Goal: Task Accomplishment & Management: Complete application form

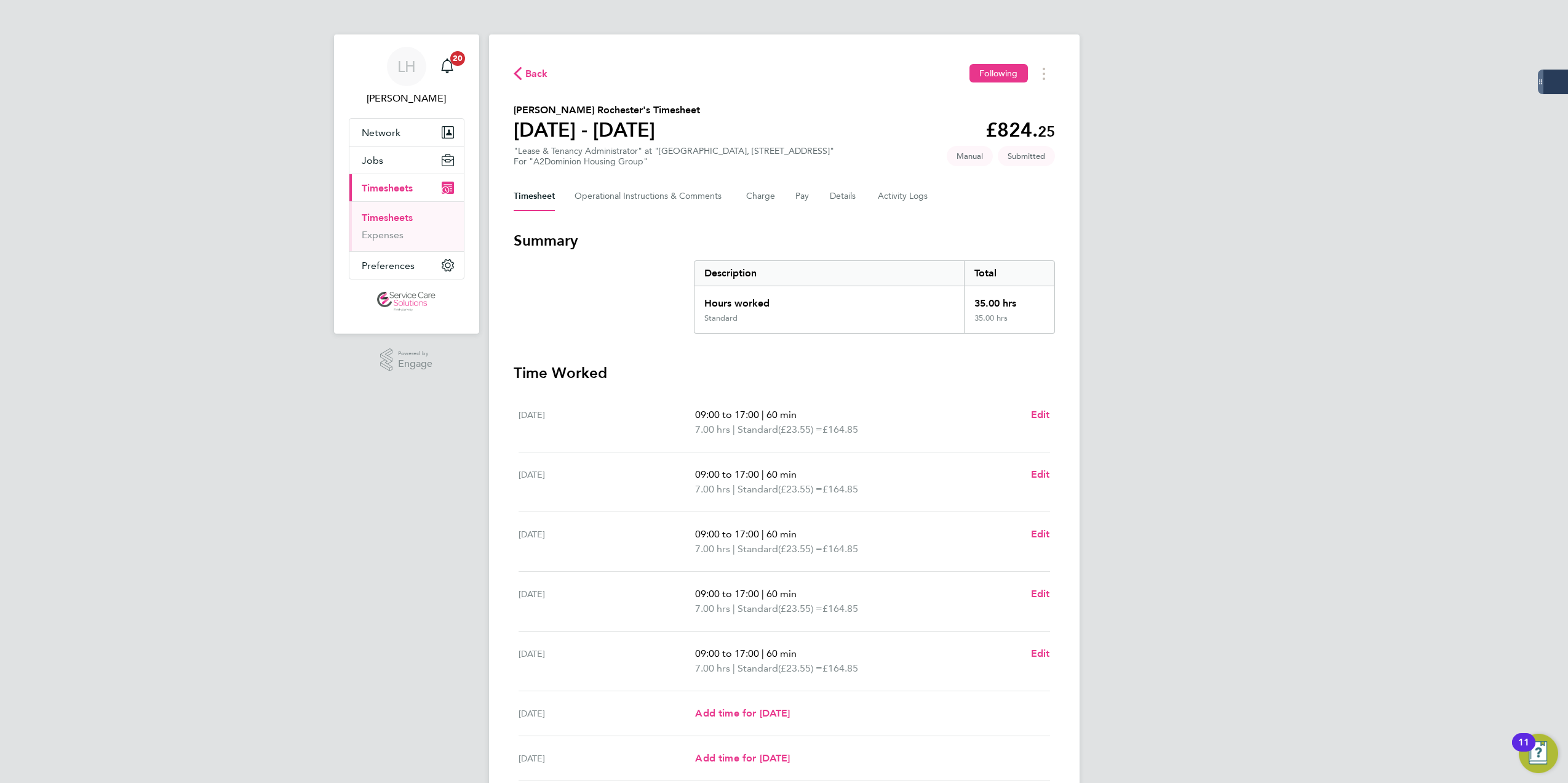
scroll to position [107, 0]
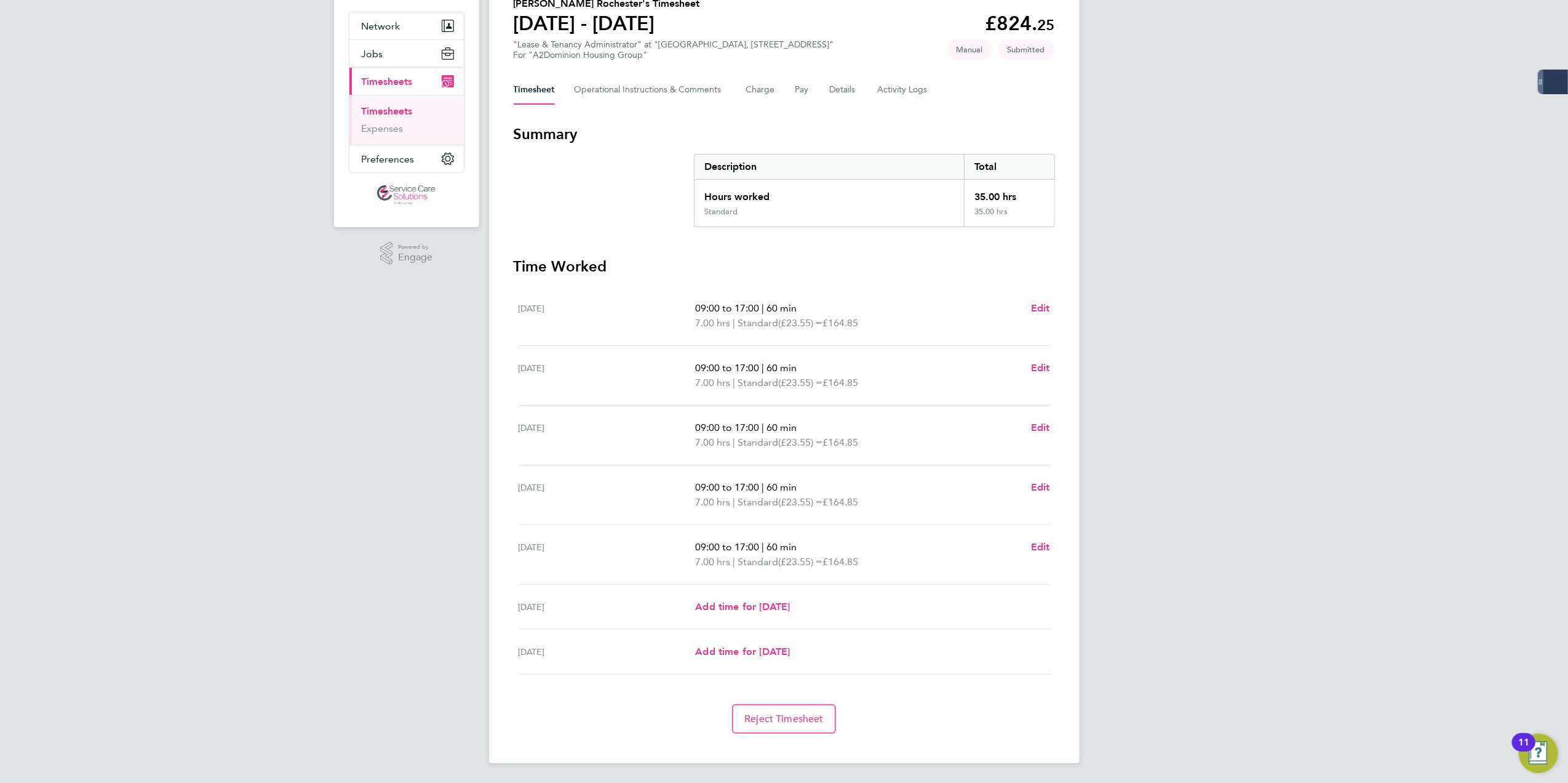
click at [1288, 219] on div "[PERSON_NAME] Notifications 20 Applications: Network Businesses Sites Workers C…" at bounding box center [784, 338] width 1568 height 889
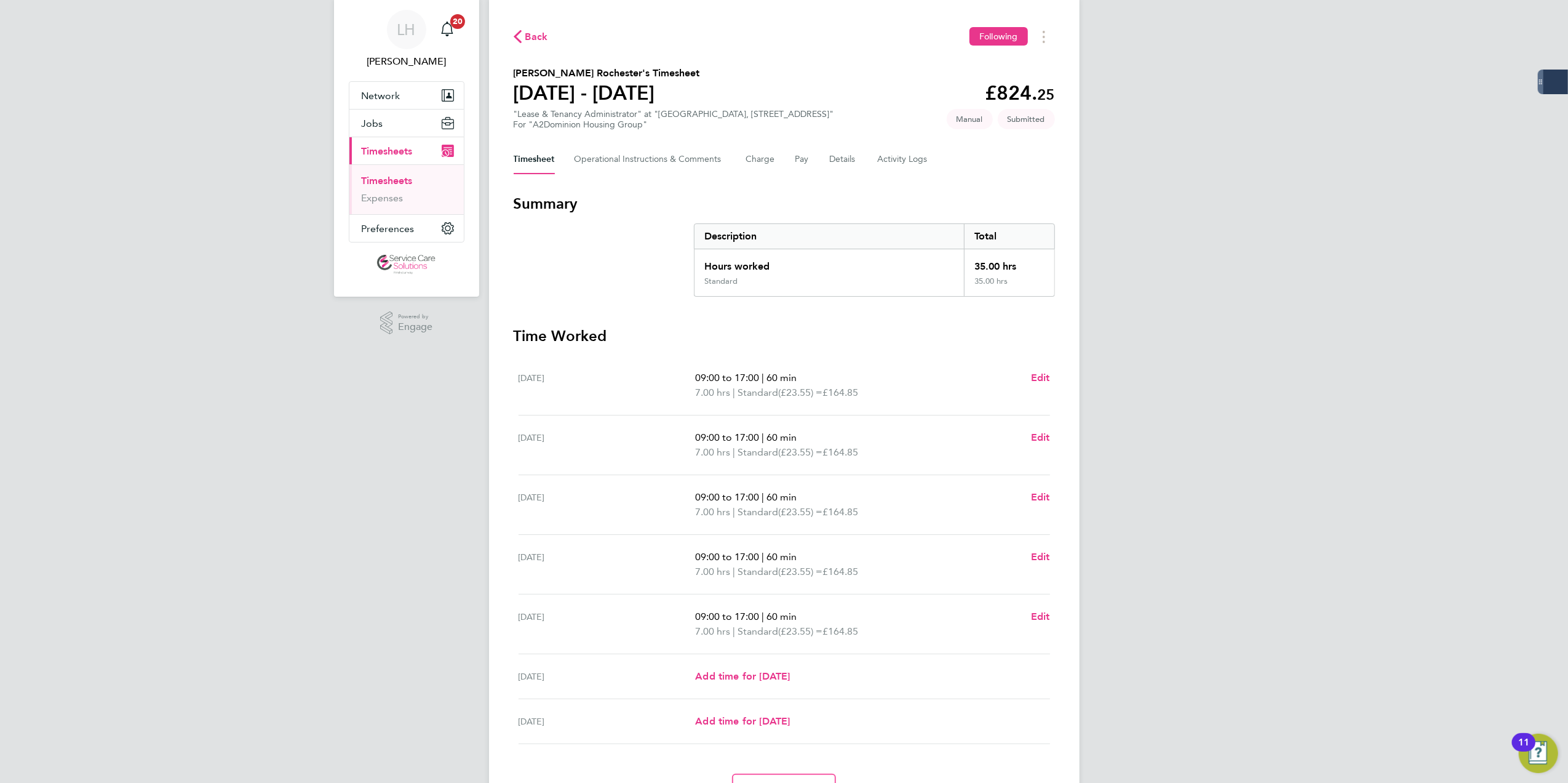
scroll to position [0, 0]
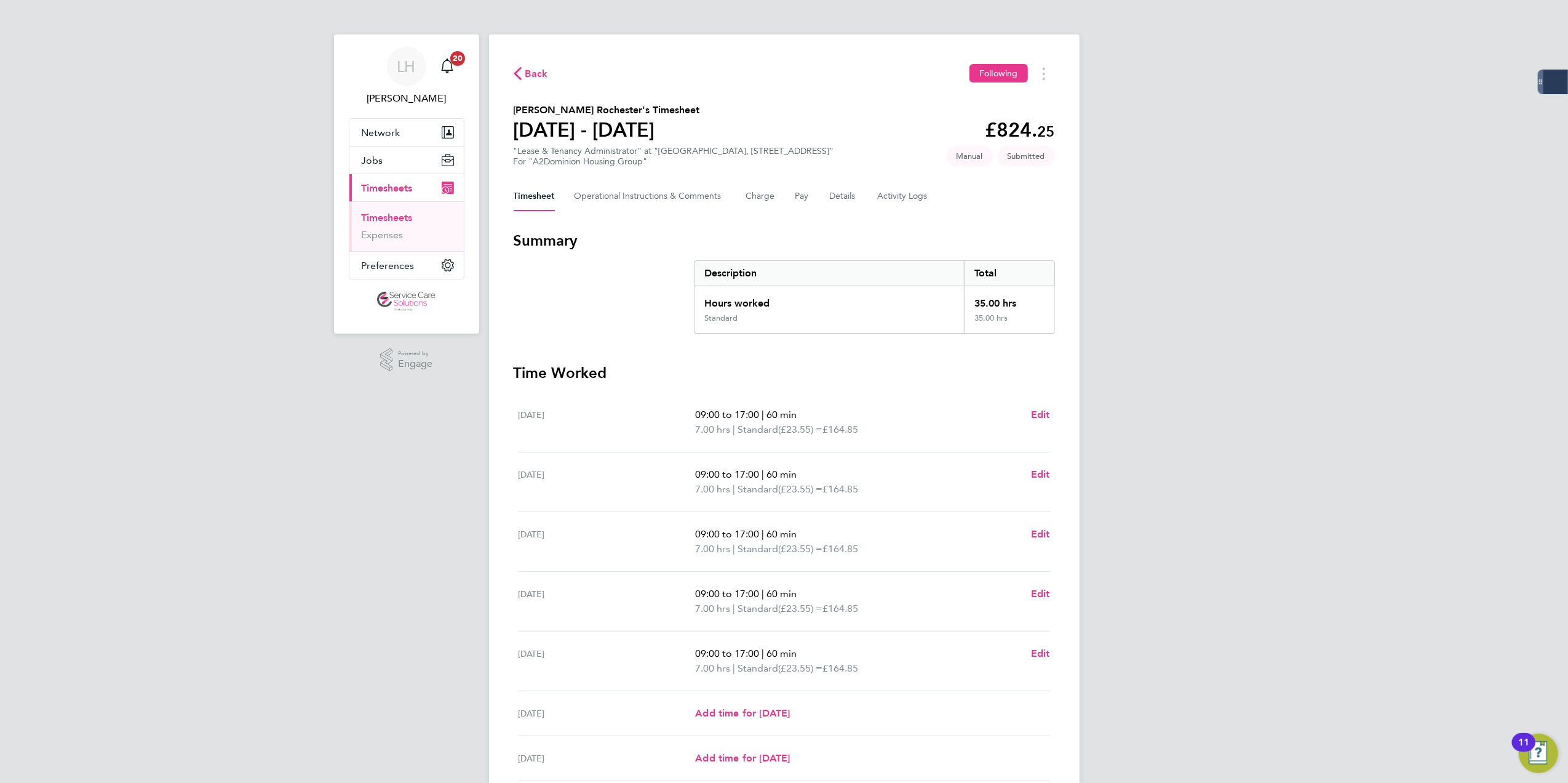
click at [402, 220] on link "Timesheets" at bounding box center [388, 217] width 51 height 12
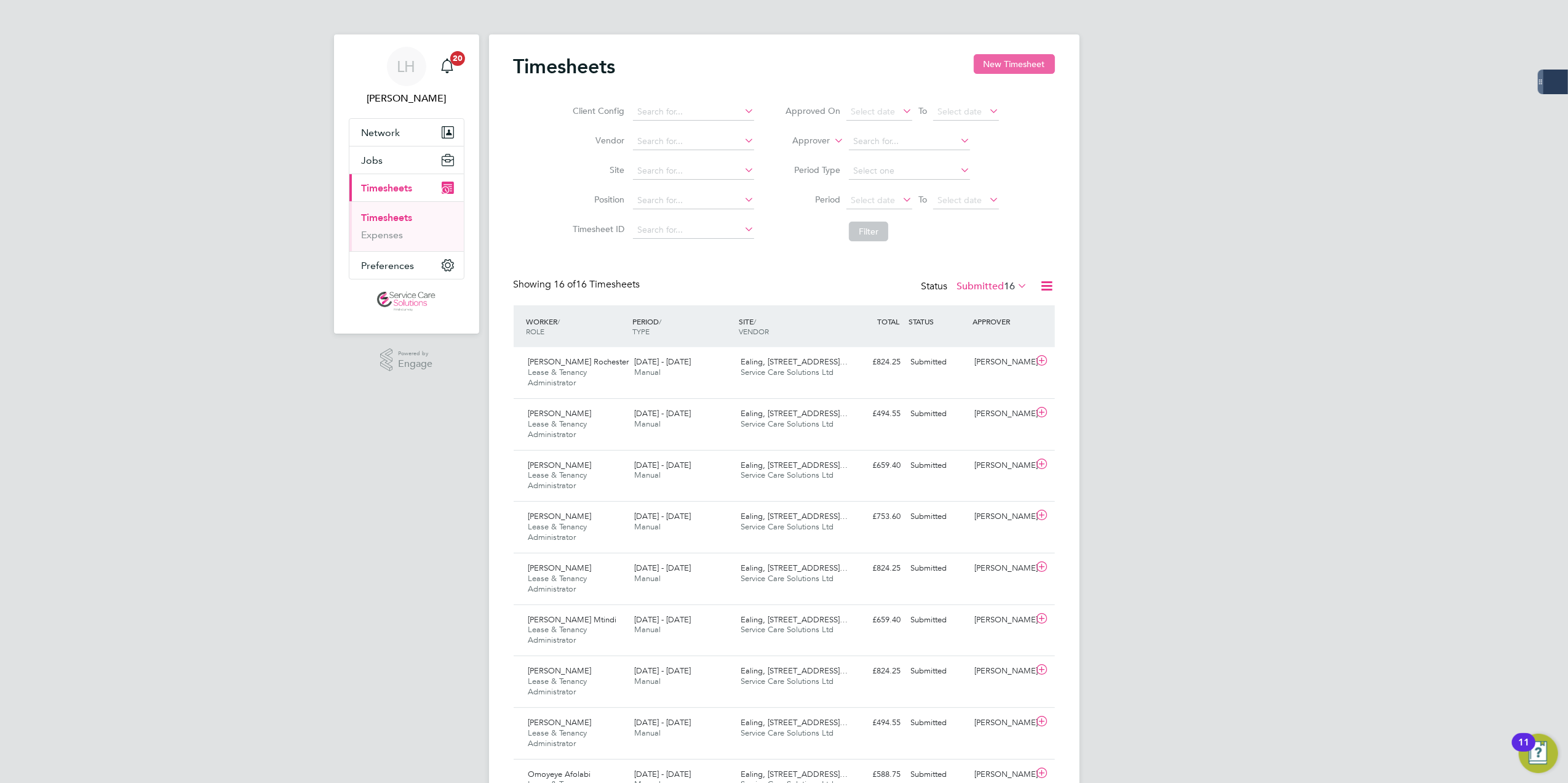
click at [999, 69] on button "New Timesheet" at bounding box center [1014, 64] width 81 height 19
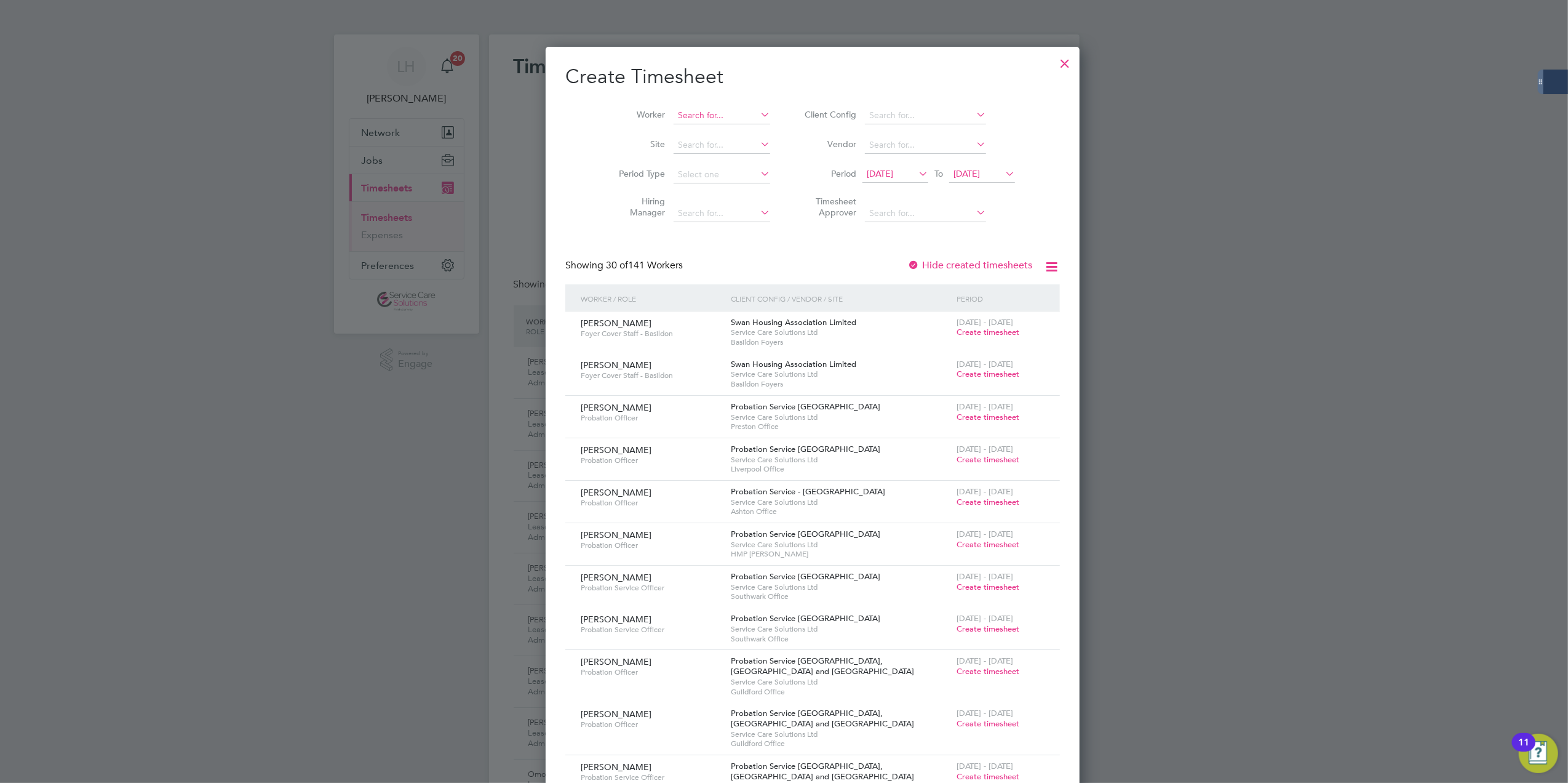
click at [706, 120] on input at bounding box center [722, 116] width 97 height 17
click at [682, 219] on li "[PERSON_NAME]" at bounding box center [706, 216] width 125 height 17
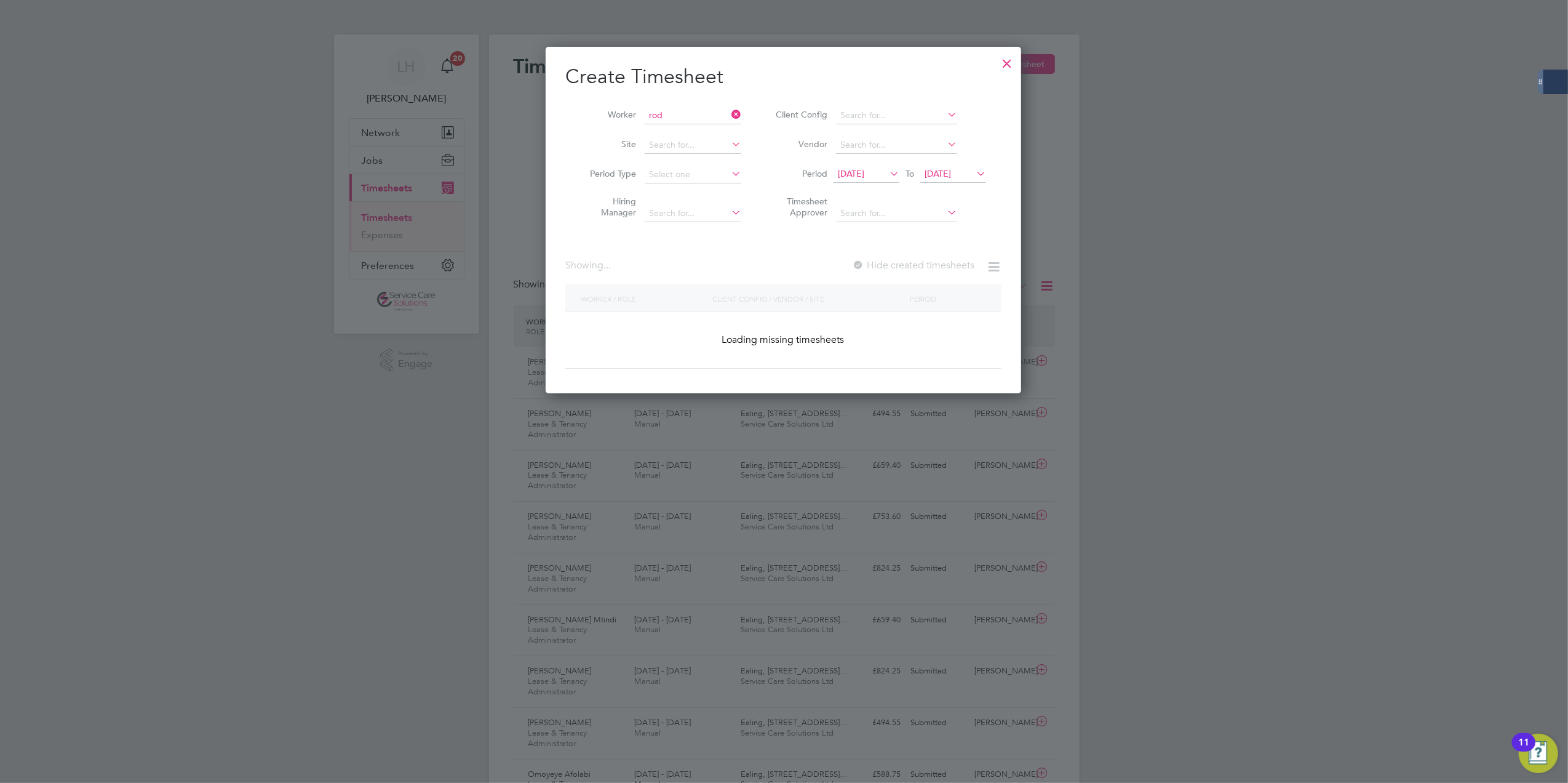
type input "[PERSON_NAME]"
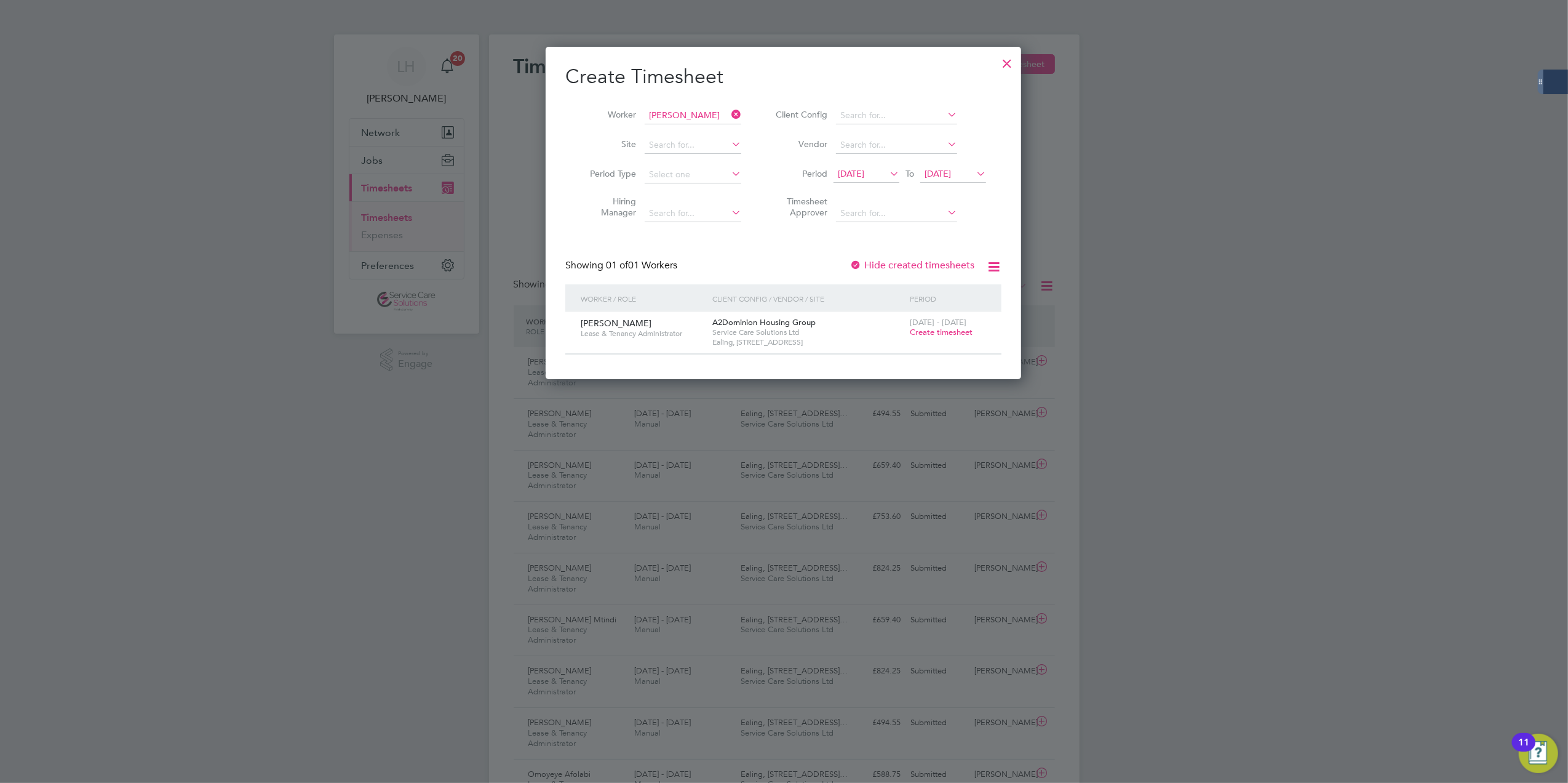
click at [921, 336] on span "Create timesheet" at bounding box center [941, 332] width 63 height 10
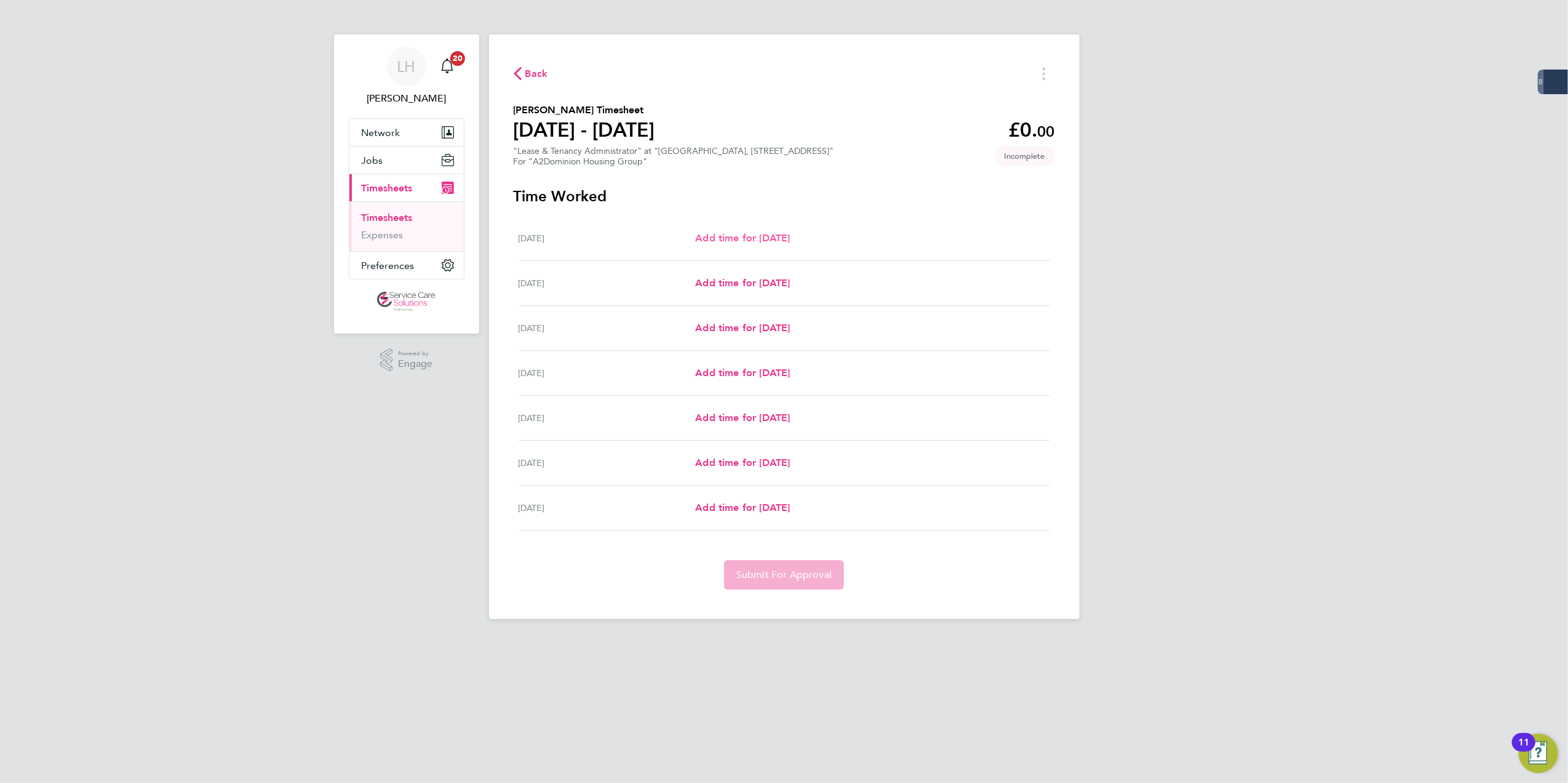
click at [756, 242] on span "Add time for [DATE]" at bounding box center [742, 237] width 95 height 12
select select "30"
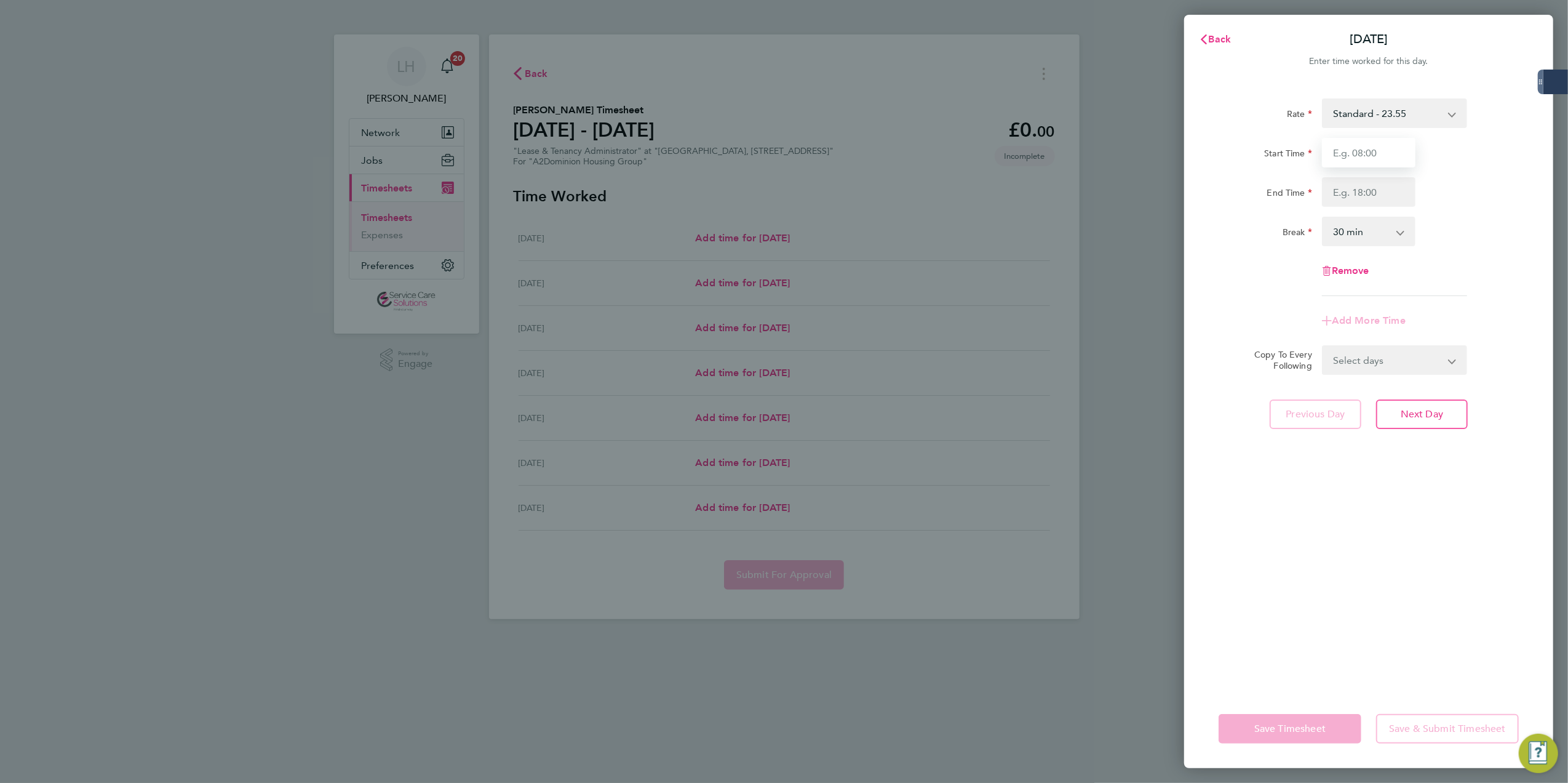
click at [1394, 155] on input "Start Time" at bounding box center [1368, 152] width 93 height 30
type input "09:00"
type input "17:00"
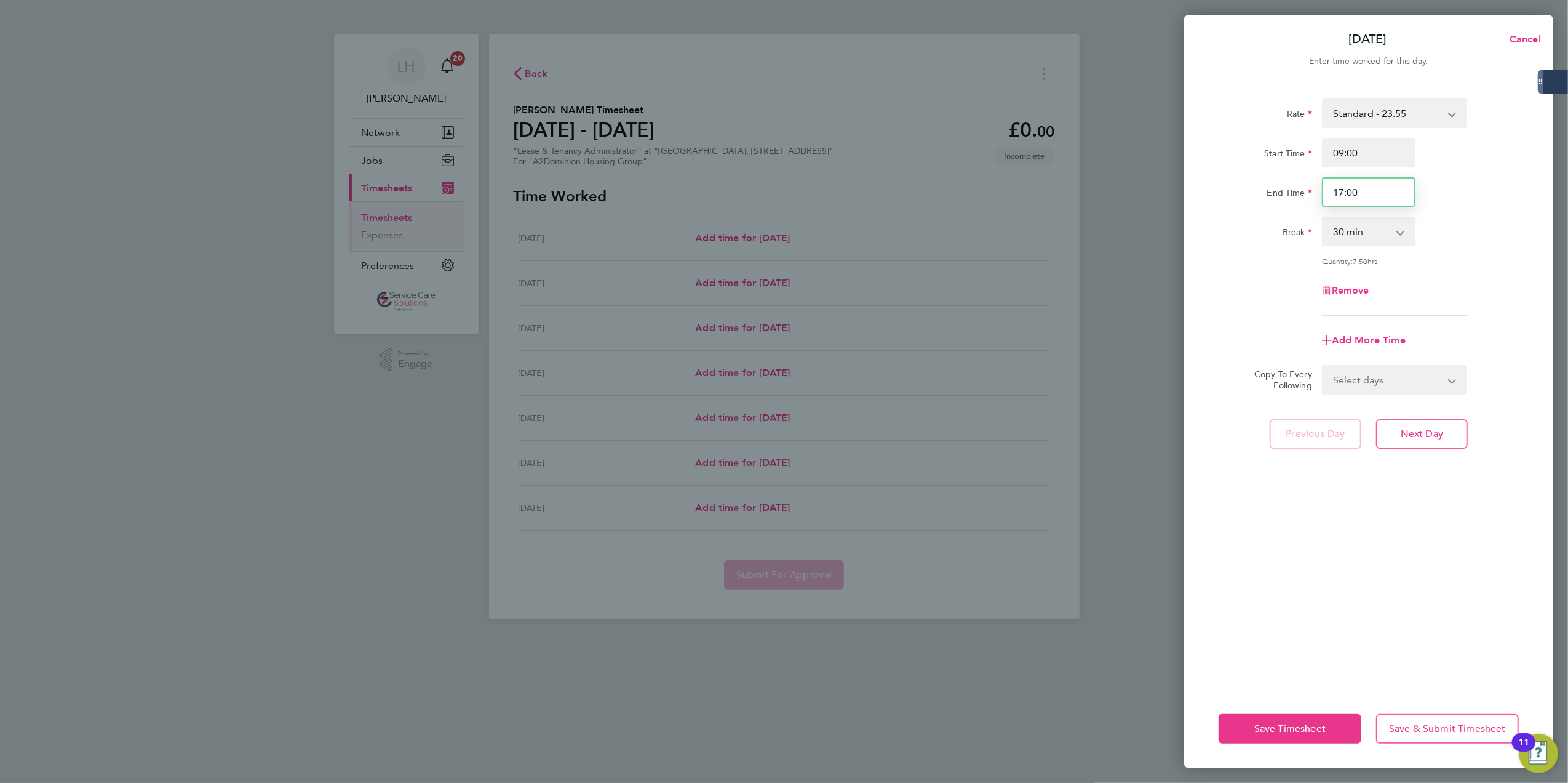
drag, startPoint x: 1338, startPoint y: 199, endPoint x: 1376, endPoint y: 197, distance: 38.1
click at [1376, 197] on input "17:00" at bounding box center [1368, 192] width 93 height 30
drag, startPoint x: 1349, startPoint y: 154, endPoint x: 1376, endPoint y: 154, distance: 27.0
click at [1376, 154] on input "09:00" at bounding box center [1368, 152] width 93 height 30
type input "09:30"
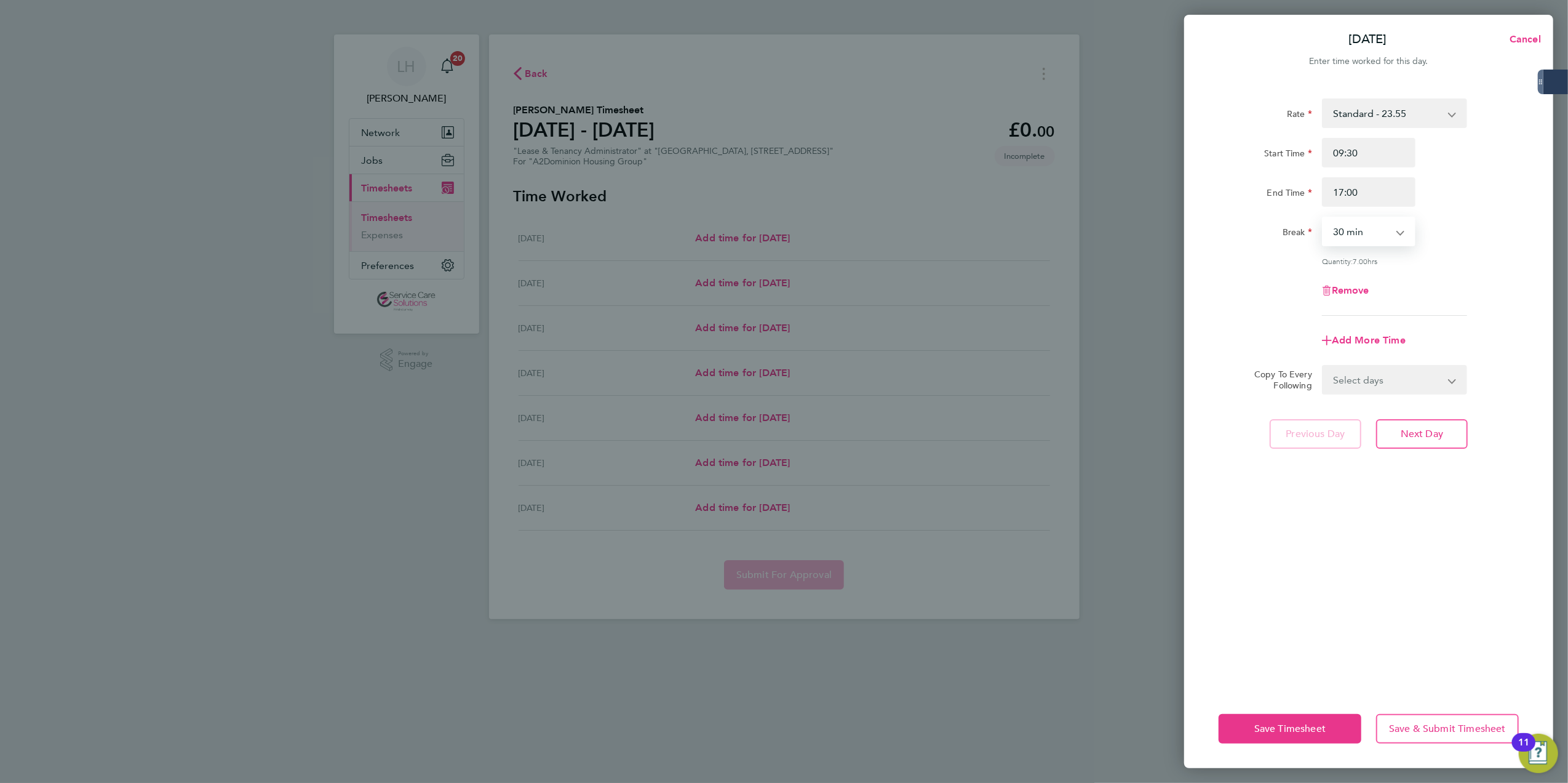
select select "60"
drag, startPoint x: 1336, startPoint y: 152, endPoint x: 1344, endPoint y: 153, distance: 8.1
click at [1344, 153] on input "09:30" at bounding box center [1368, 152] width 93 height 30
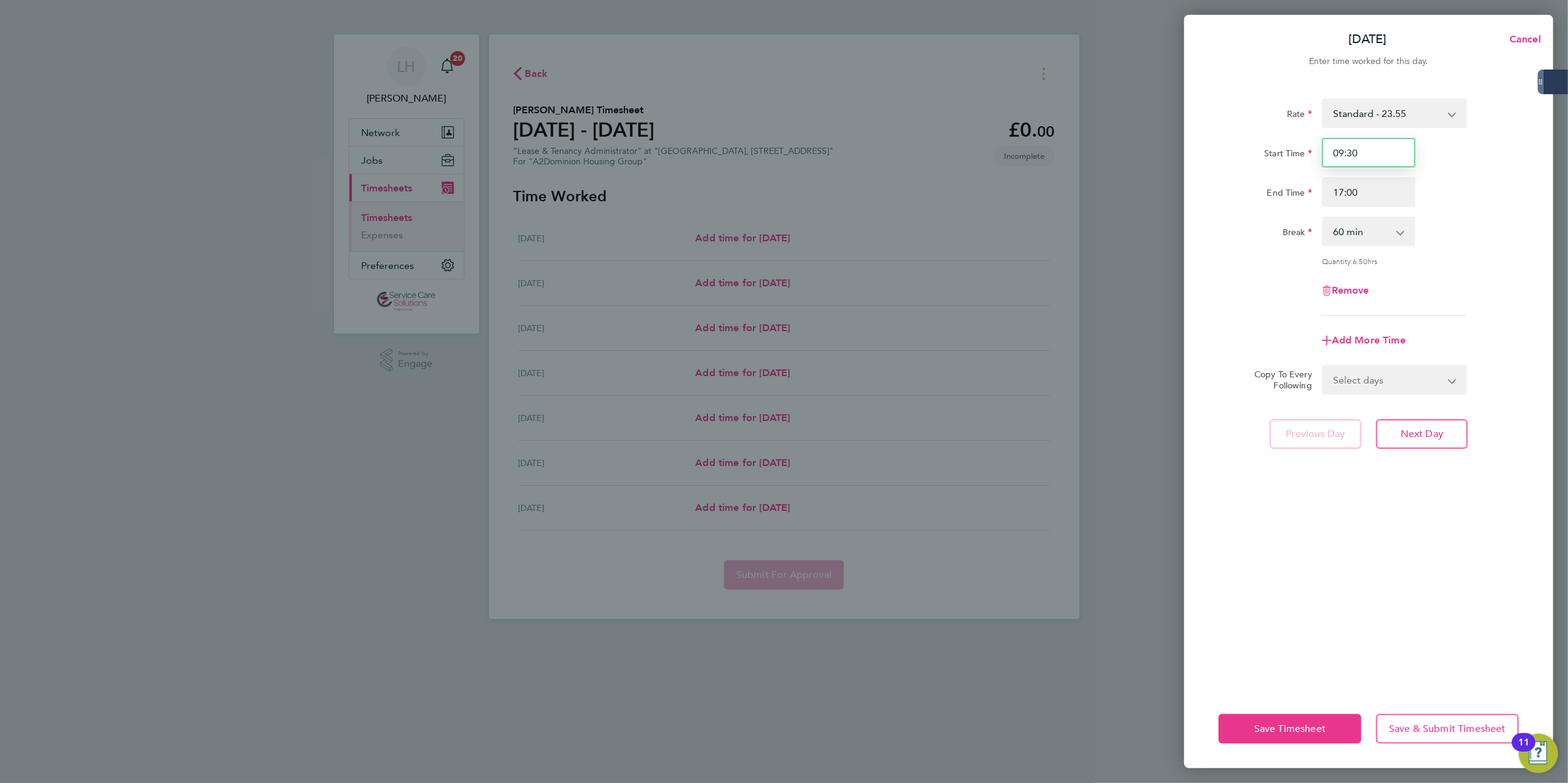
click at [1344, 153] on input "09:30" at bounding box center [1368, 152] width 93 height 30
type input "10:00"
click at [1415, 421] on button "Next Day" at bounding box center [1422, 433] width 91 height 30
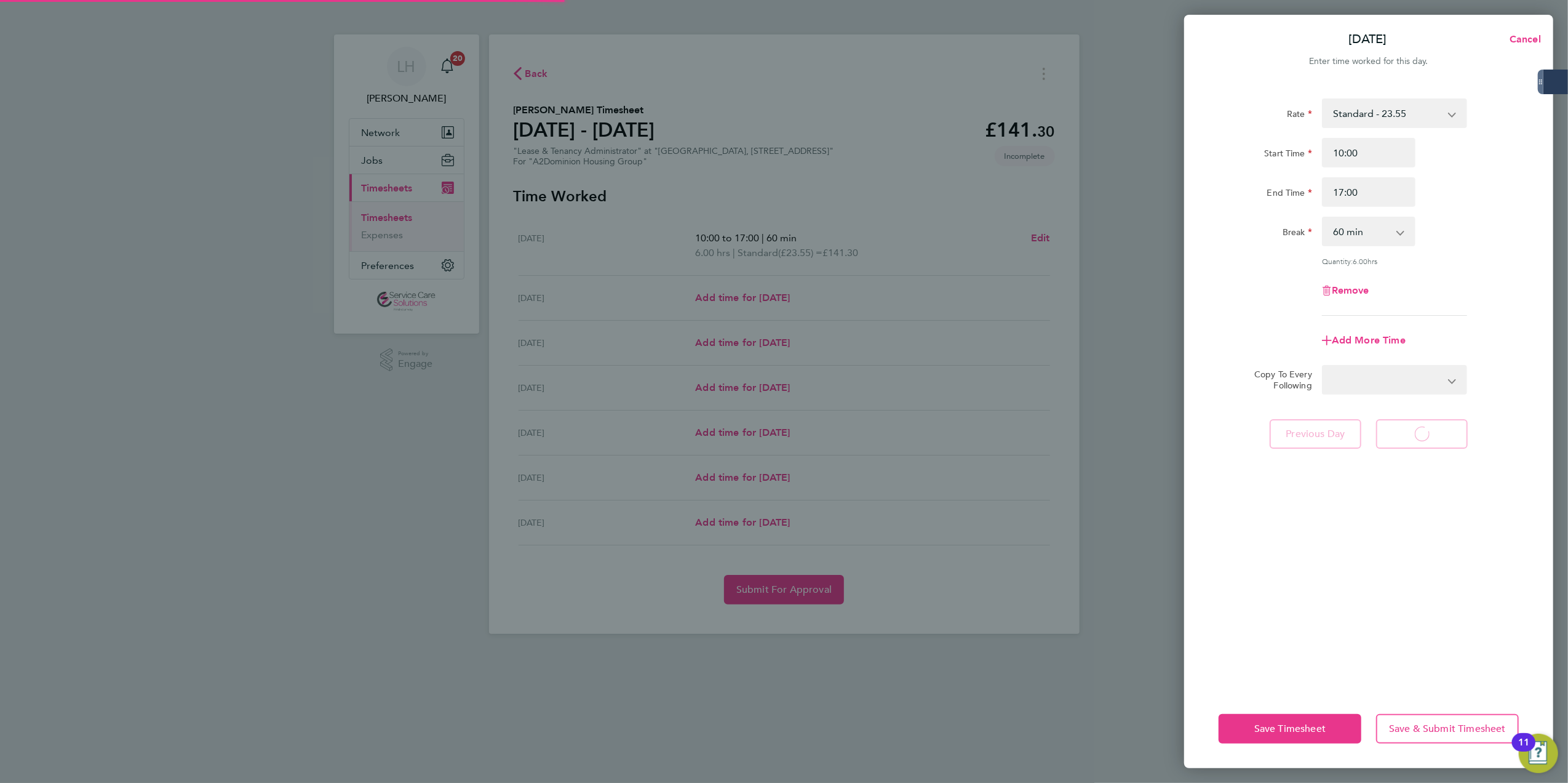
select select "30"
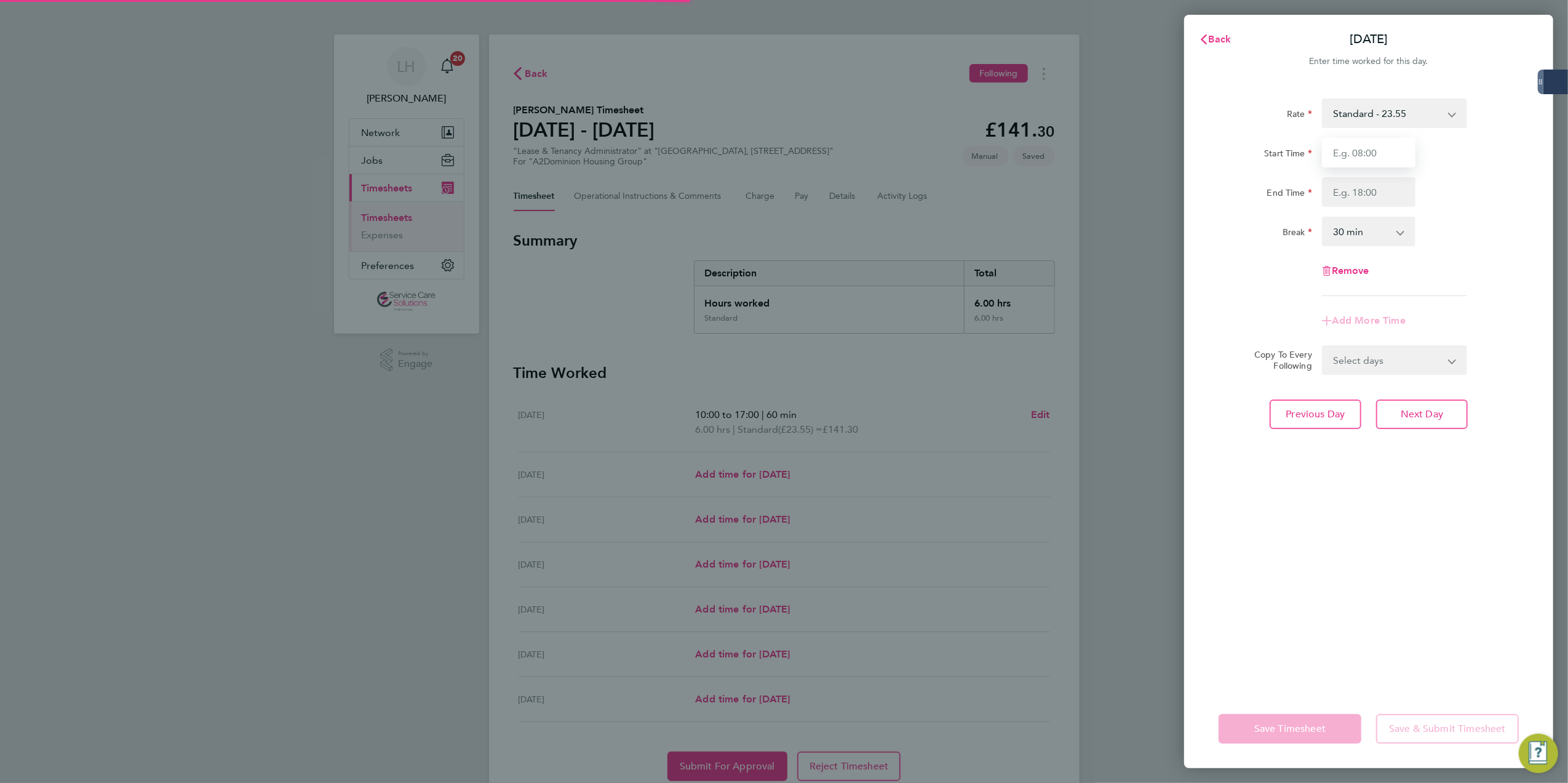
click at [1378, 160] on input "Start Time" at bounding box center [1368, 152] width 93 height 30
type input "09:00"
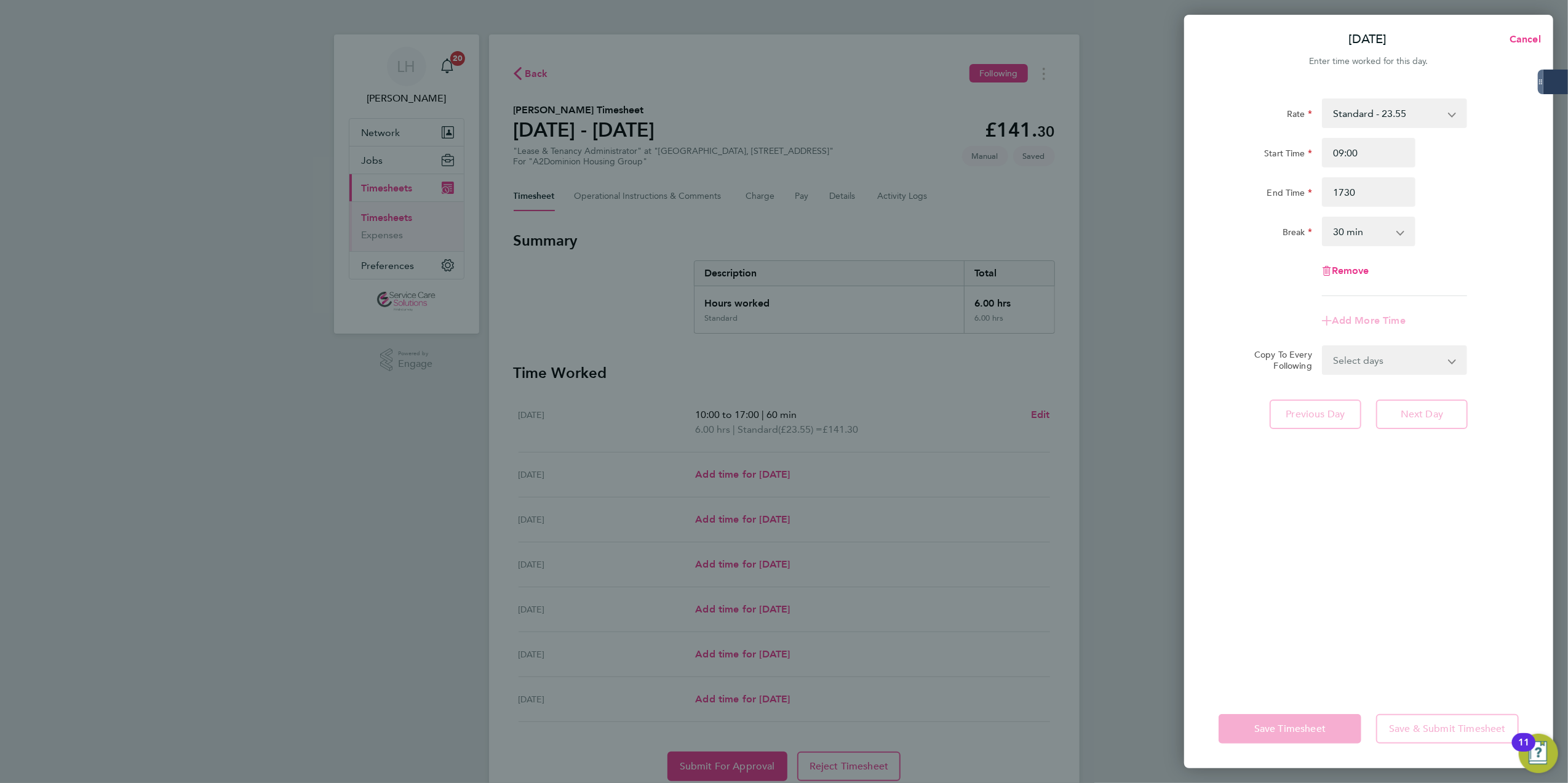
type input "17:30"
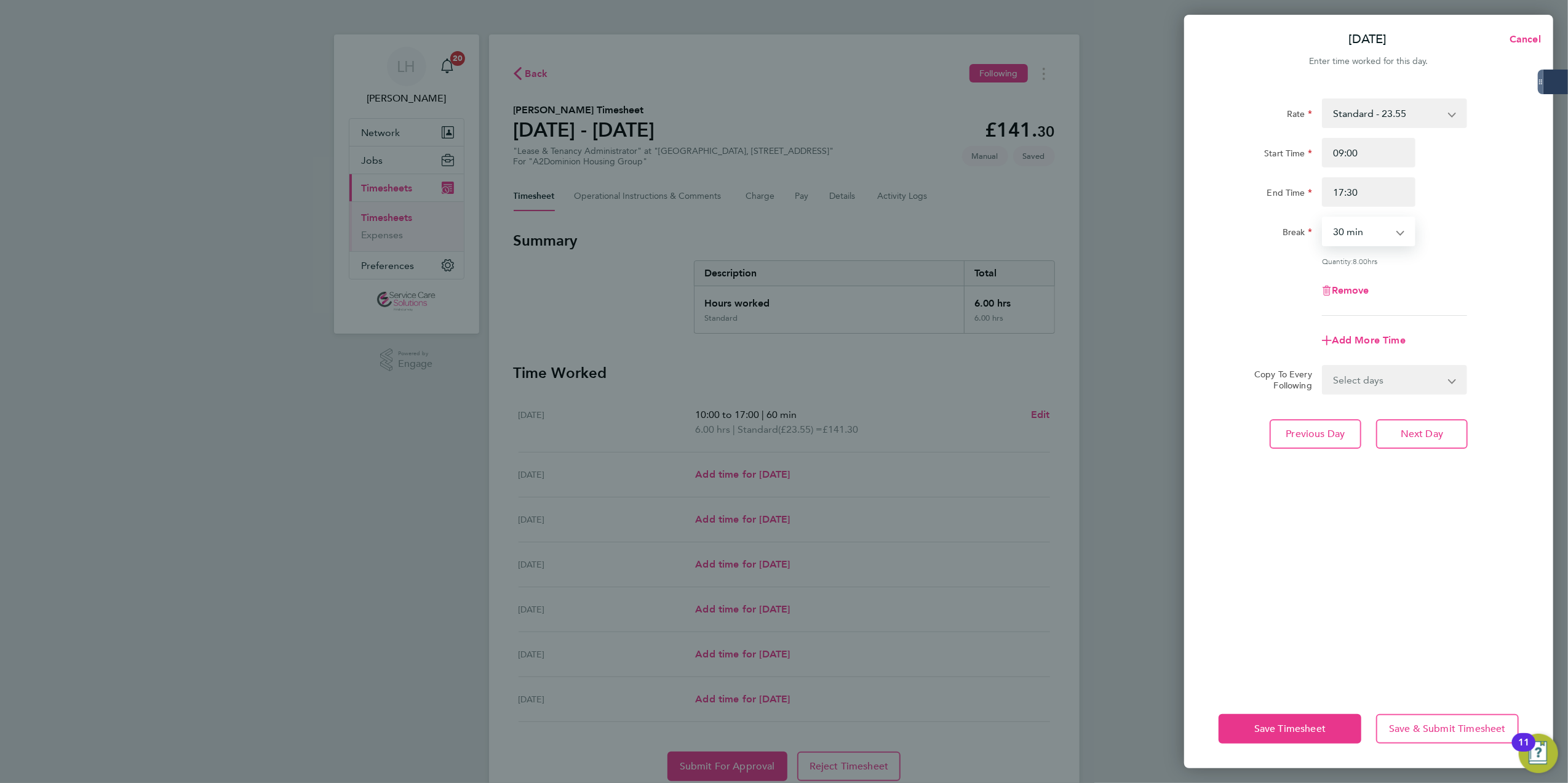
click at [1363, 381] on select "Select days Day Weekday (Mon-Fri) Weekend (Sat-Sun) [DATE] [DATE] [DATE] [DATE]…" at bounding box center [1387, 379] width 129 height 27
select select "WED"
click at [1323, 366] on select "Select days Day Weekday (Mon-Fri) Weekend (Sat-Sun) [DATE] [DATE] [DATE] [DATE]…" at bounding box center [1387, 379] width 129 height 27
select select "[DATE]"
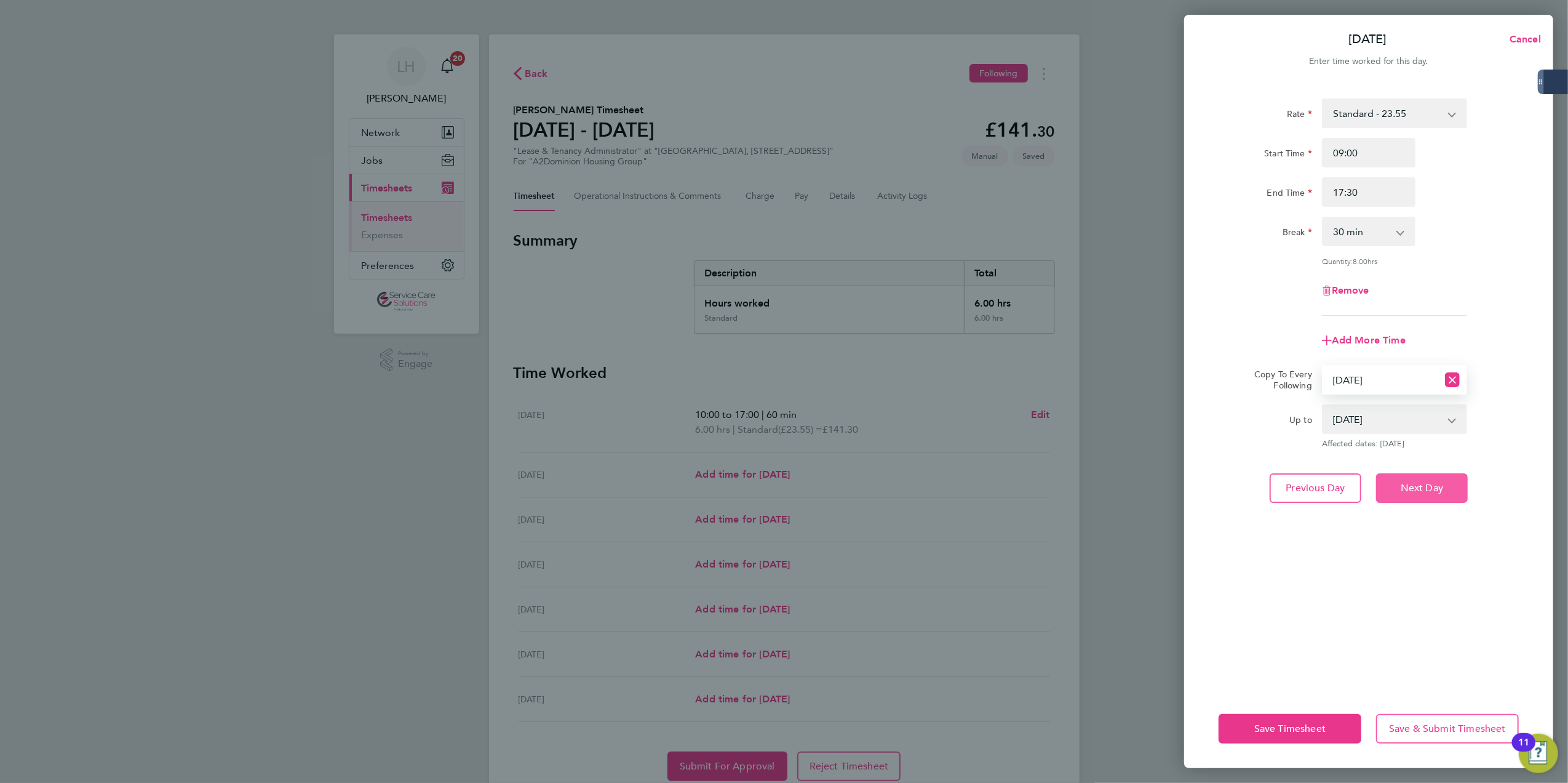
click at [1440, 484] on span "Next Day" at bounding box center [1421, 488] width 42 height 12
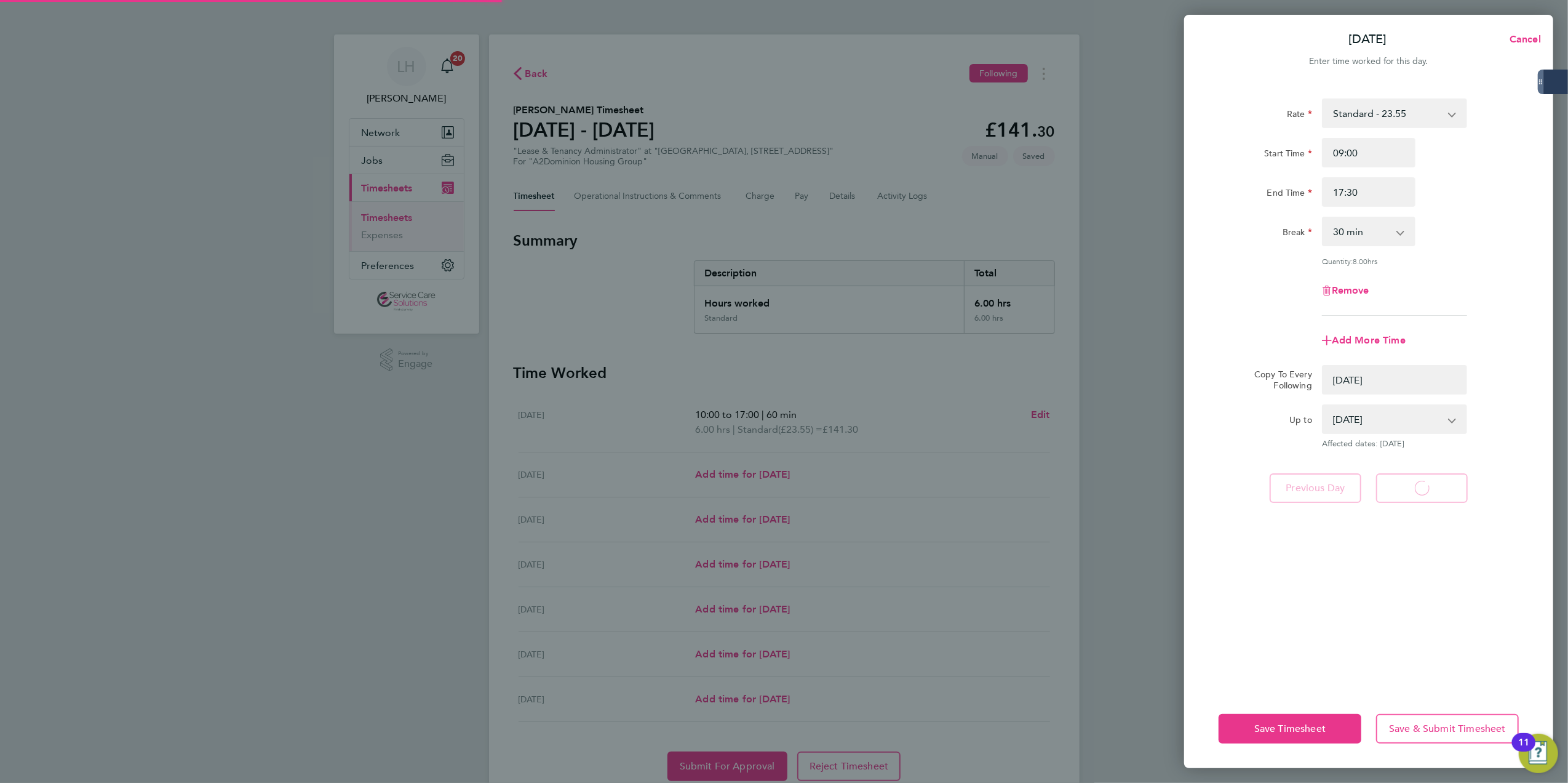
select select "0: null"
select select "30"
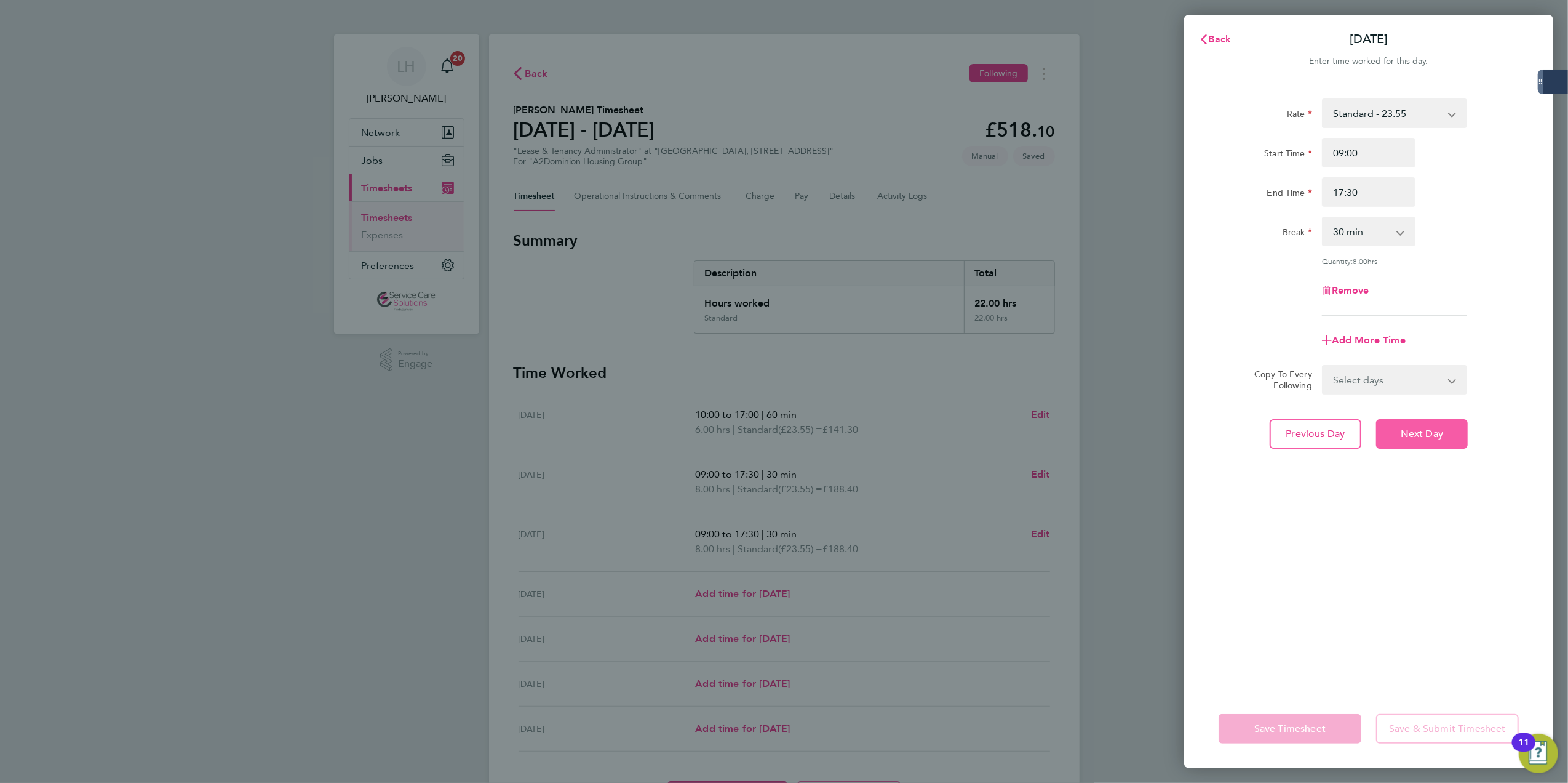
click at [1401, 426] on button "Next Day" at bounding box center [1422, 433] width 91 height 30
select select "30"
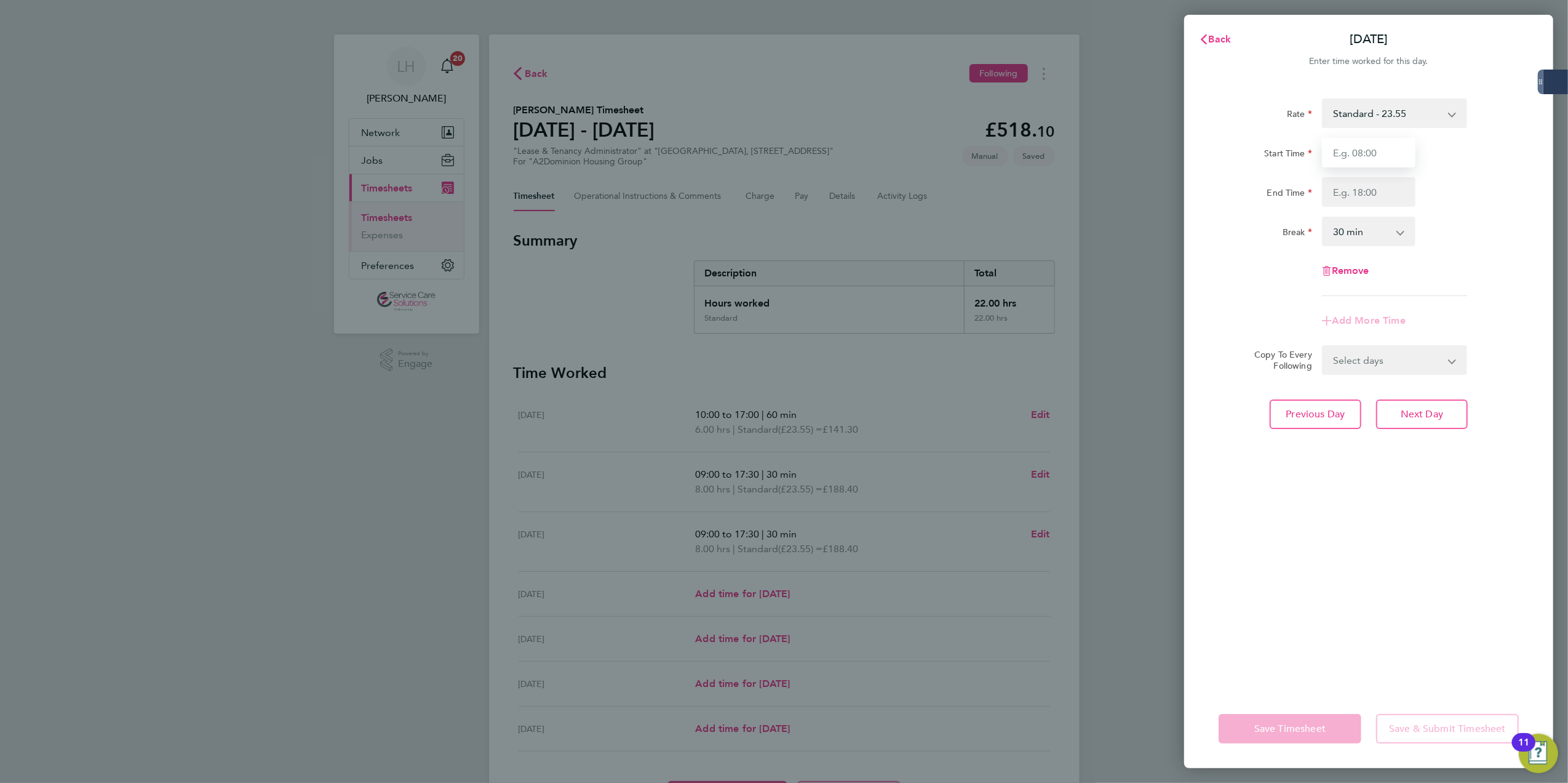
click at [1383, 160] on input "Start Time" at bounding box center [1368, 152] width 93 height 30
type input "09:00"
type input "17:30"
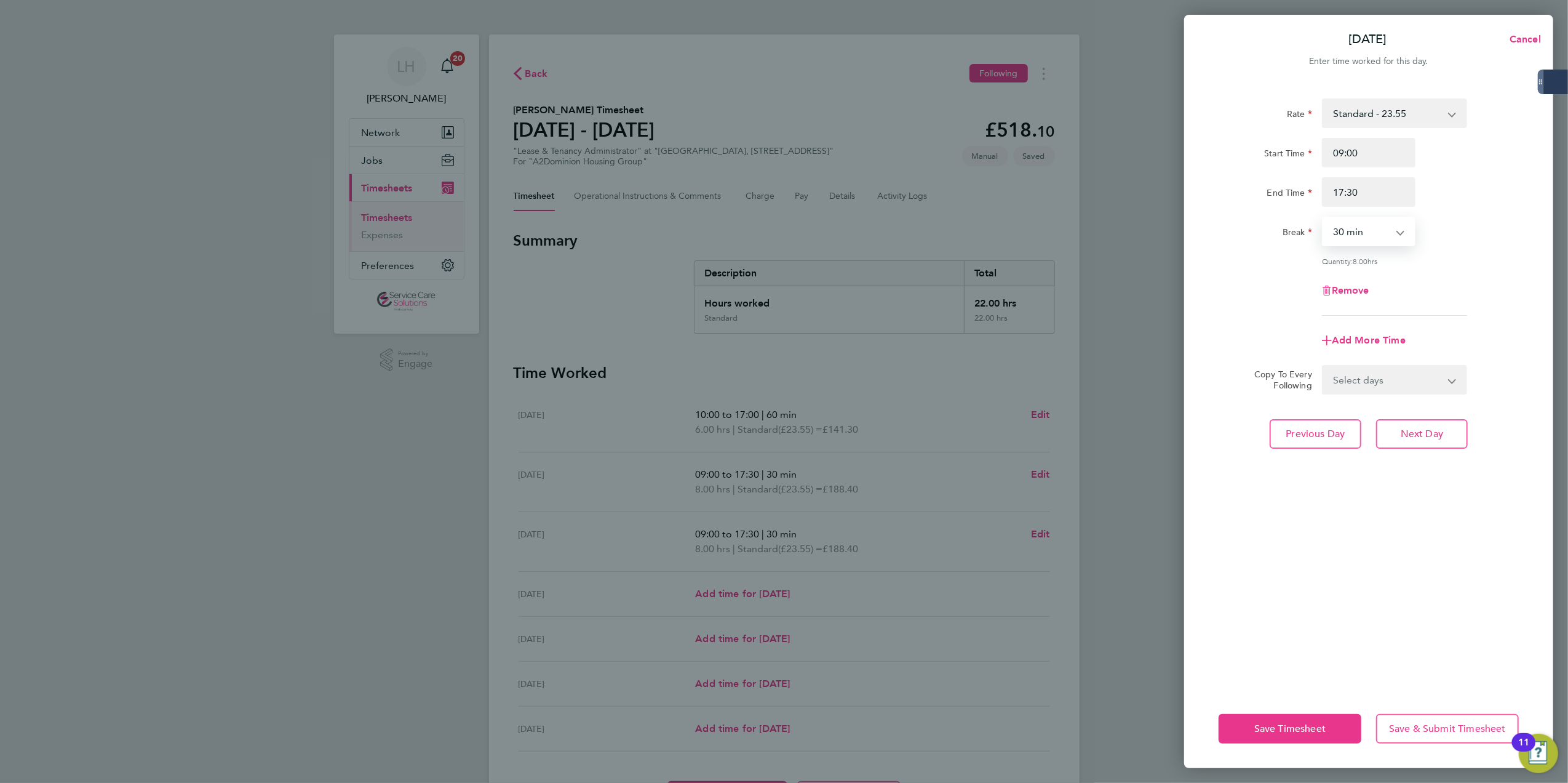
select select "60"
click at [1467, 242] on div "Break 0 min 15 min 30 min 45 min 60 min 75 min 90 min" at bounding box center [1369, 231] width 310 height 30
drag, startPoint x: 1349, startPoint y: 192, endPoint x: 1412, endPoint y: 192, distance: 63.0
click at [1411, 192] on input "17:30" at bounding box center [1368, 192] width 93 height 30
type input "17:00"
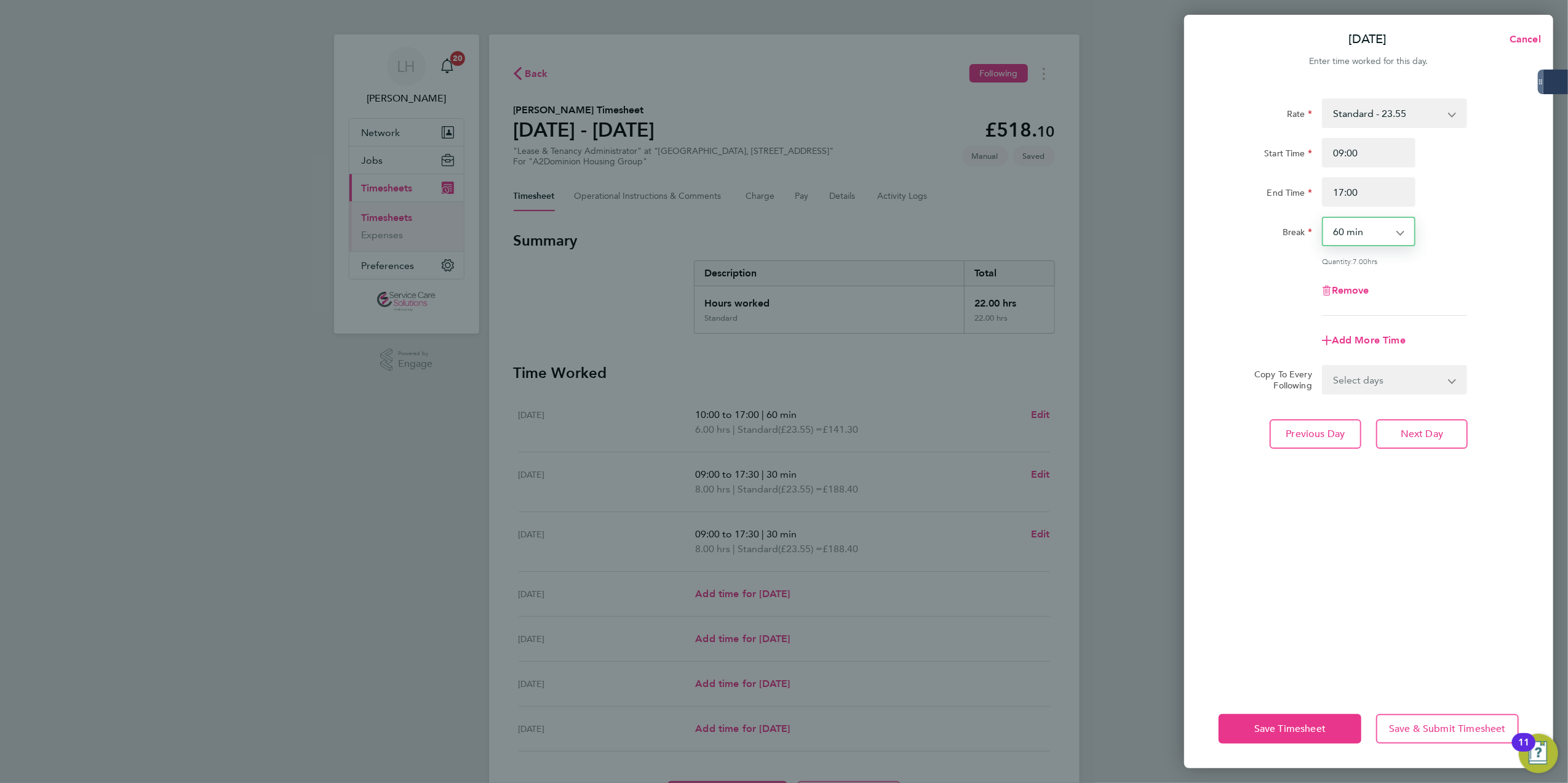
drag, startPoint x: 1422, startPoint y: 377, endPoint x: 1423, endPoint y: 388, distance: 11.0
click at [1422, 377] on select "Select days Day Weekend (Sat-Sun) [DATE] [DATE] [DATE]" at bounding box center [1387, 379] width 129 height 27
select select "FRI"
click at [1323, 366] on select "Select days Day Weekend (Sat-Sun) [DATE] [DATE] [DATE]" at bounding box center [1387, 379] width 129 height 27
select select "[DATE]"
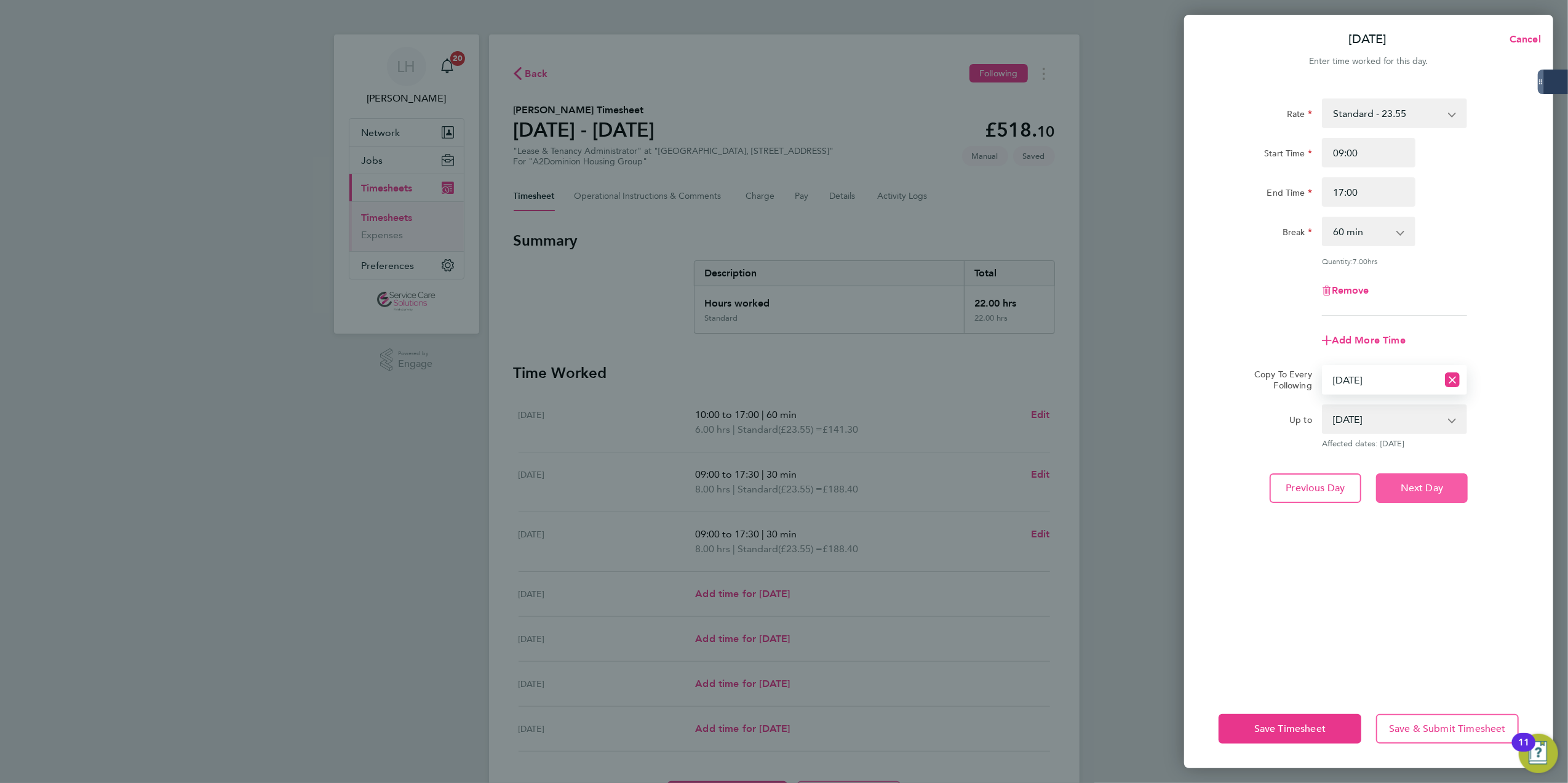
click at [1433, 483] on span "Next Day" at bounding box center [1421, 488] width 42 height 12
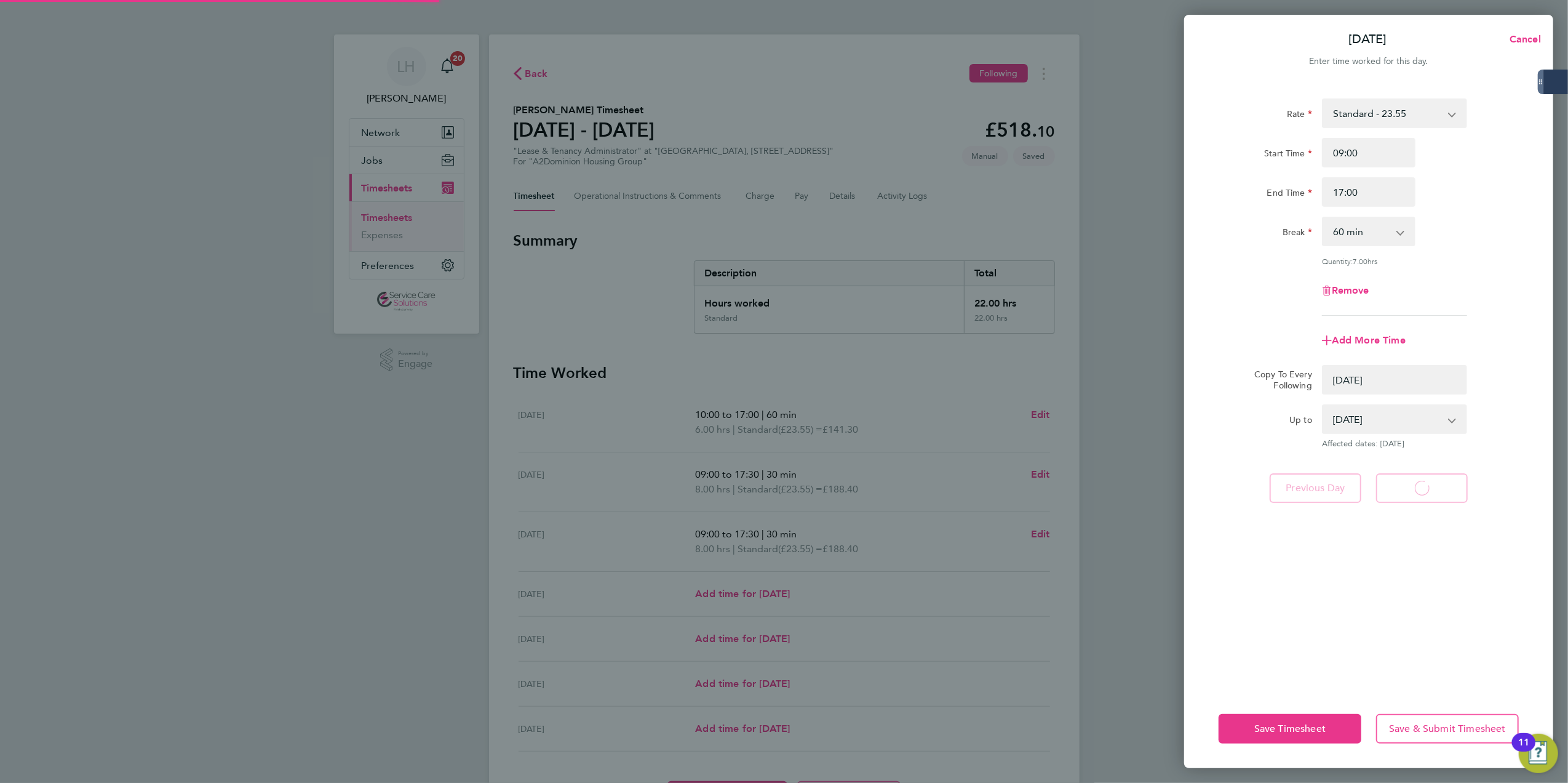
select select "0: null"
select select "60"
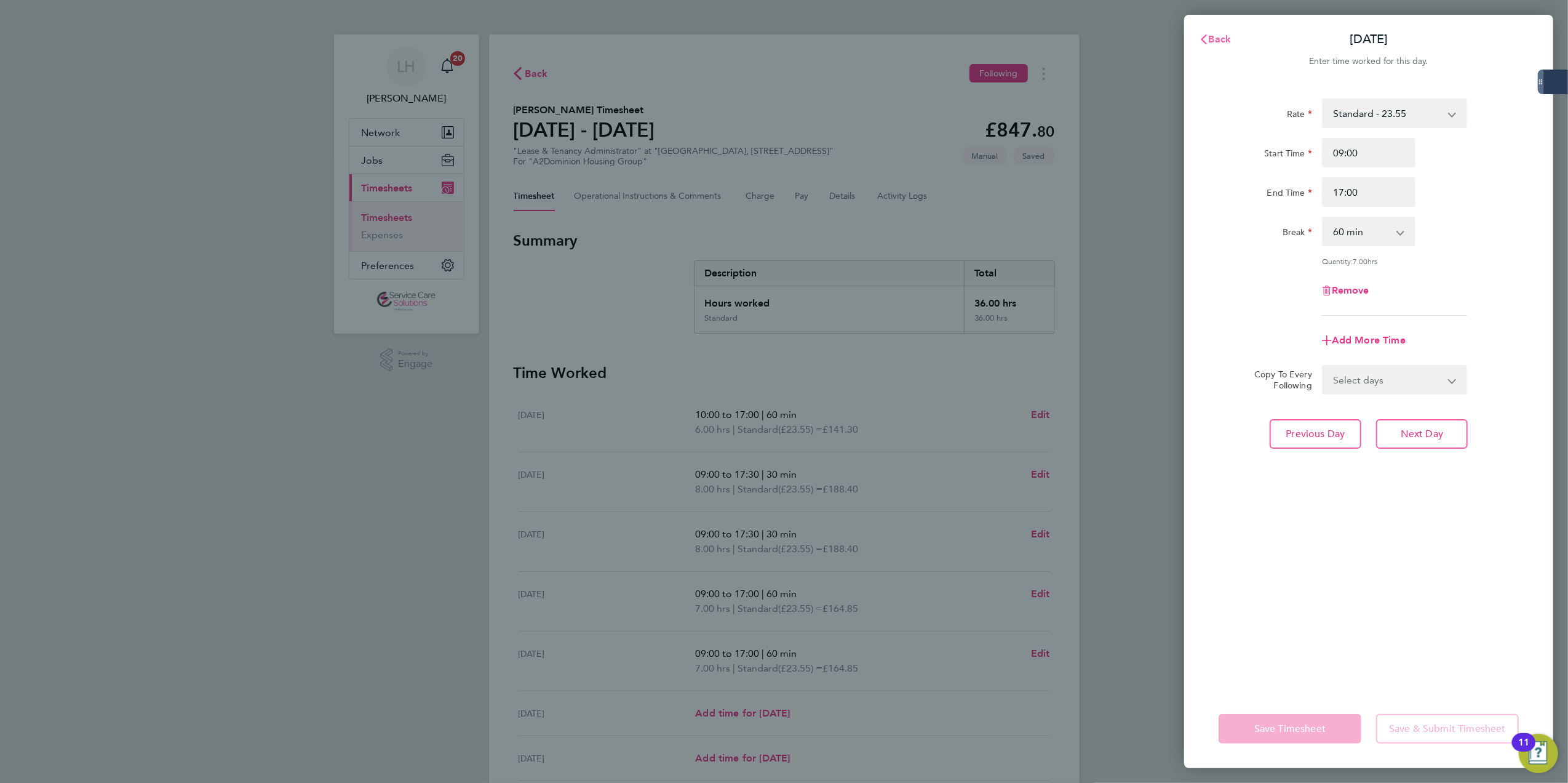
click at [1221, 30] on button "Back" at bounding box center [1215, 39] width 57 height 25
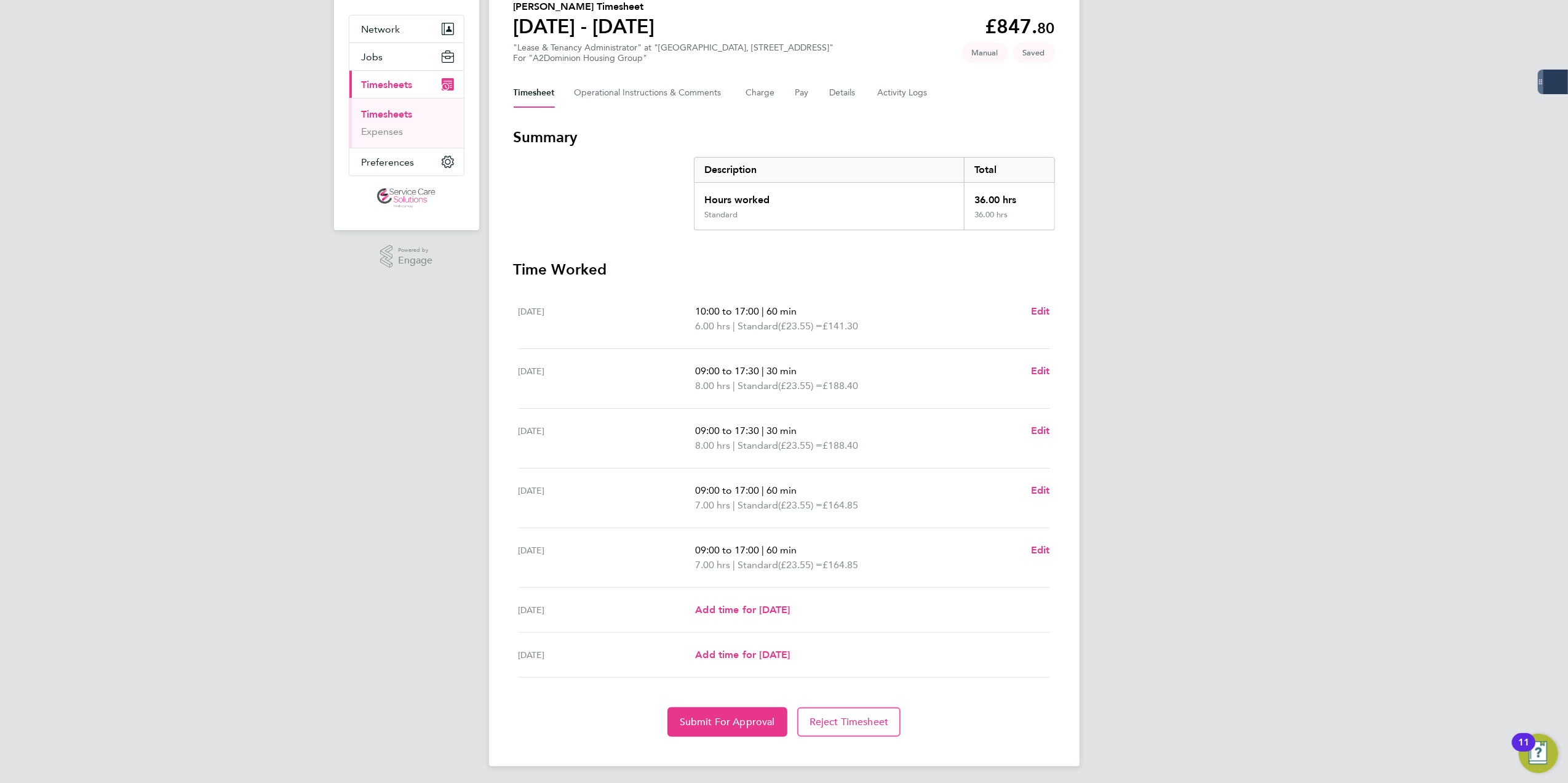
scroll to position [108, 0]
click at [723, 732] on button "Submit For Approval" at bounding box center [727, 719] width 120 height 30
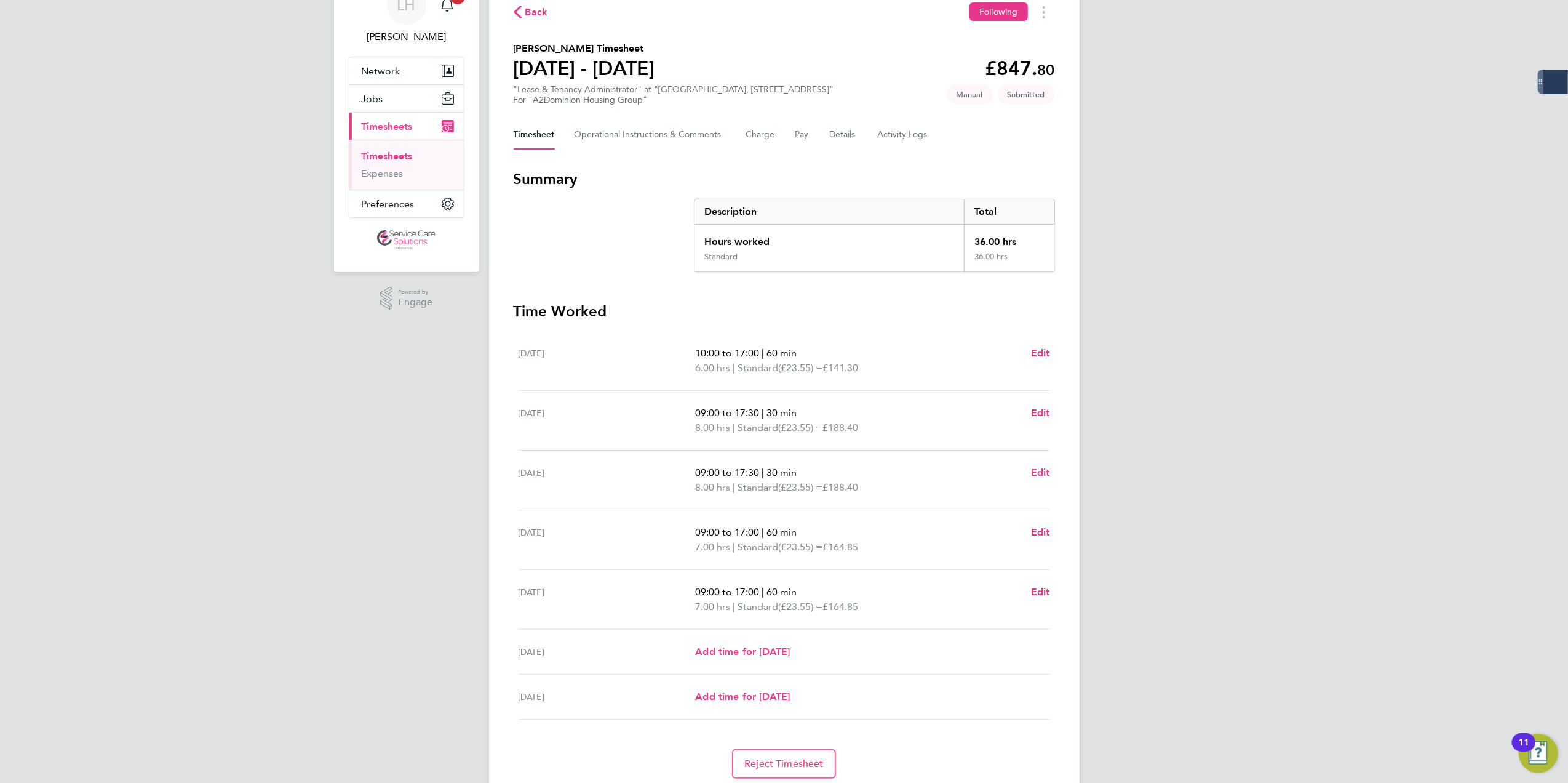
scroll to position [0, 0]
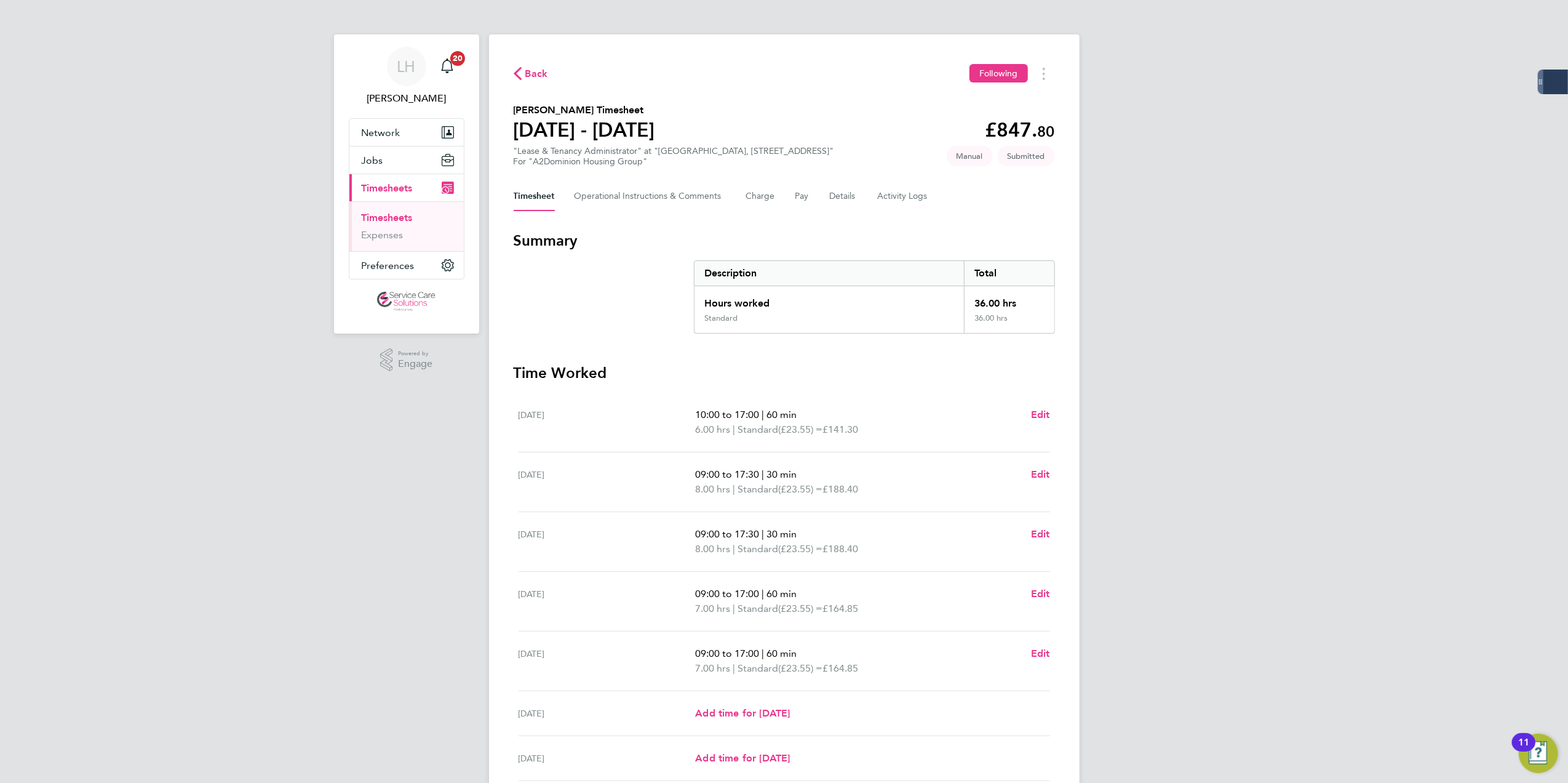
drag, startPoint x: 401, startPoint y: 214, endPoint x: 418, endPoint y: 208, distance: 18.0
click at [401, 214] on link "Timesheets" at bounding box center [388, 217] width 51 height 12
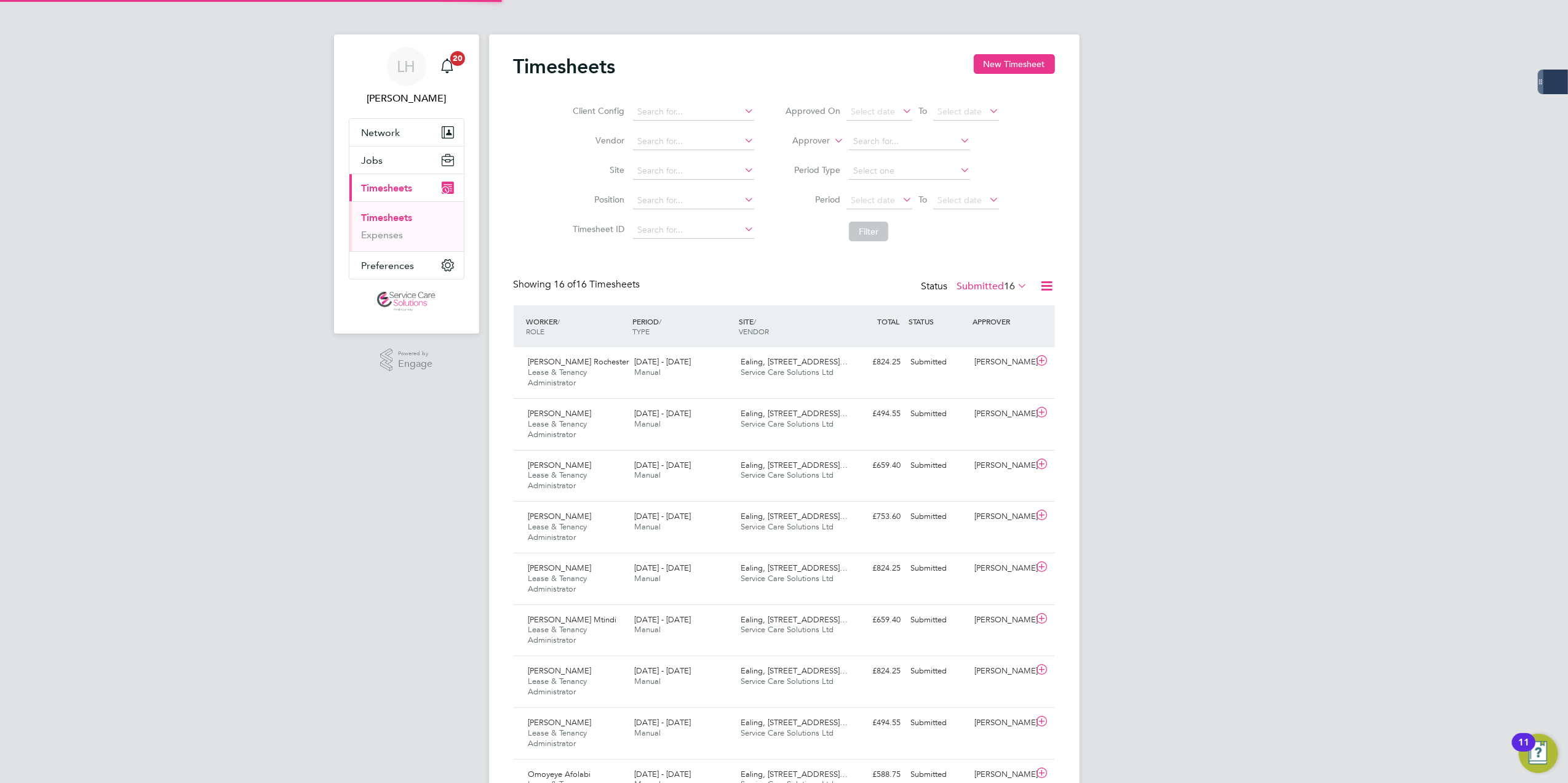
scroll to position [42, 107]
click at [1027, 66] on button "New Timesheet" at bounding box center [1014, 64] width 81 height 19
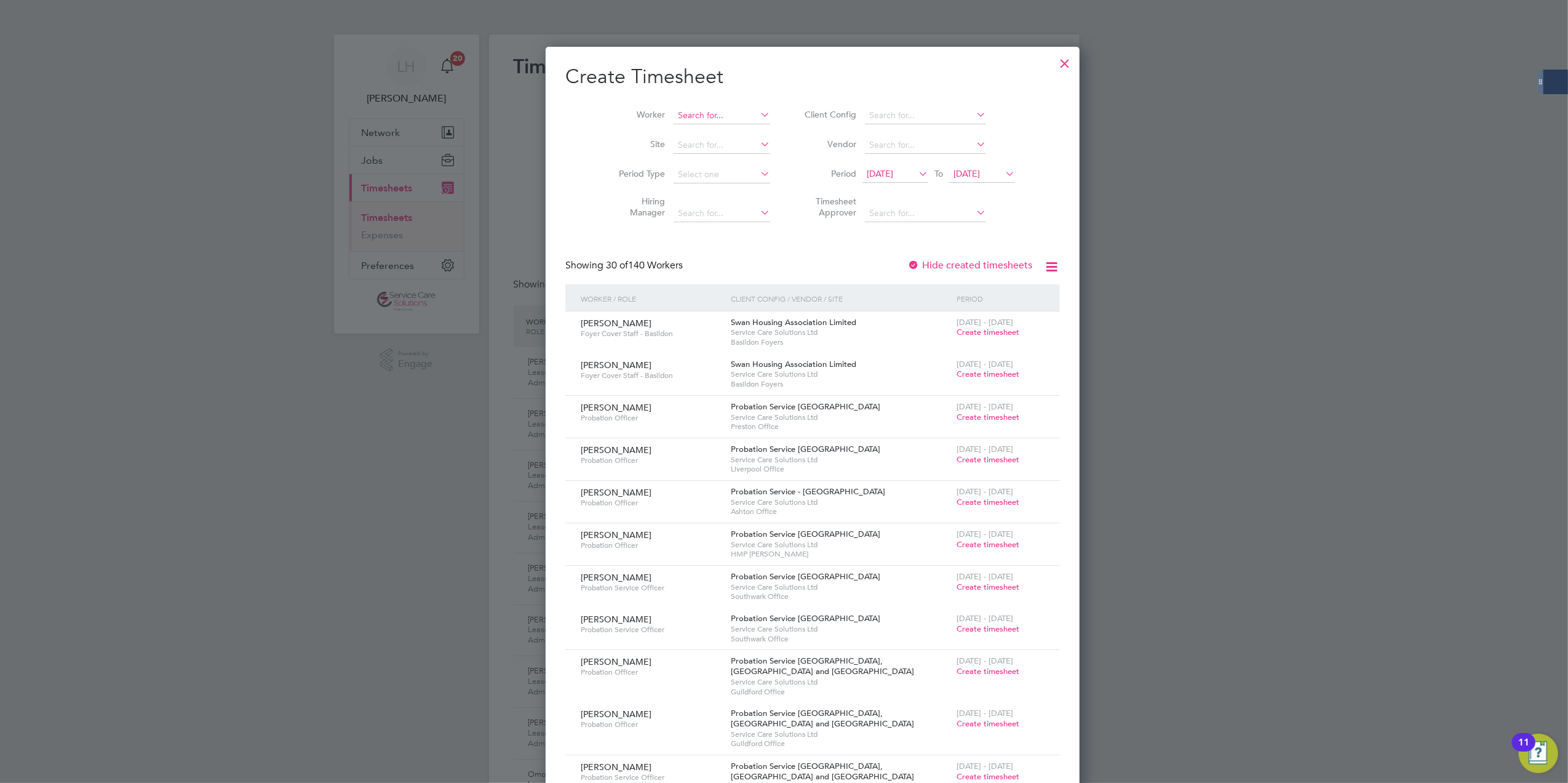
click at [689, 114] on input at bounding box center [722, 116] width 97 height 17
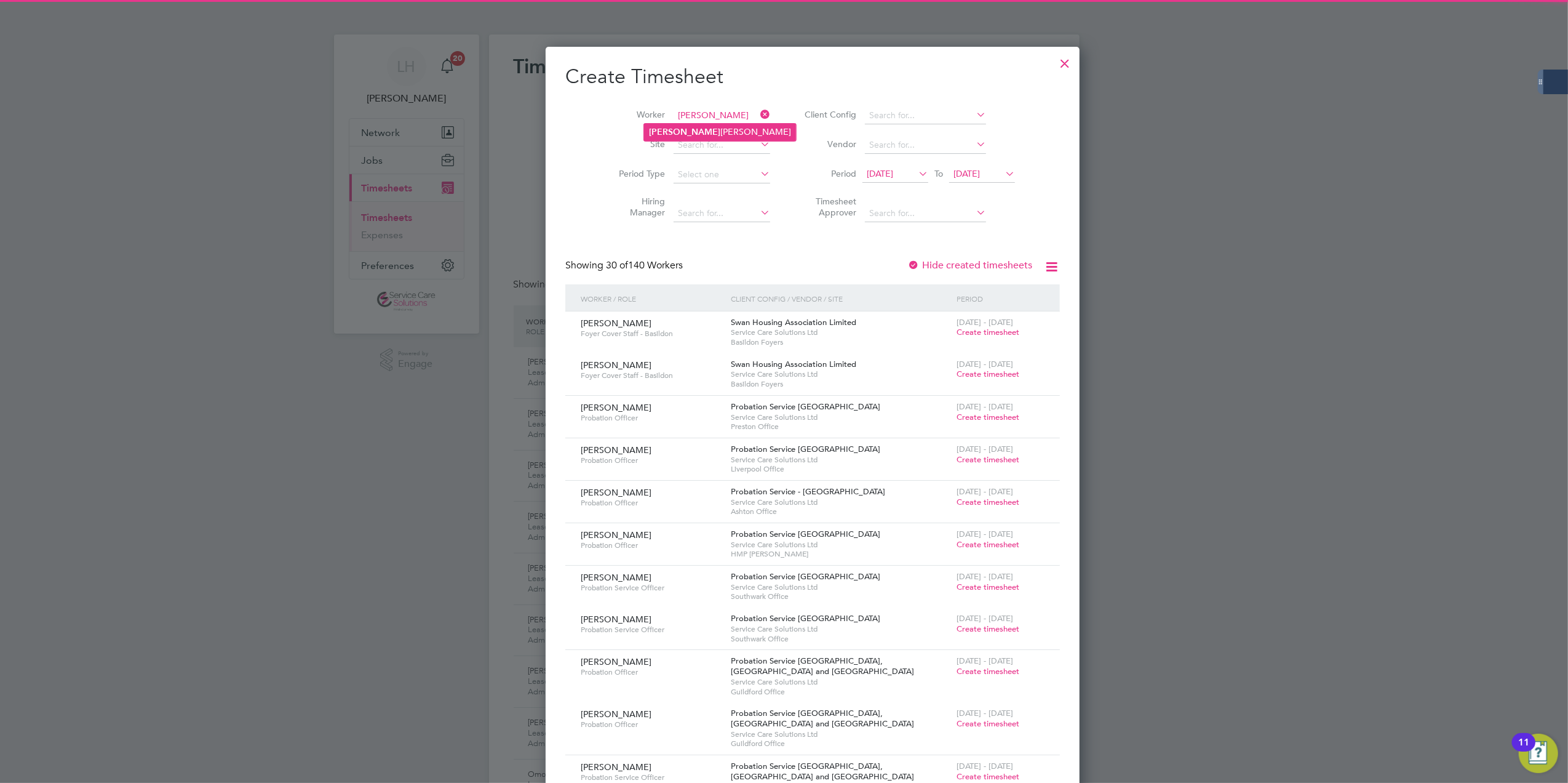
click at [715, 128] on li "[PERSON_NAME] ri [PERSON_NAME]" at bounding box center [720, 132] width 152 height 17
type input "[PERSON_NAME]"
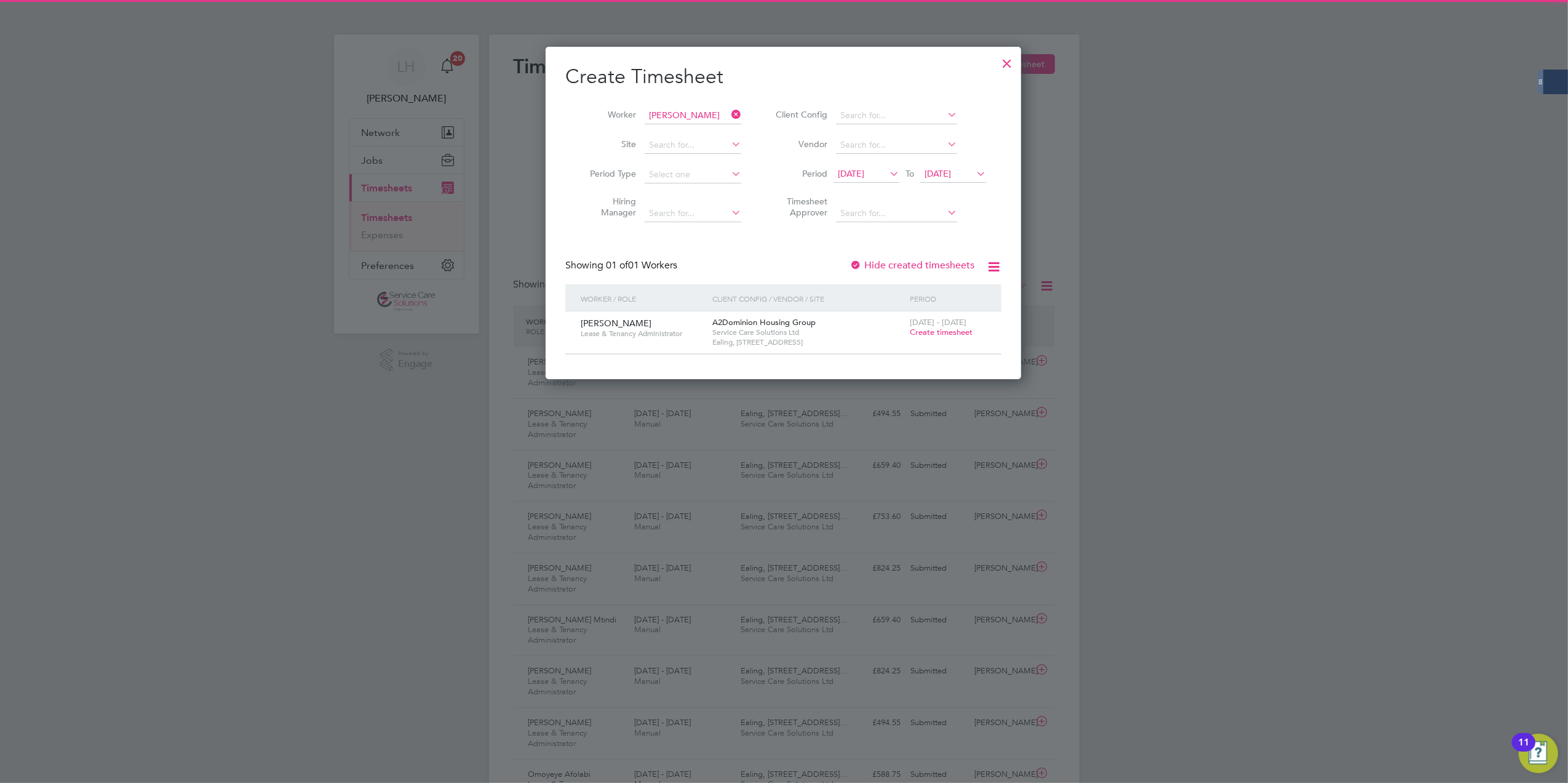
click at [960, 333] on span "Create timesheet" at bounding box center [941, 332] width 63 height 10
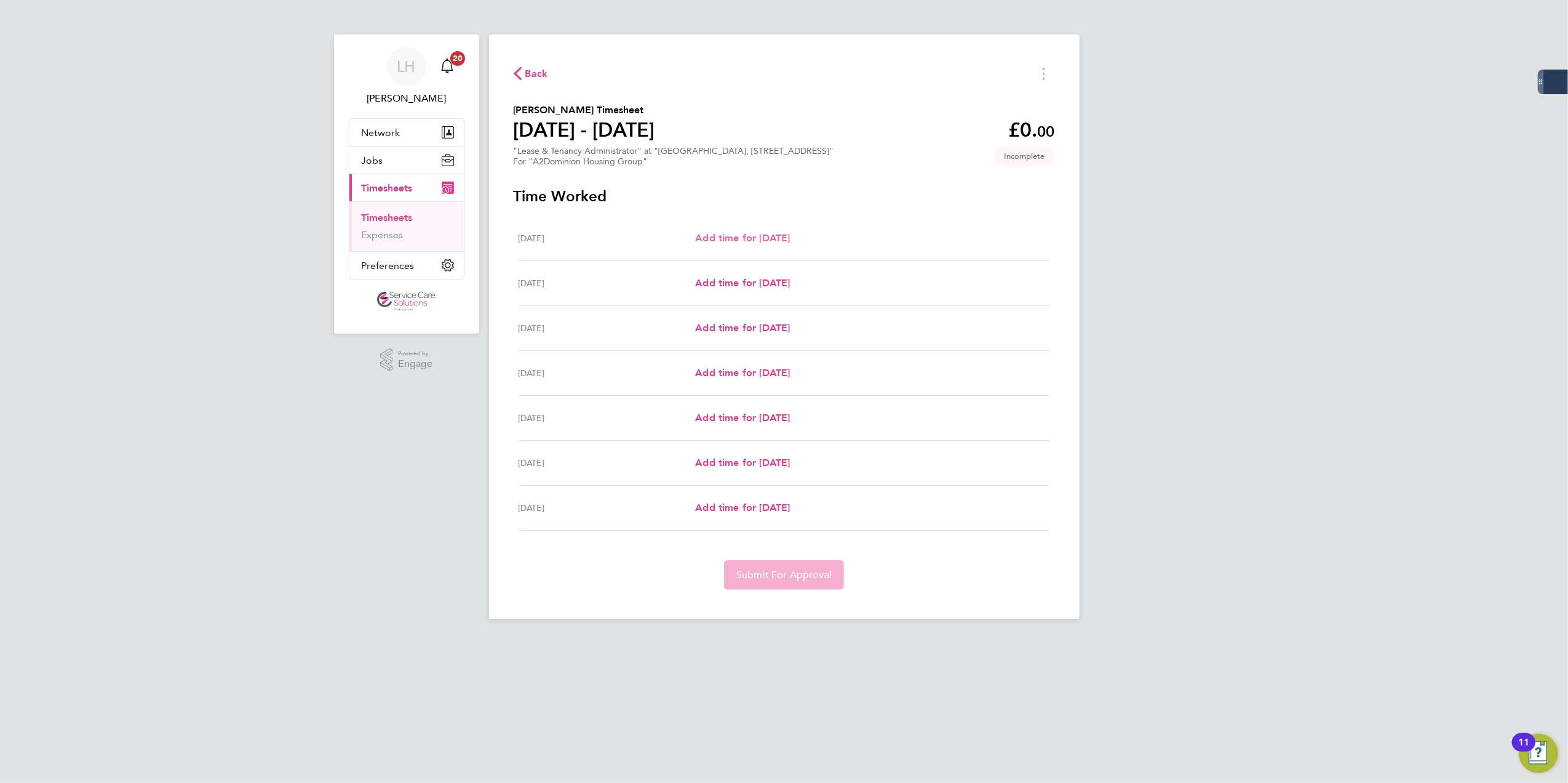
click at [790, 241] on span "Add time for [DATE]" at bounding box center [742, 237] width 95 height 12
select select "30"
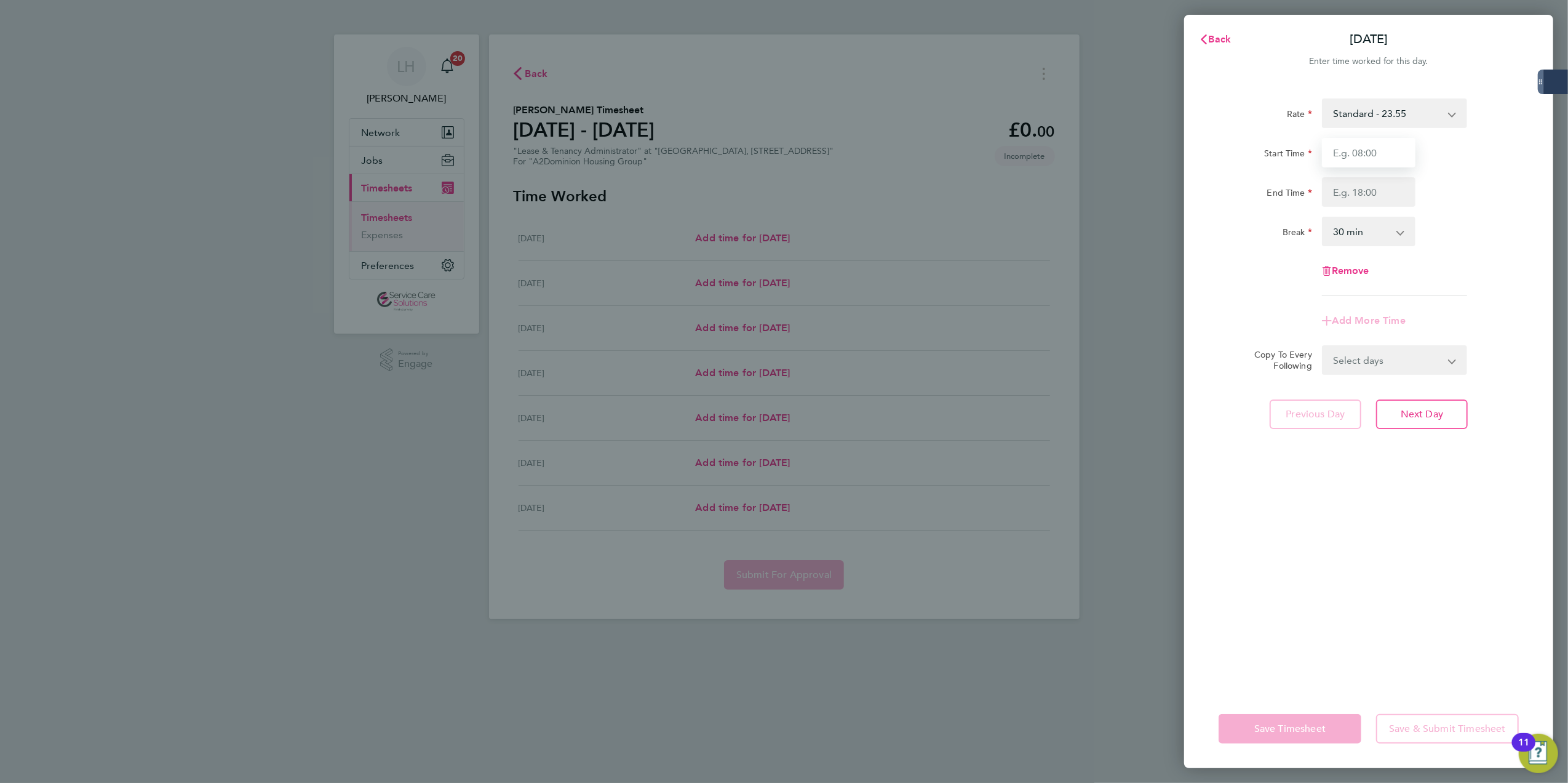
click at [1347, 156] on input "Start Time" at bounding box center [1368, 152] width 93 height 30
type input "10:00"
type input "18:00"
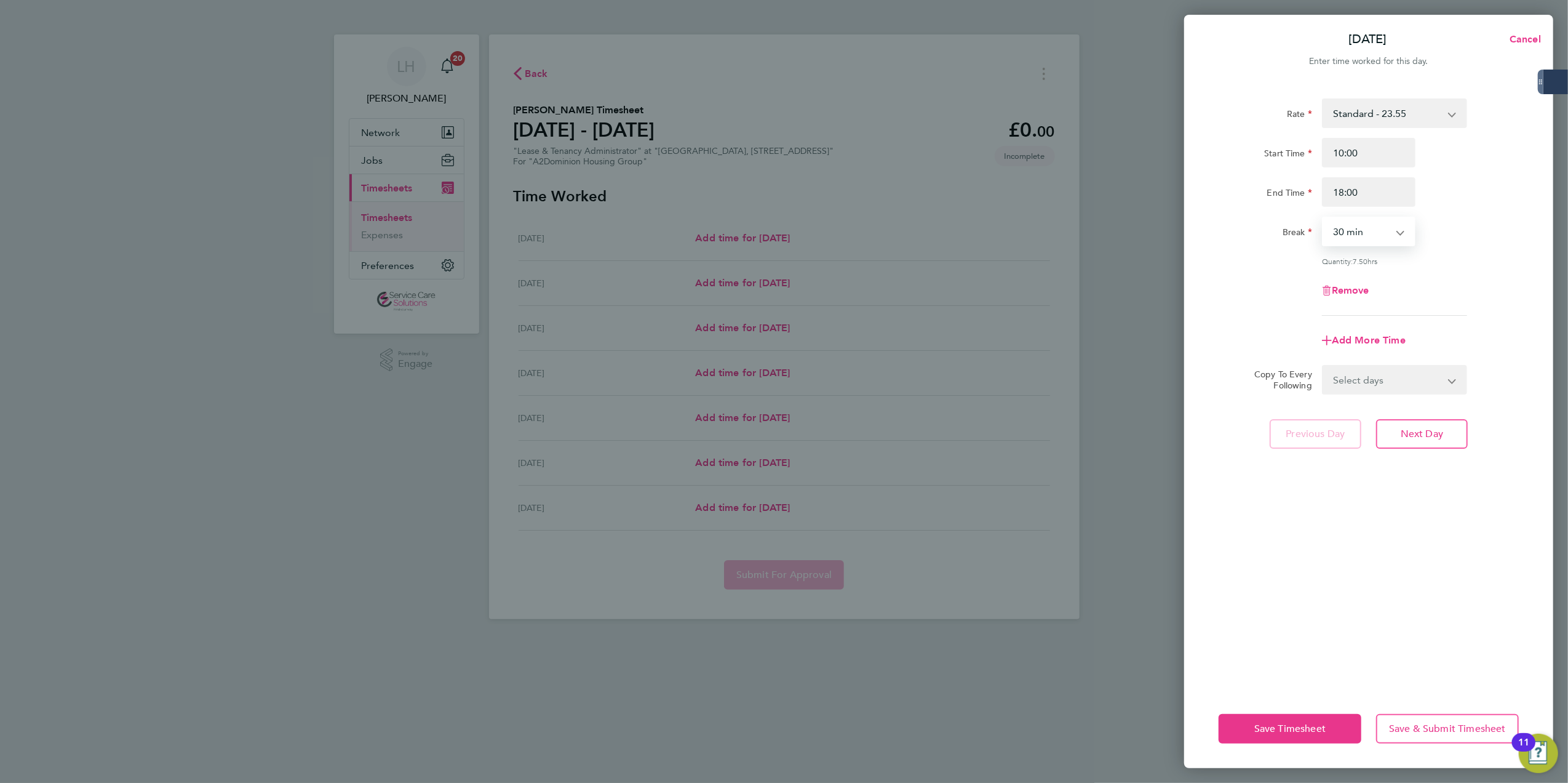
select select "60"
click at [1376, 391] on select "Select days Day Weekday (Mon-Fri) Weekend (Sat-Sun) [DATE] [DATE] [DATE] [DATE]…" at bounding box center [1387, 379] width 129 height 27
select select "WEEKDAY"
click at [1323, 366] on select "Select days Day Weekday (Mon-Fri) Weekend (Sat-Sun) [DATE] [DATE] [DATE] [DATE]…" at bounding box center [1387, 379] width 129 height 27
select select "[DATE]"
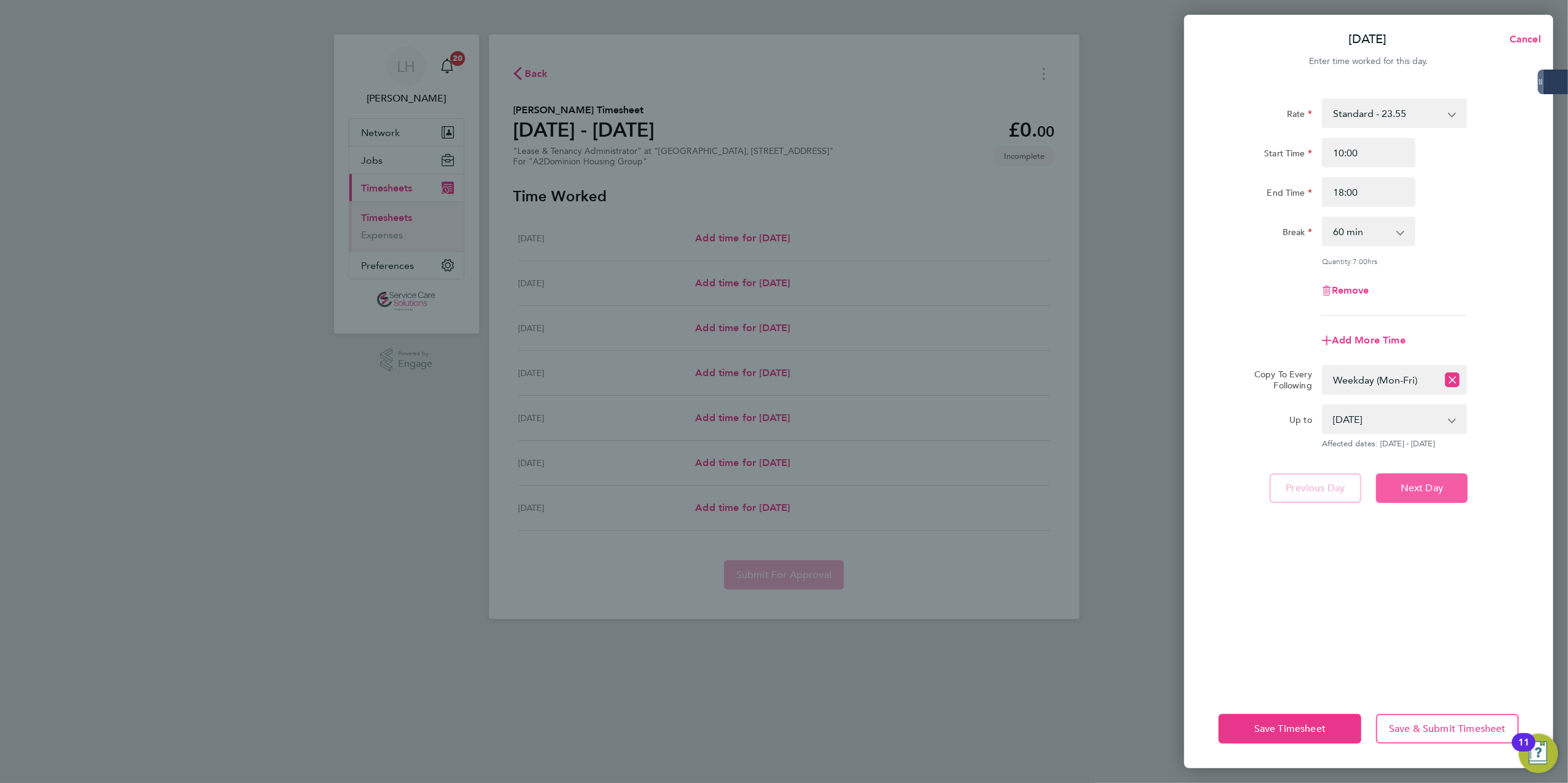
click at [1408, 478] on button "Next Day" at bounding box center [1422, 488] width 91 height 30
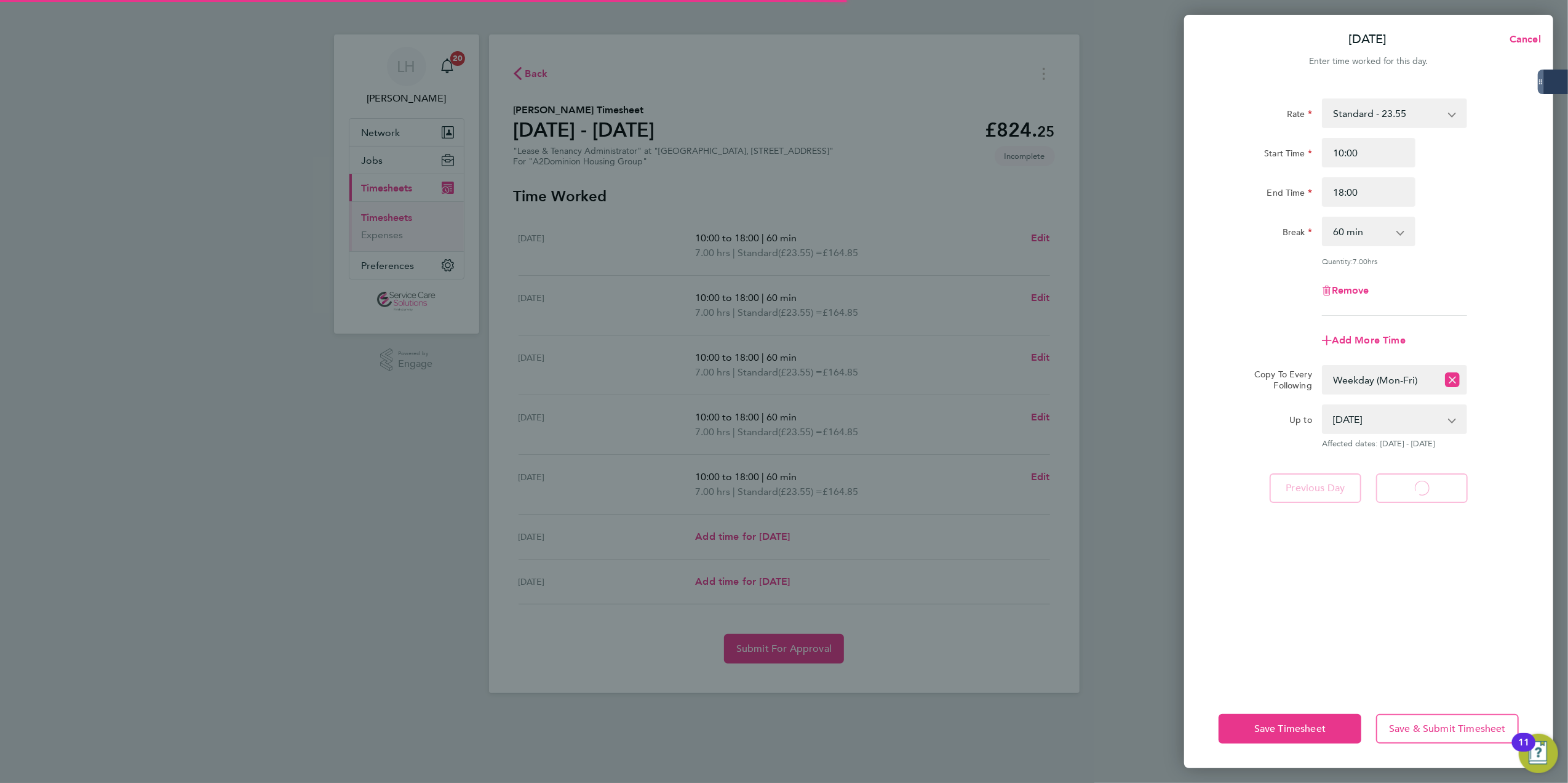
select select "60"
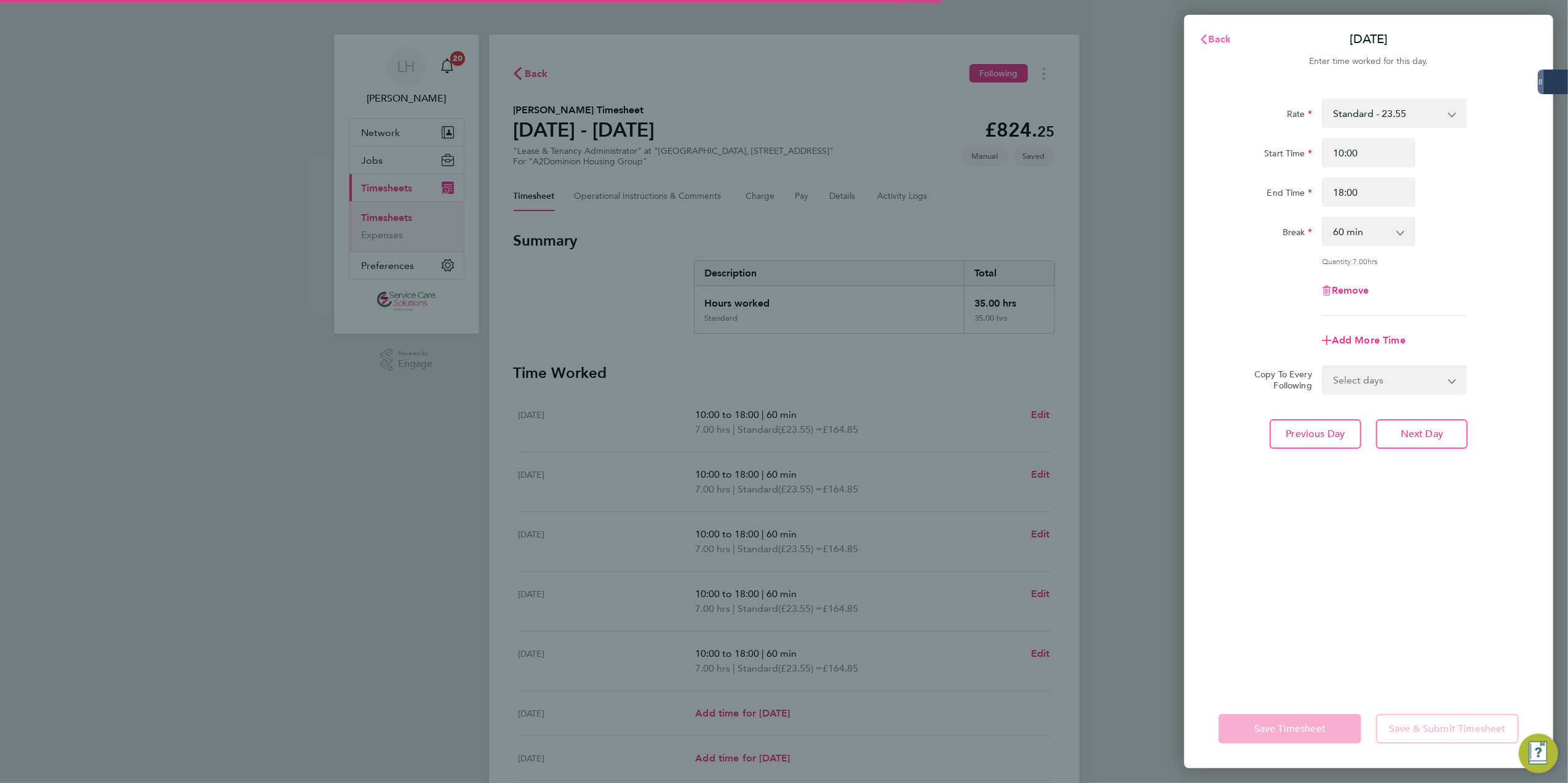
click at [1206, 41] on icon "button" at bounding box center [1204, 39] width 10 height 10
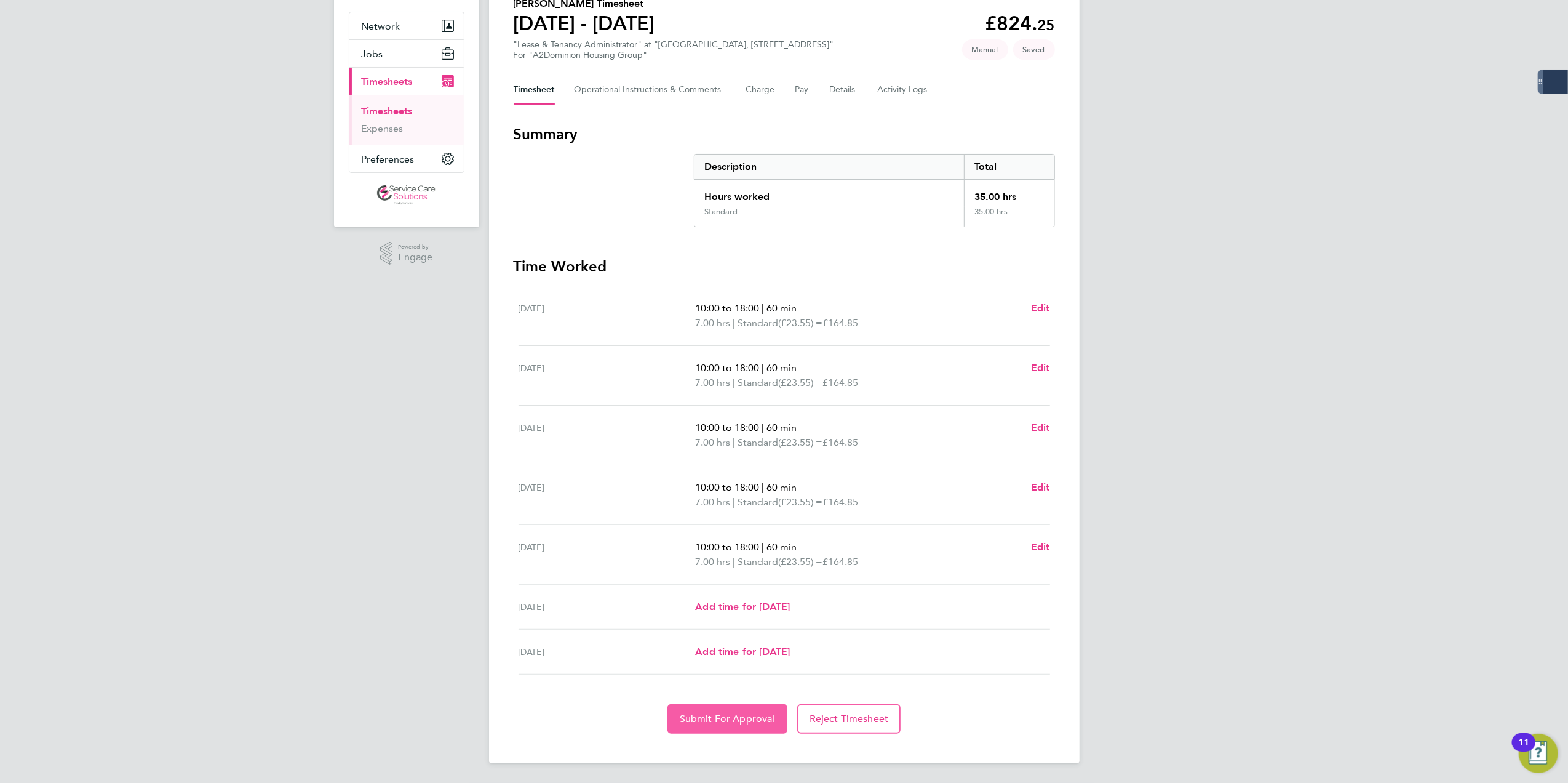
click at [733, 714] on span "Submit For Approval" at bounding box center [727, 719] width 95 height 12
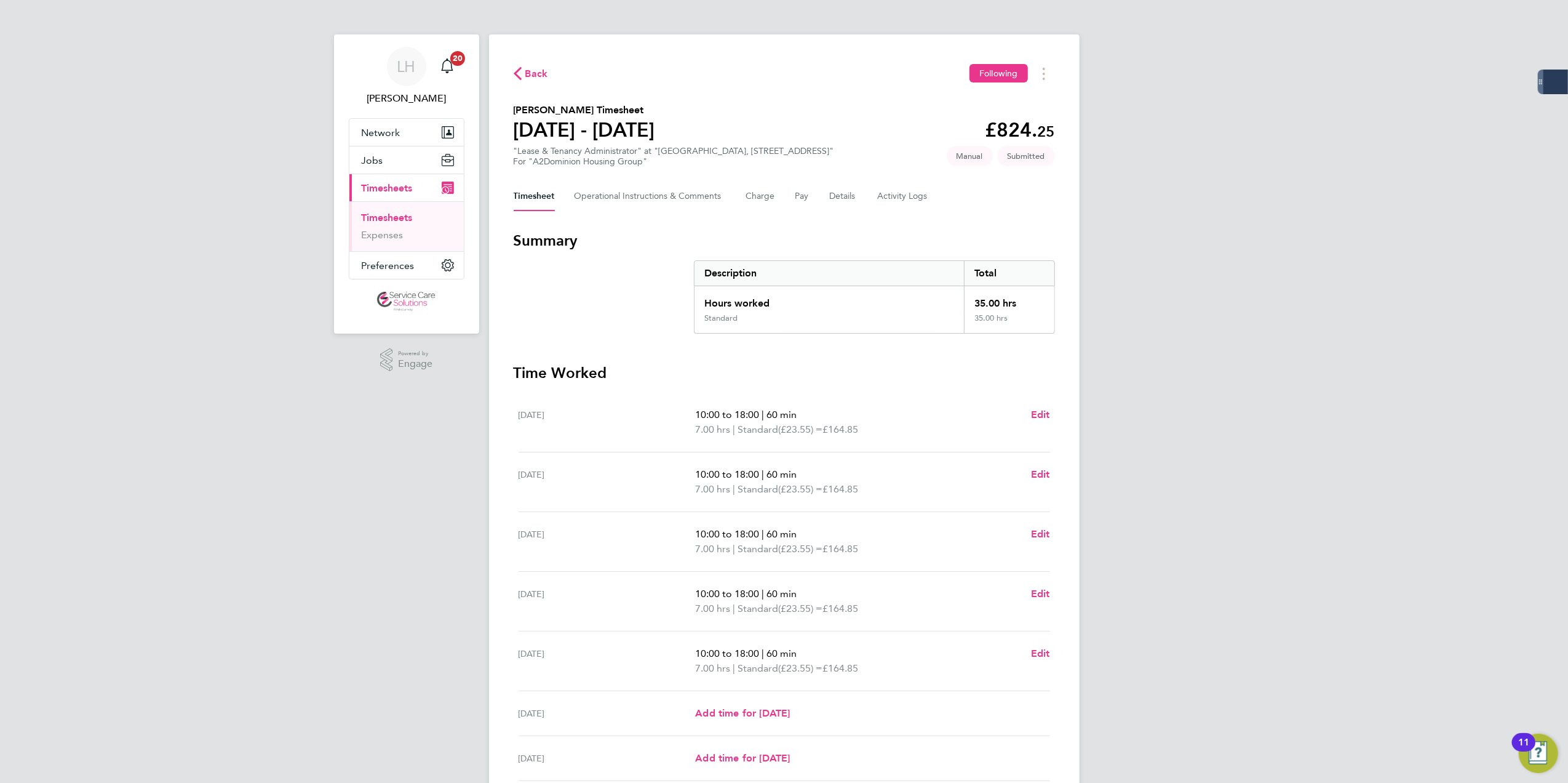
click at [399, 220] on link "Timesheets" at bounding box center [388, 217] width 51 height 12
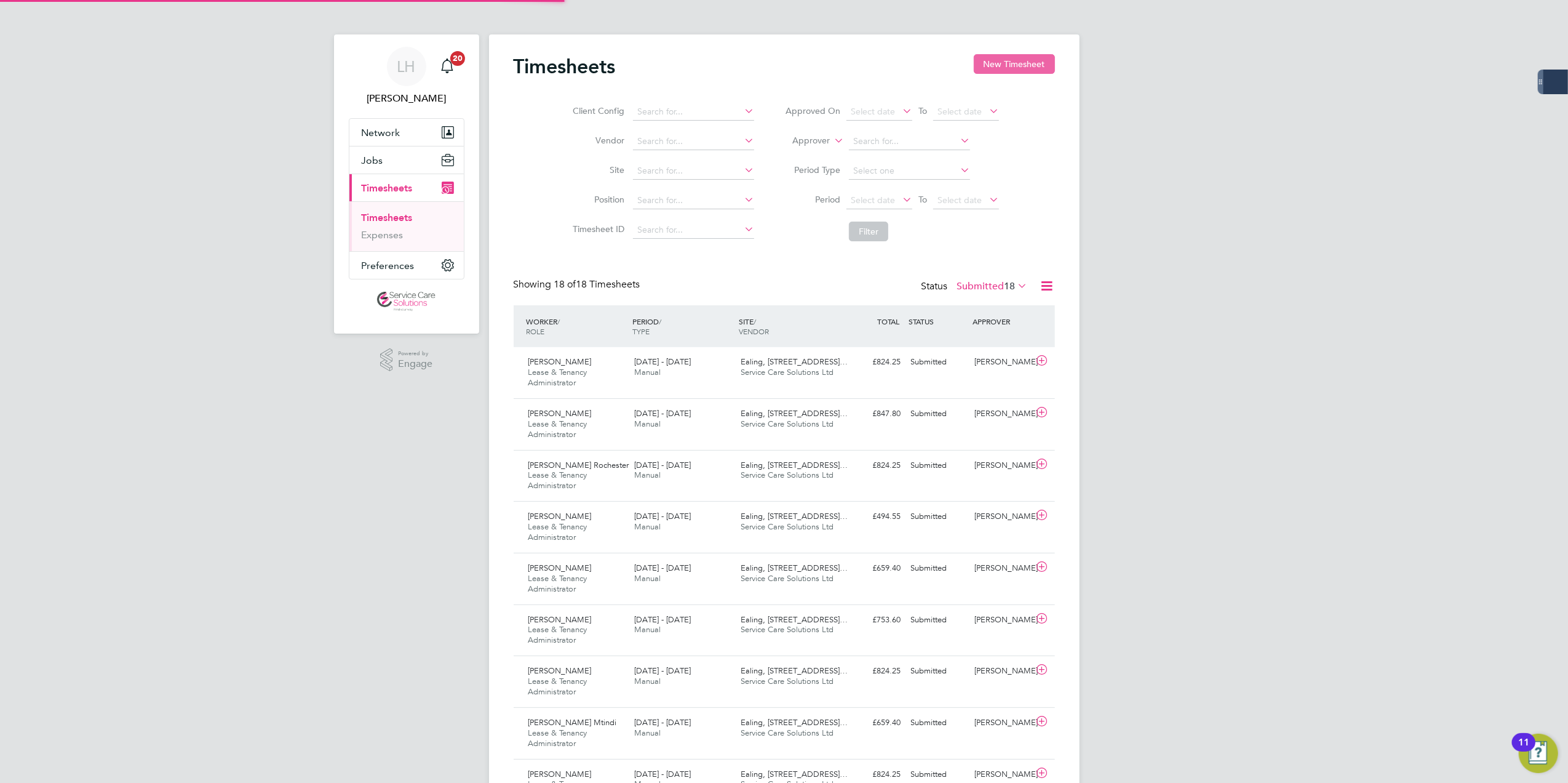
scroll to position [42, 107]
click at [1014, 67] on button "New Timesheet" at bounding box center [1014, 64] width 81 height 19
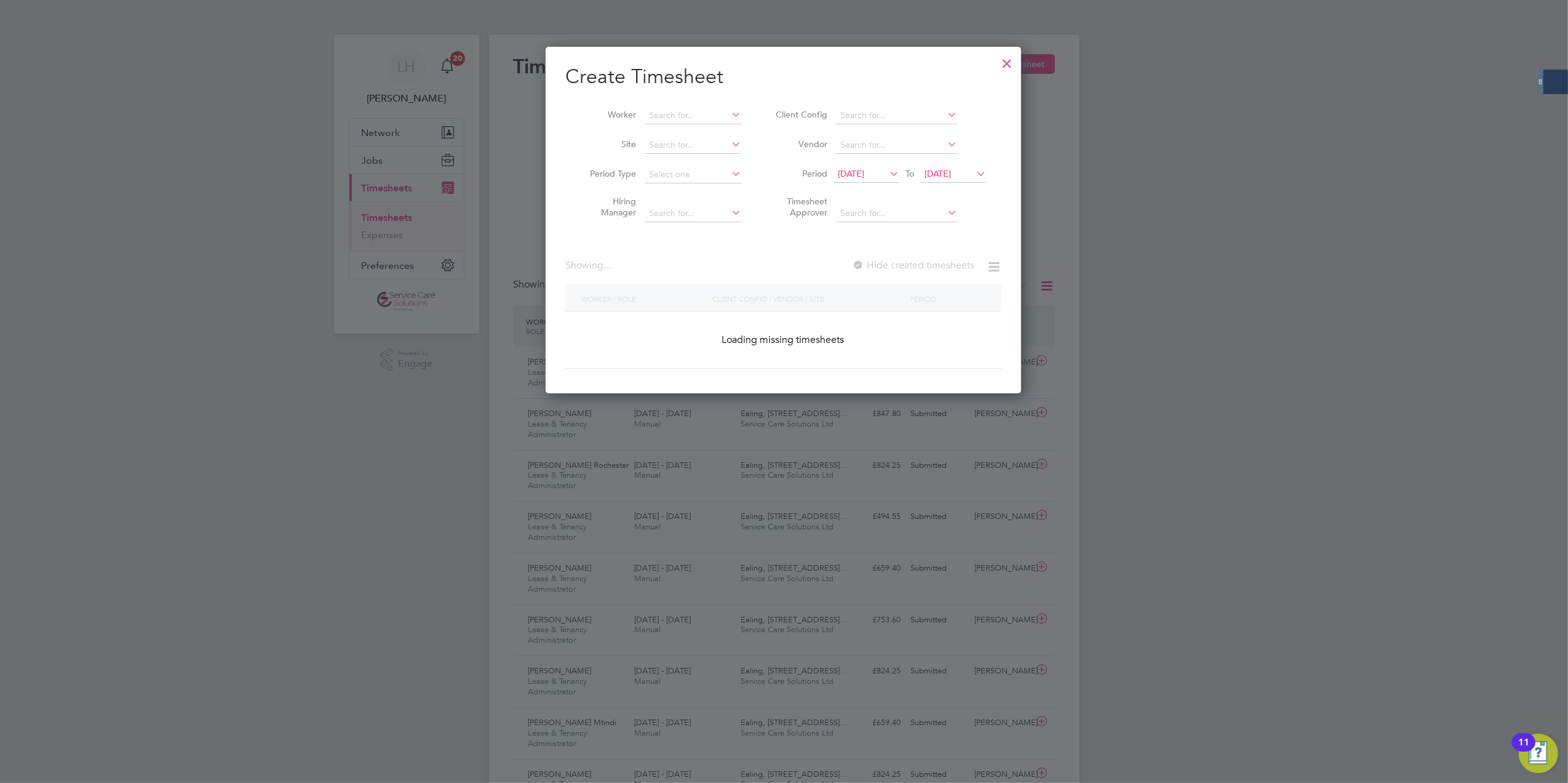
click at [668, 98] on div "Worker Site Period Type Hiring Manager Client Config Vendor Period [DATE] To [D…" at bounding box center [783, 161] width 436 height 134
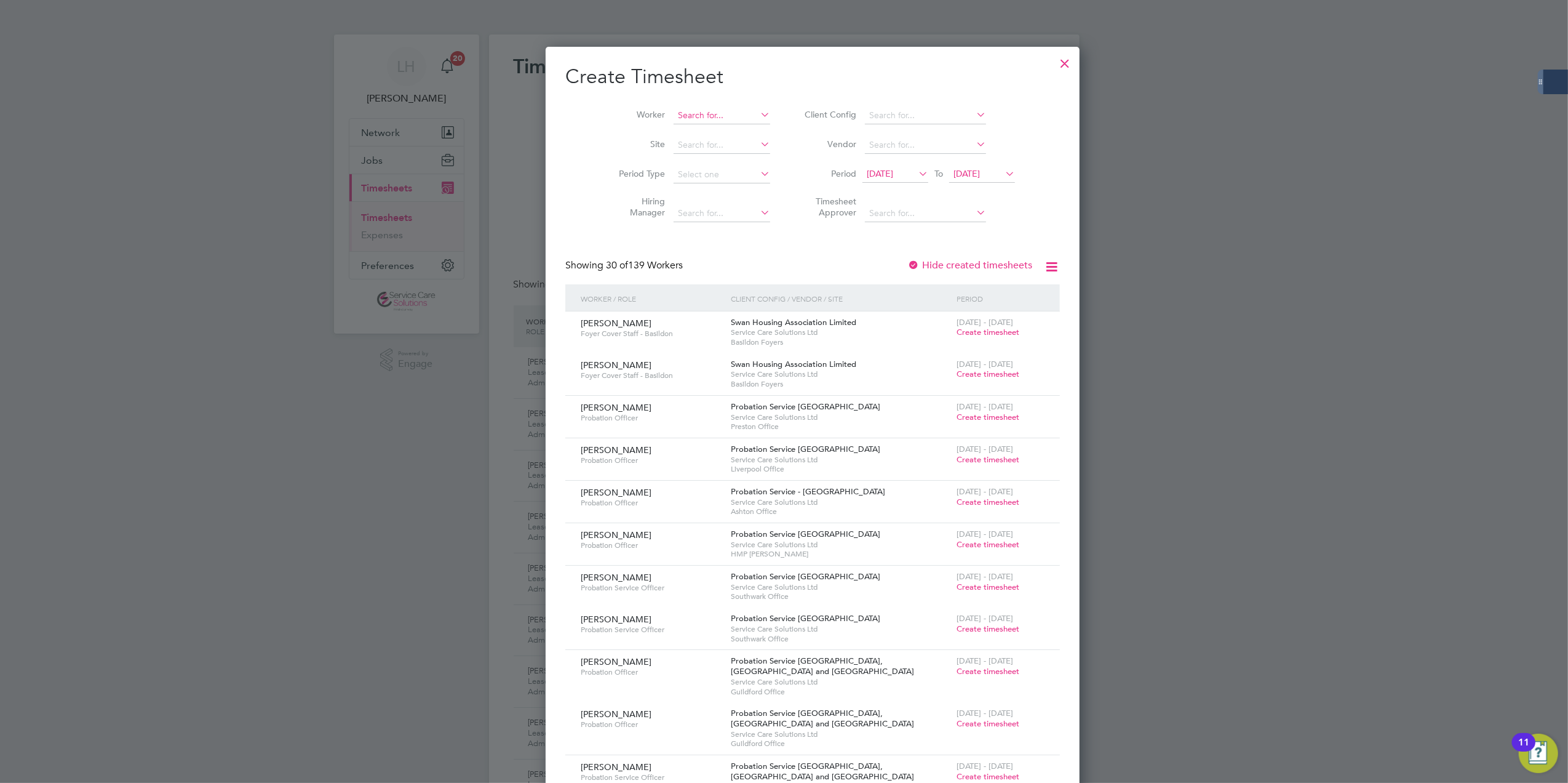
click at [682, 118] on input at bounding box center [722, 116] width 97 height 17
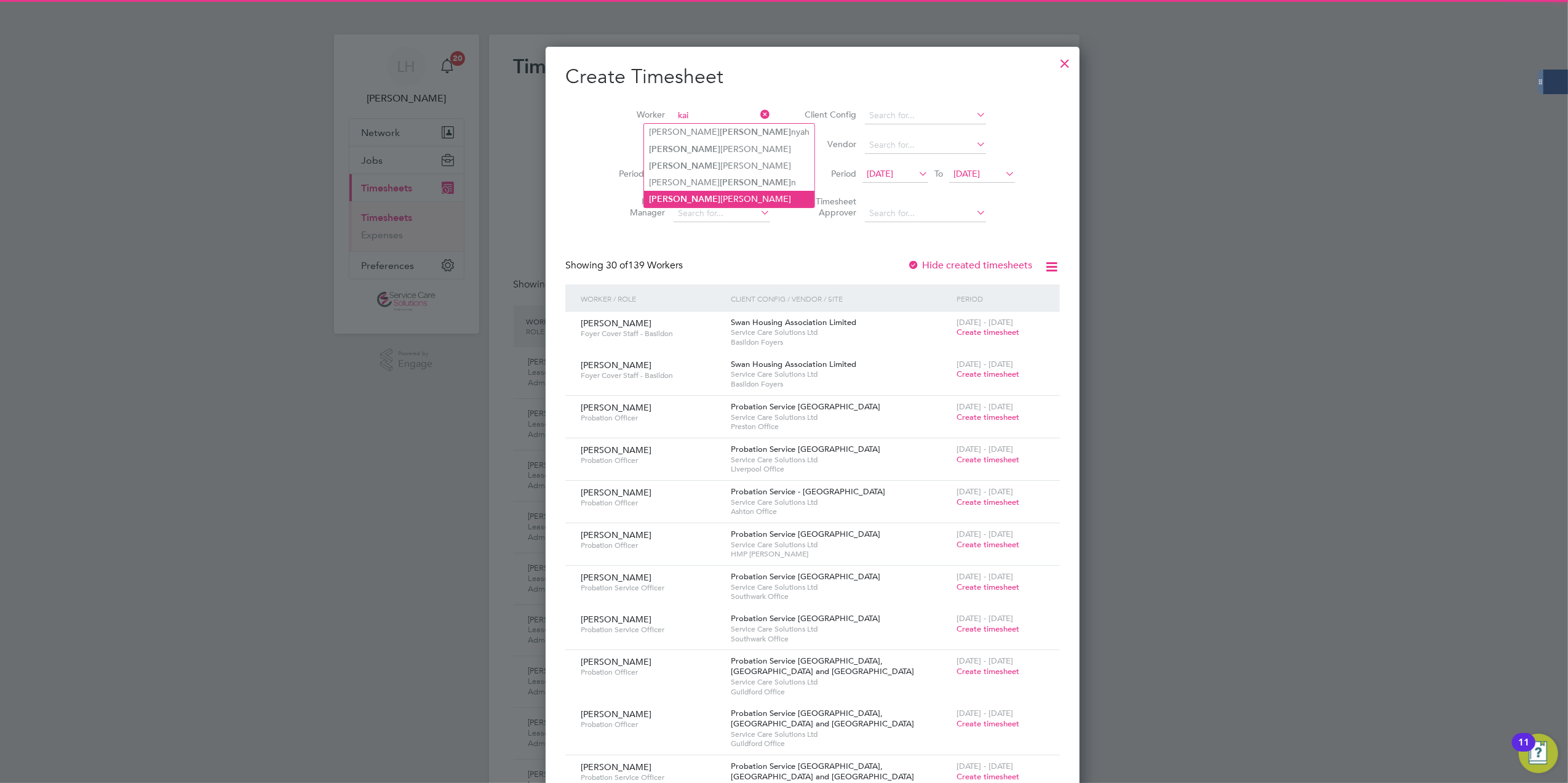
click at [680, 197] on li "[PERSON_NAME]" at bounding box center [729, 199] width 170 height 17
type input "[PERSON_NAME]"
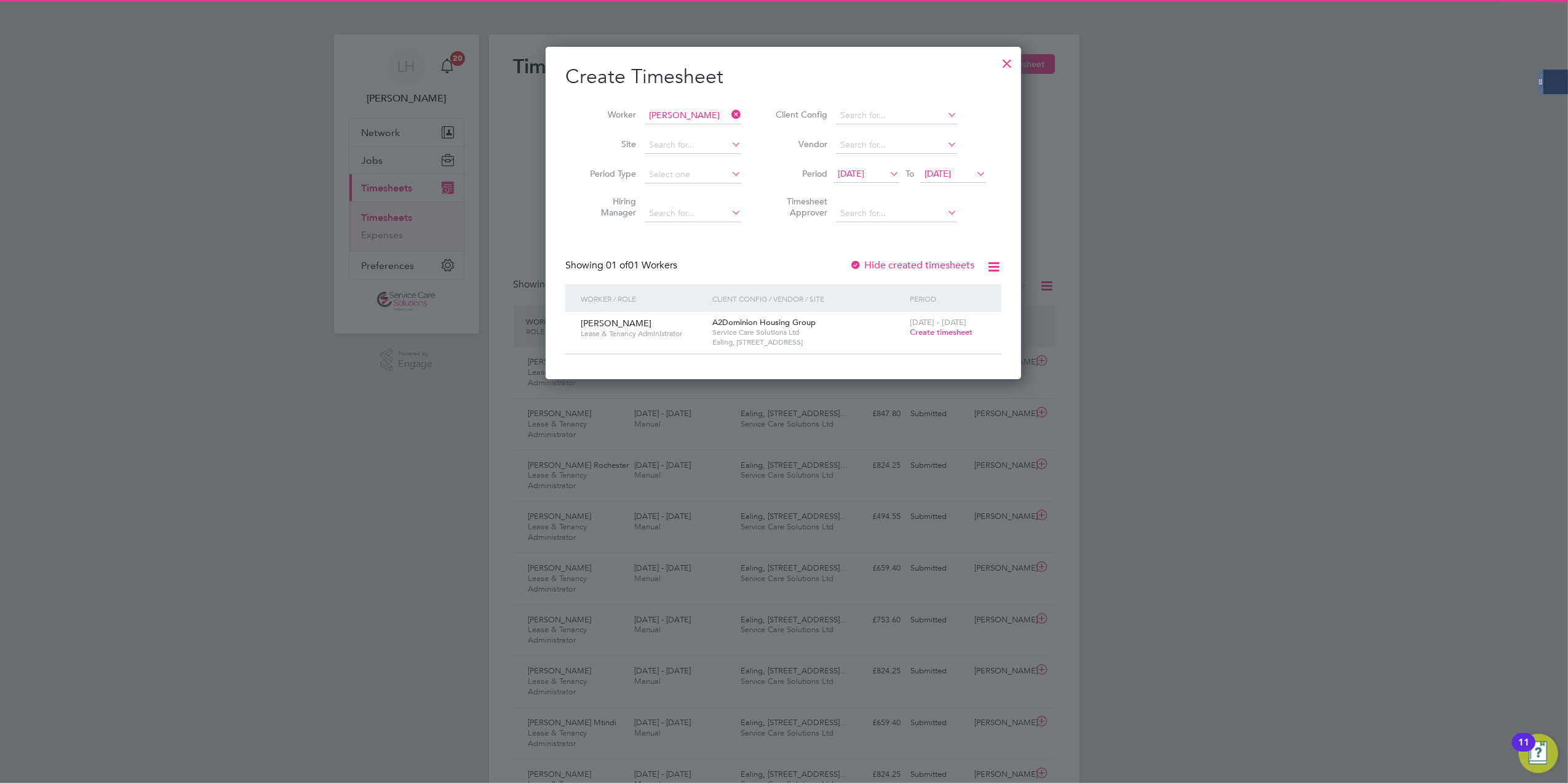
click at [952, 326] on div "[DATE] - [DATE] Create timesheet" at bounding box center [947, 328] width 82 height 33
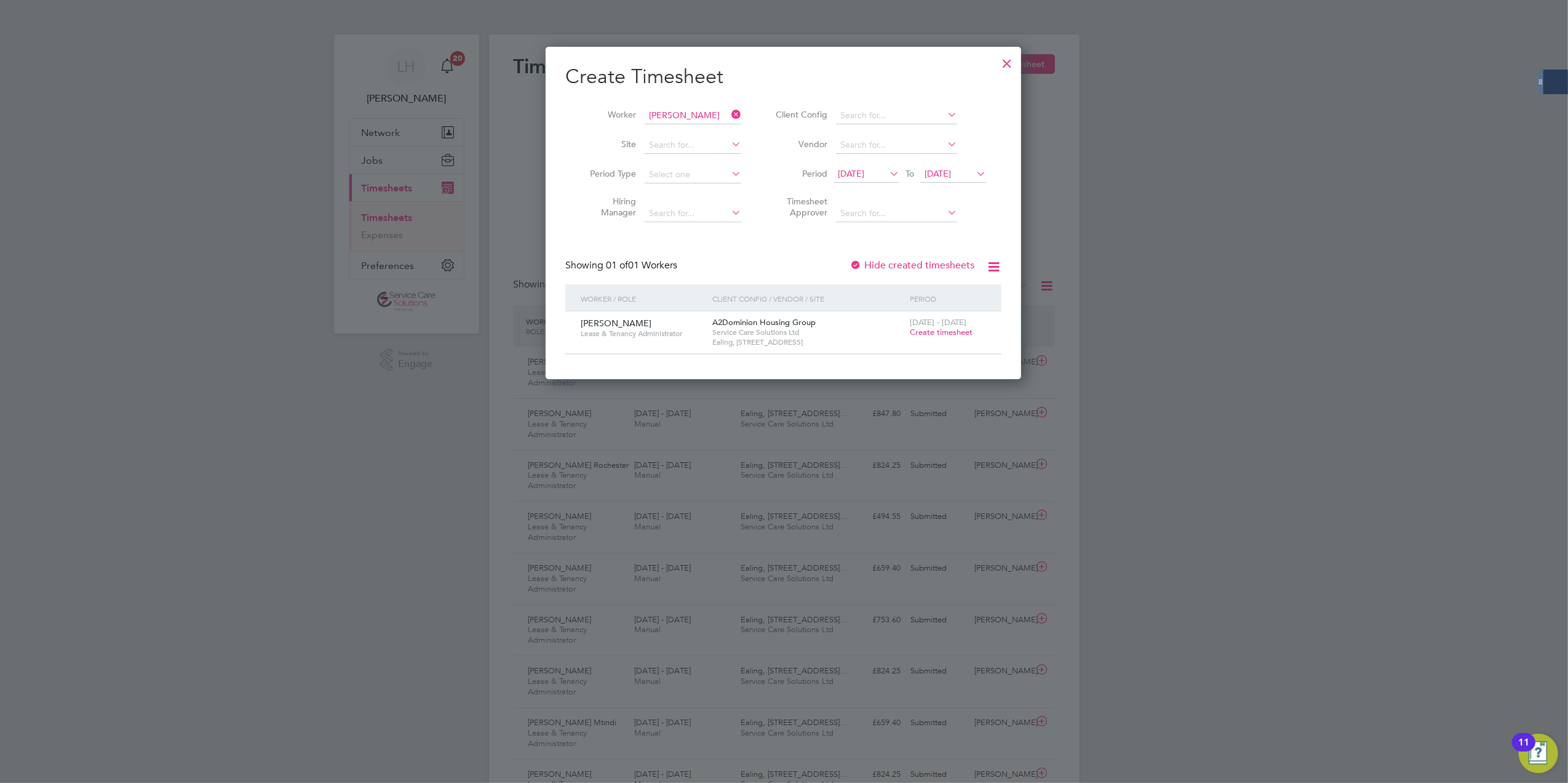
click at [944, 330] on span "Create timesheet" at bounding box center [941, 332] width 63 height 10
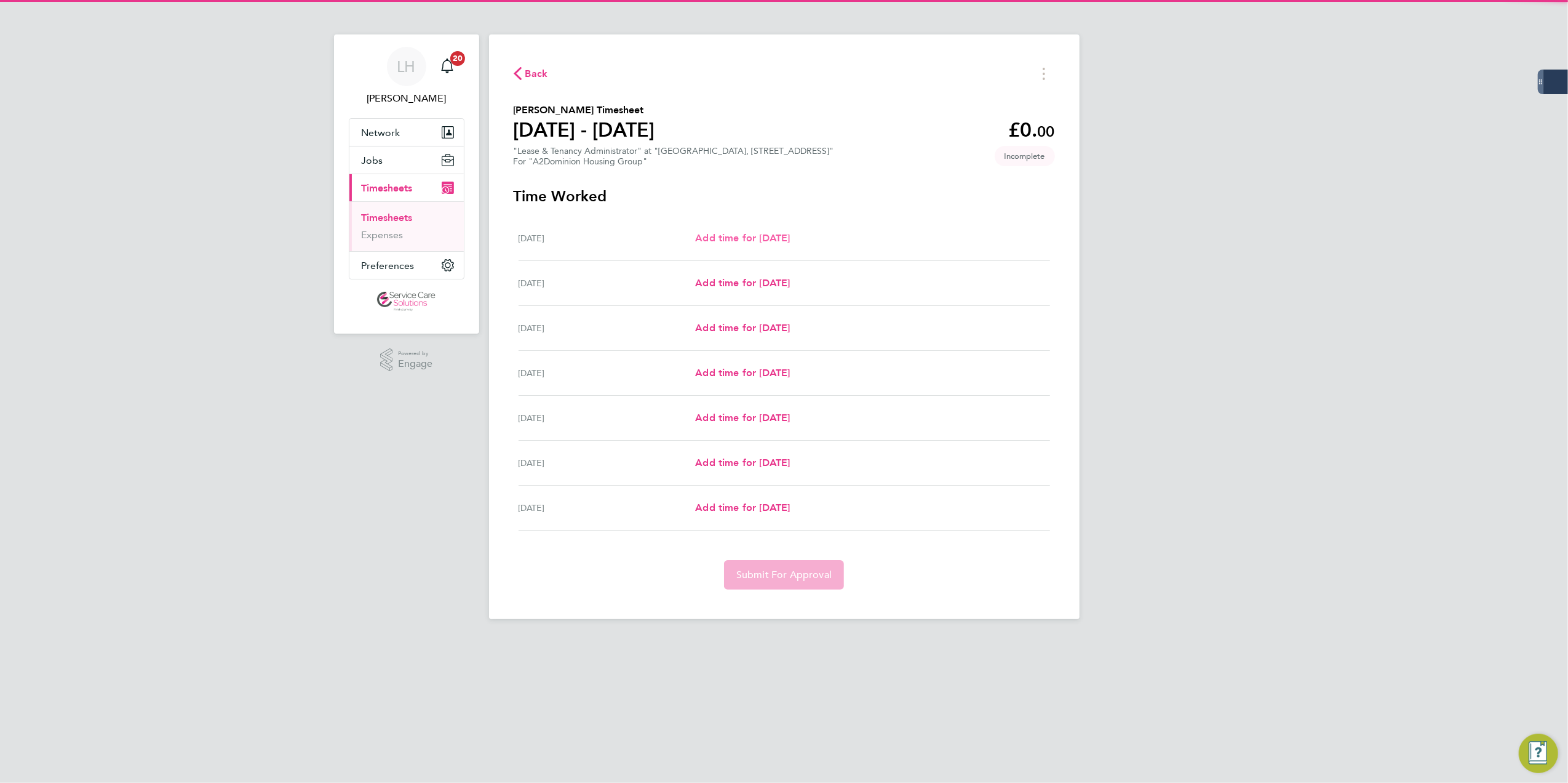
click at [740, 244] on link "Add time for [DATE]" at bounding box center [742, 237] width 95 height 15
select select "30"
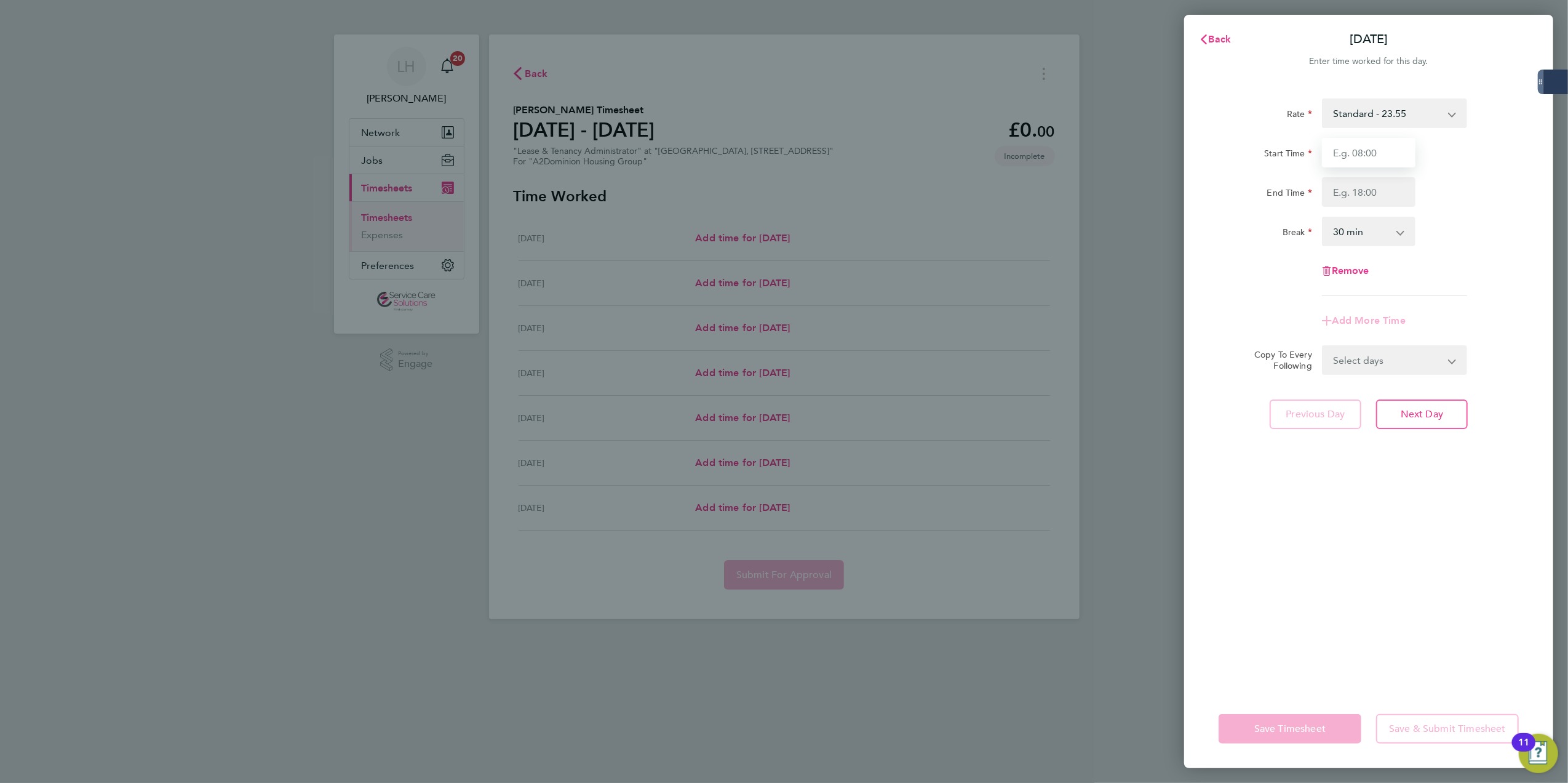
click at [1405, 158] on input "Start Time" at bounding box center [1368, 152] width 93 height 30
type input "09:00"
type input "17:00"
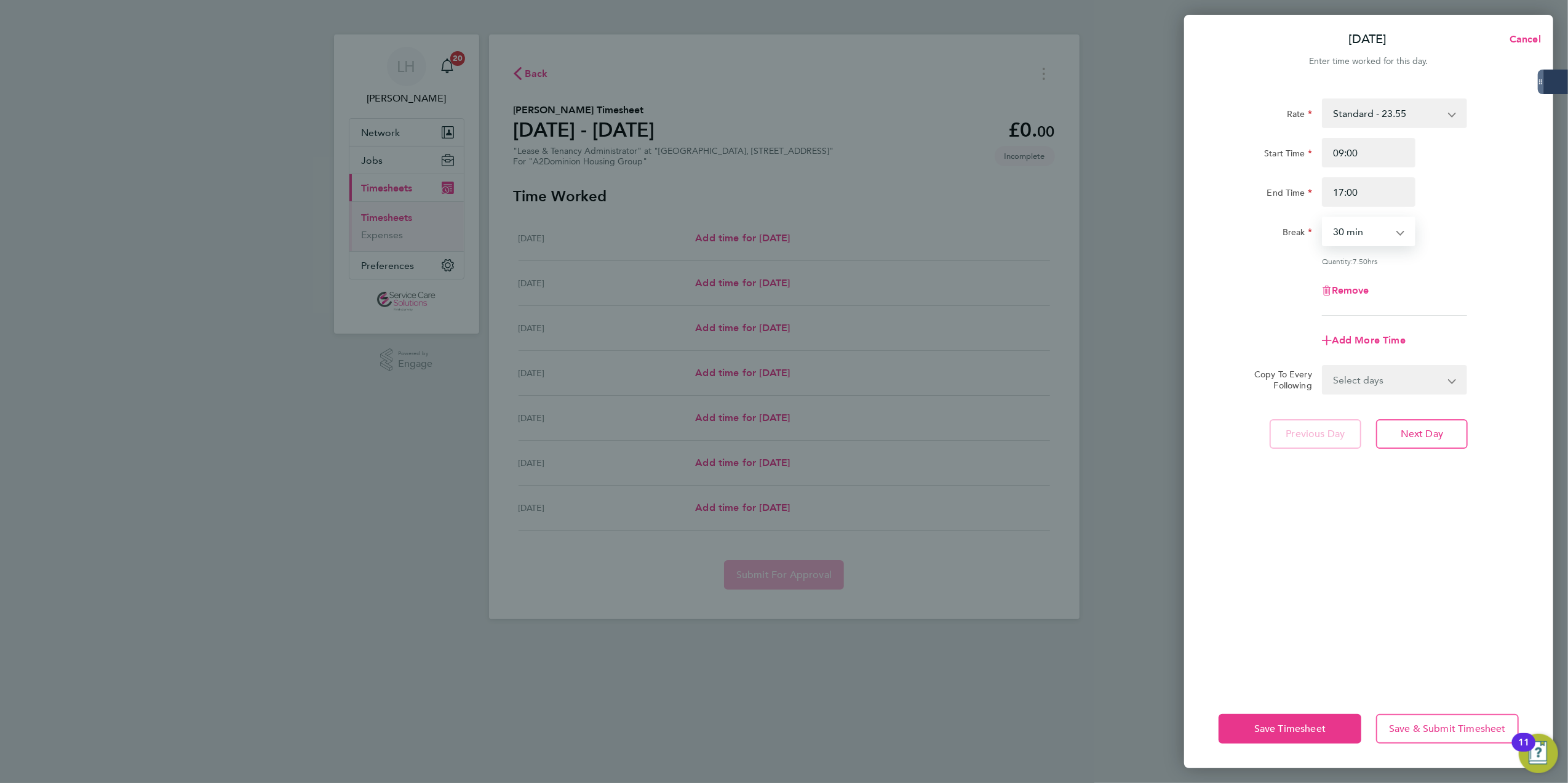
select select "60"
click at [1376, 381] on select "Select days Day Weekday (Mon-Fri) Weekend (Sat-Sun) [DATE] [DATE] [DATE] [DATE]…" at bounding box center [1387, 379] width 129 height 27
select select "WEEKDAY"
click at [1323, 366] on select "Select days Day Weekday (Mon-Fri) Weekend (Sat-Sun) [DATE] [DATE] [DATE] [DATE]…" at bounding box center [1387, 379] width 129 height 27
select select "[DATE]"
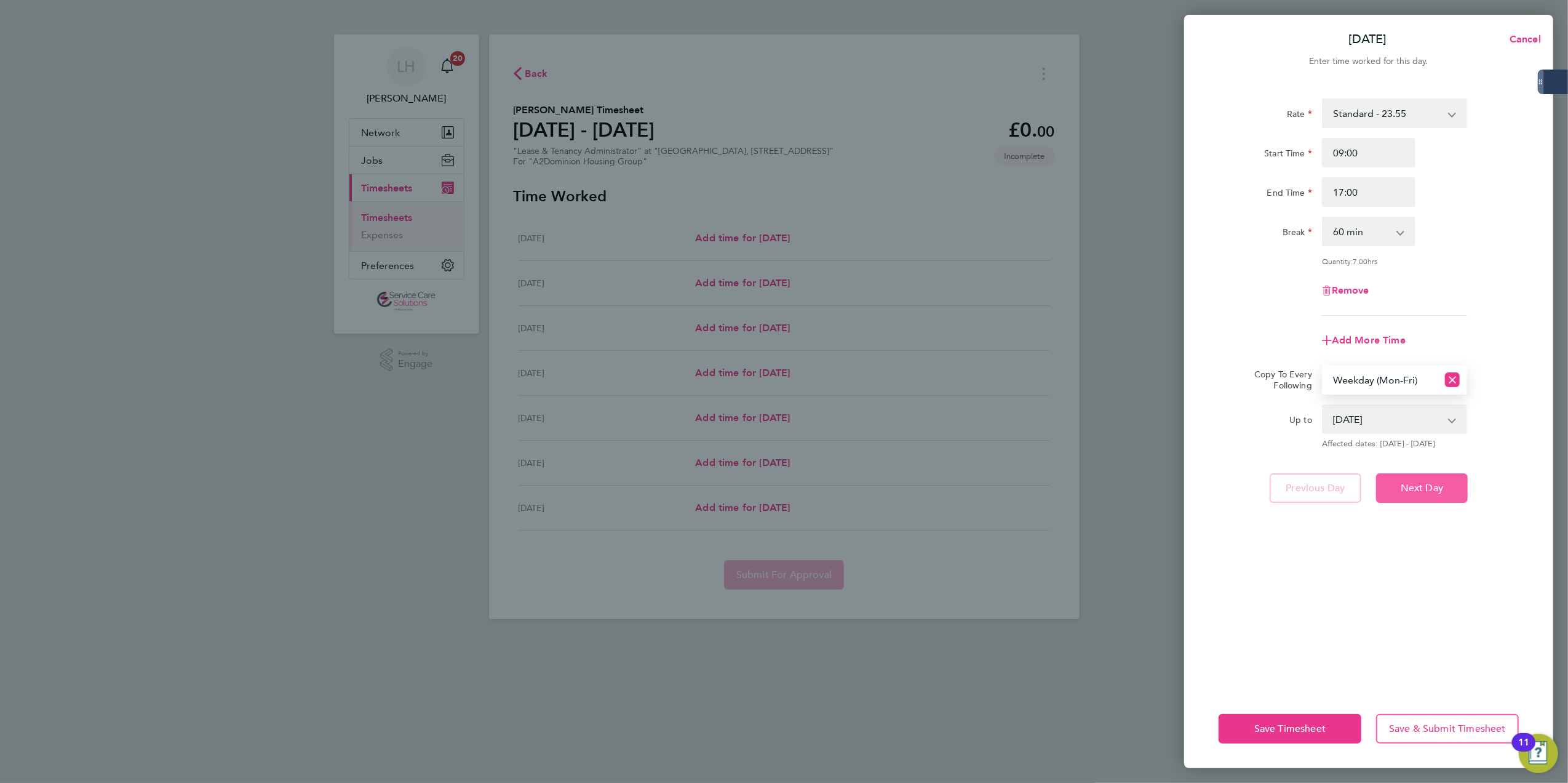
click at [1449, 493] on button "Next Day" at bounding box center [1422, 488] width 91 height 30
drag, startPoint x: 1447, startPoint y: 493, endPoint x: 1438, endPoint y: 494, distance: 9.1
click at [1446, 493] on app-form-button "Next Day Loading" at bounding box center [1418, 488] width 99 height 30
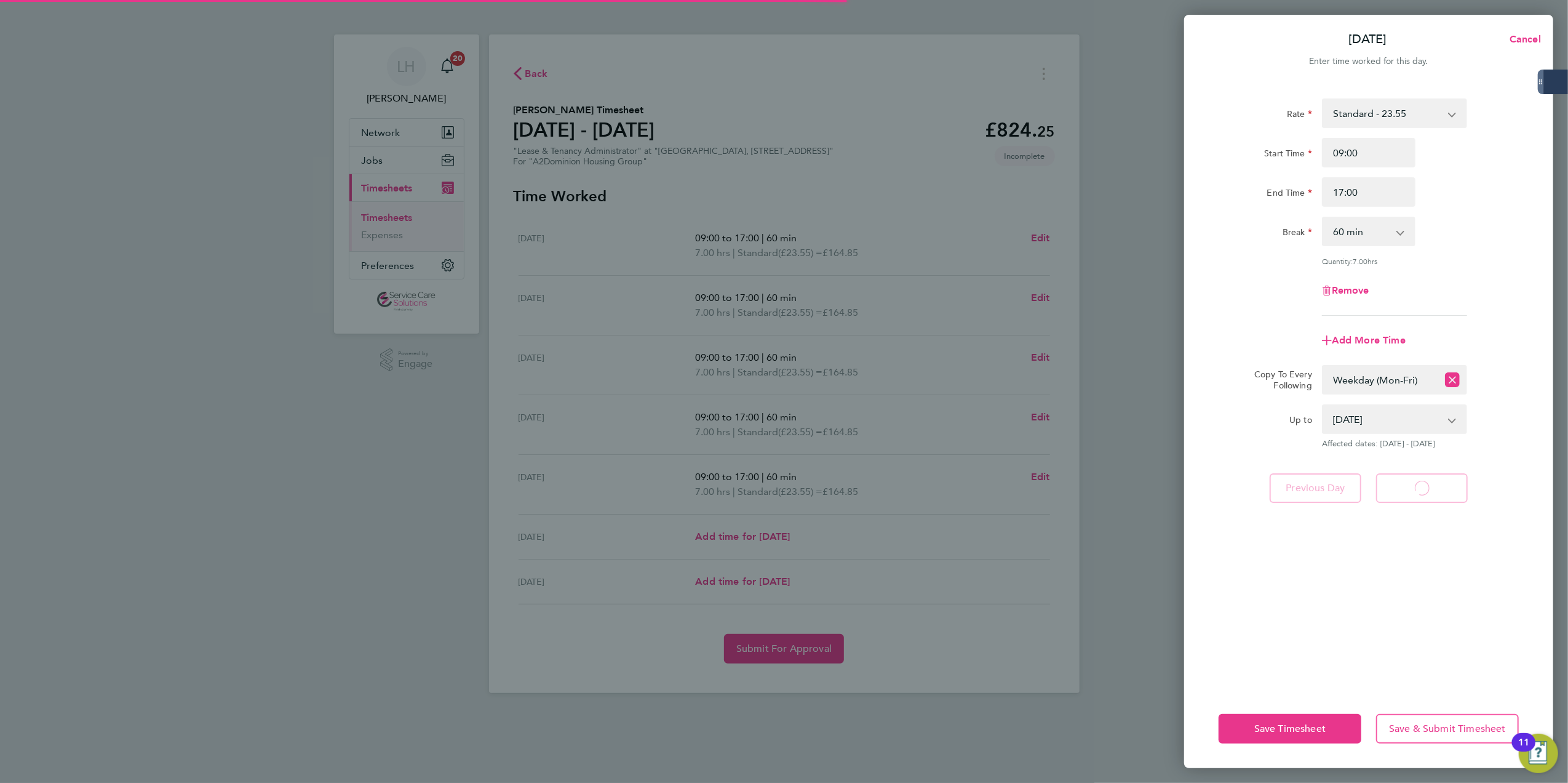
select select "60"
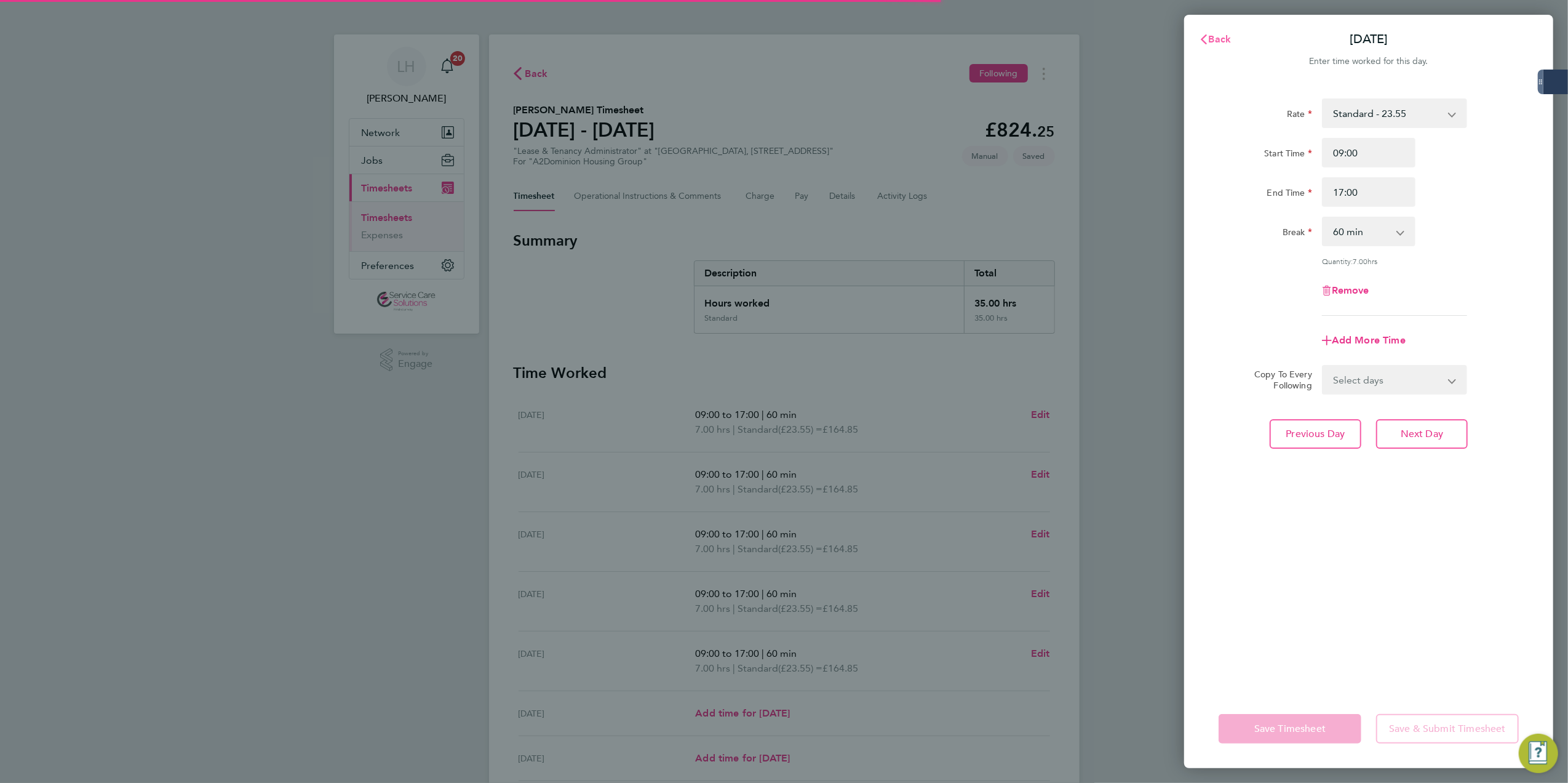
click at [1205, 47] on button "Back" at bounding box center [1215, 39] width 57 height 25
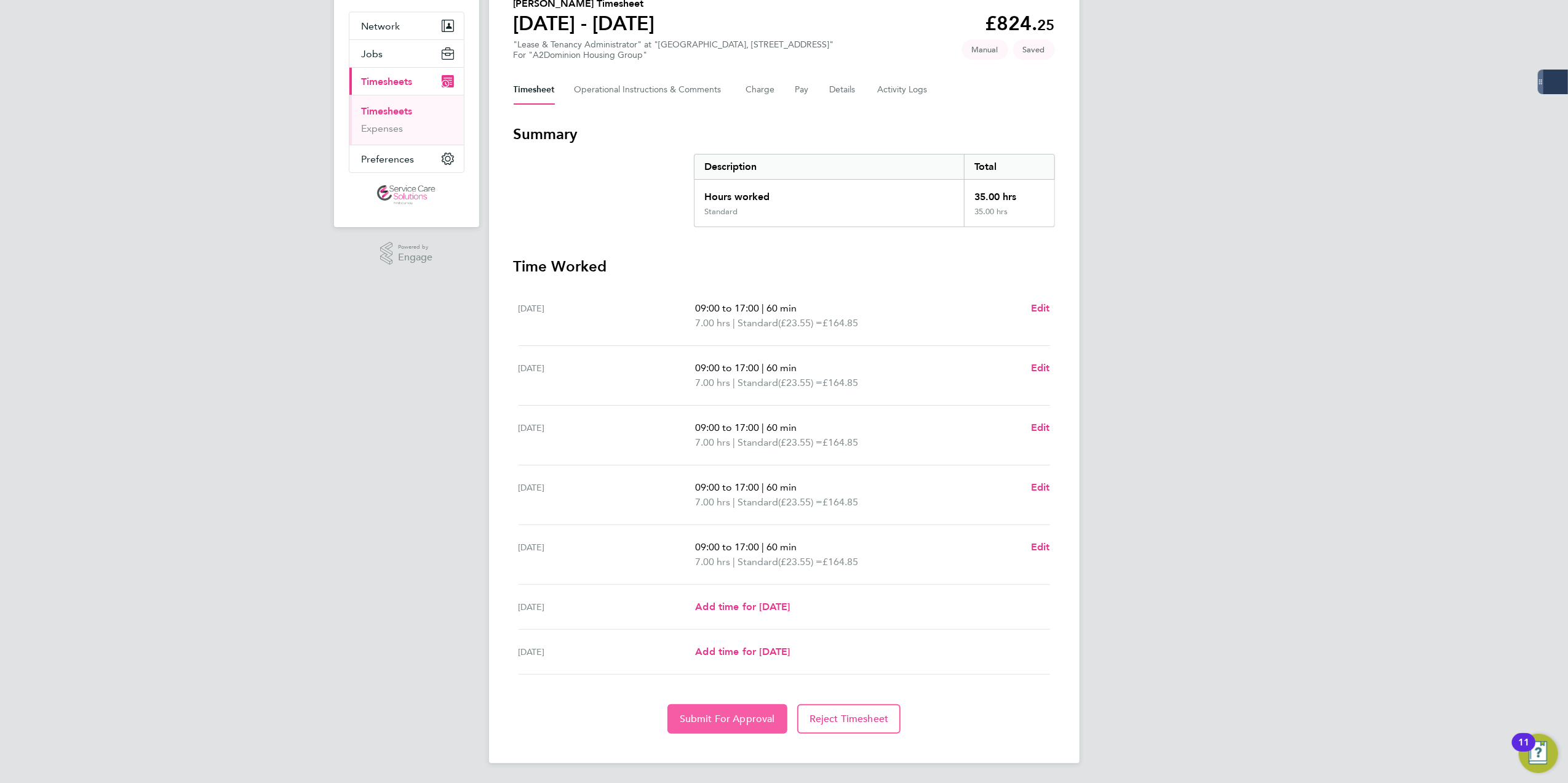
click at [702, 714] on span "Submit For Approval" at bounding box center [727, 719] width 95 height 12
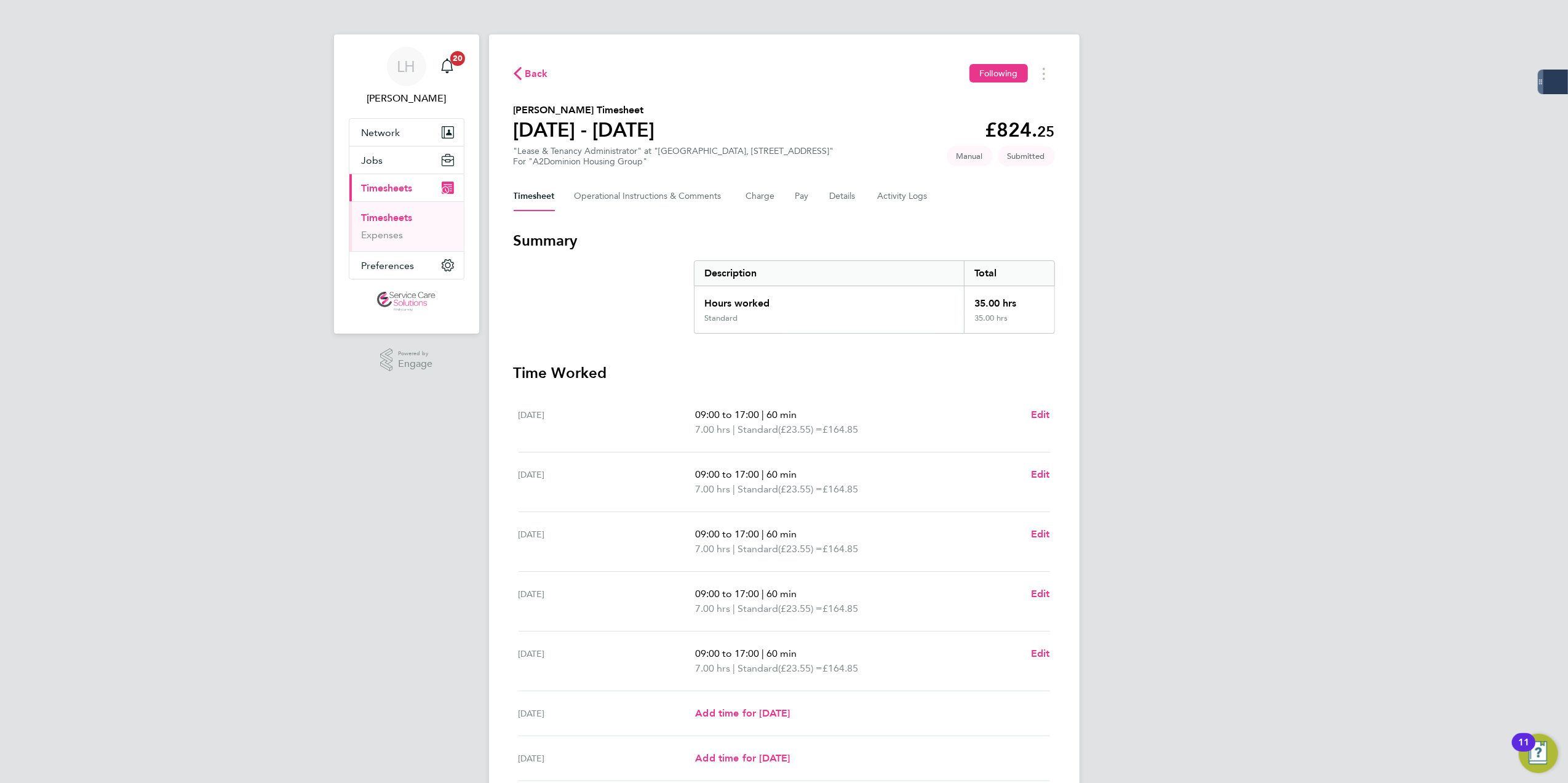
drag, startPoint x: 370, startPoint y: 215, endPoint x: 435, endPoint y: 215, distance: 65.0
click at [370, 215] on link "Timesheets" at bounding box center [388, 217] width 51 height 12
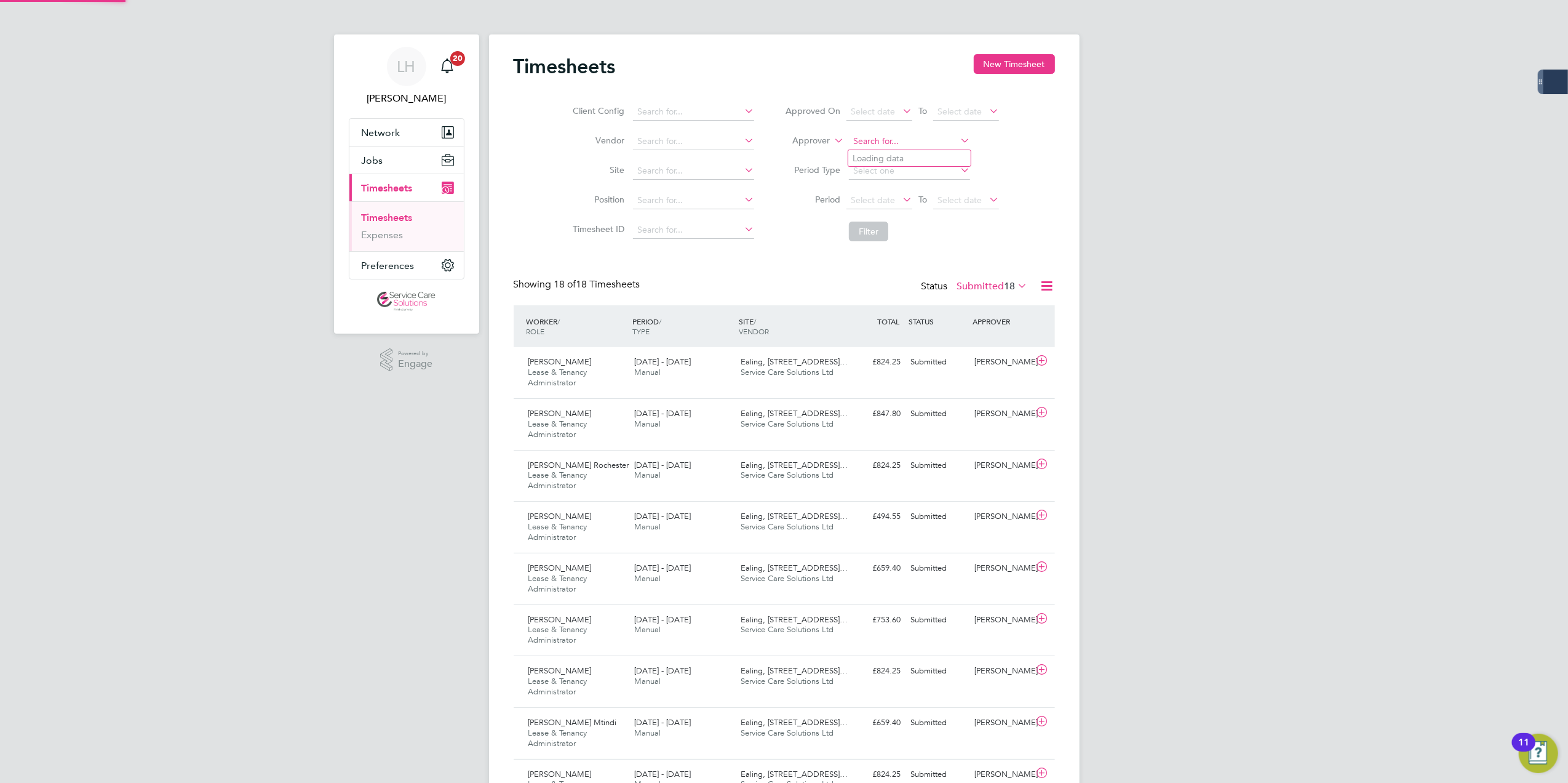
click at [857, 149] on div "Timesheets New Timesheet Client Config Vendor Site Position Timesheet ID Approv…" at bounding box center [784, 667] width 590 height 1264
type input "jack"
click at [933, 282] on div "Status Submitted 18" at bounding box center [976, 287] width 109 height 17
click at [919, 130] on li "Approver" at bounding box center [892, 141] width 245 height 30
click at [916, 141] on input at bounding box center [909, 141] width 121 height 17
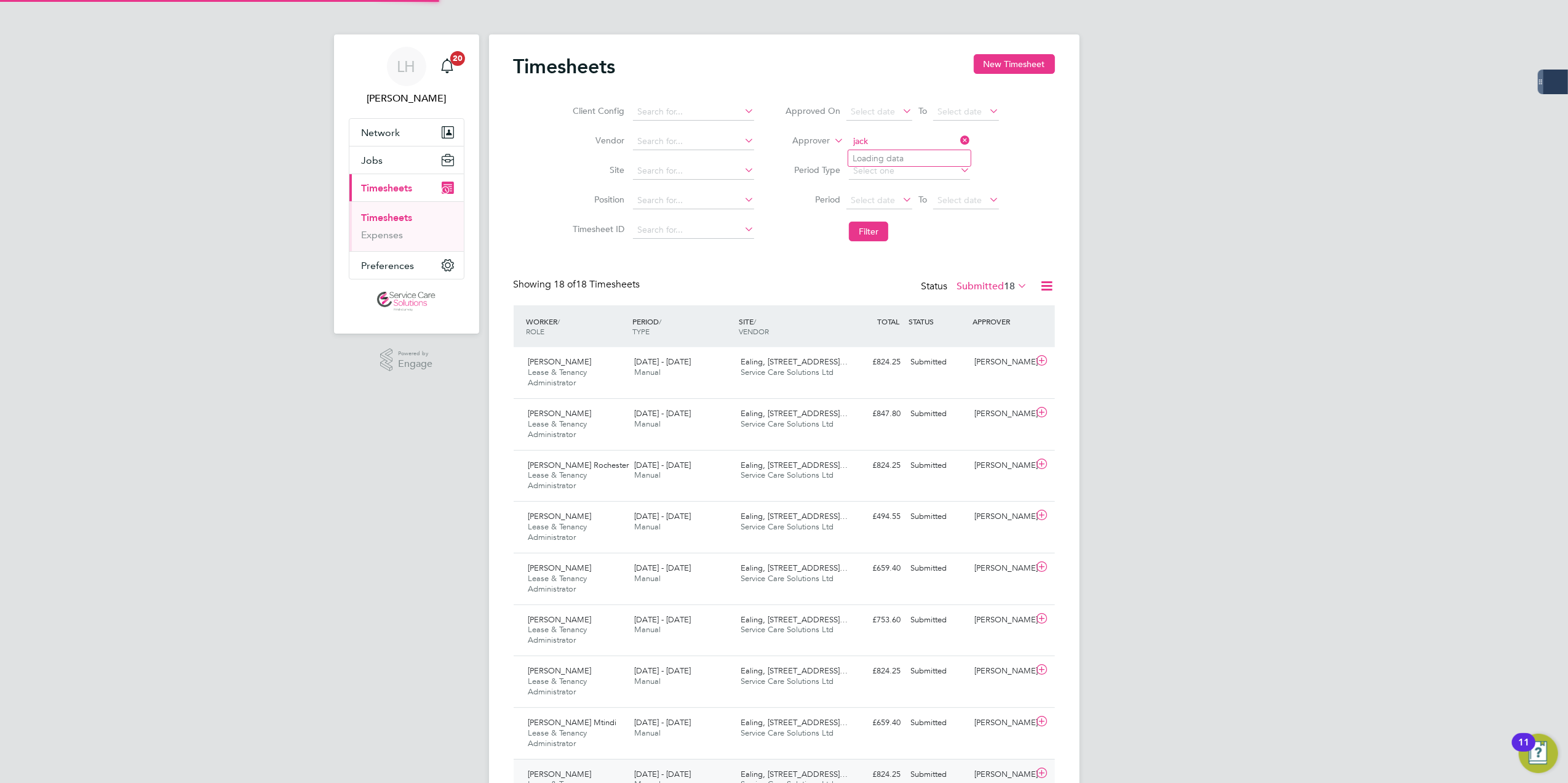
type input "jack"
click at [898, 169] on input at bounding box center [909, 171] width 121 height 17
click at [877, 141] on input at bounding box center [909, 141] width 121 height 17
click at [901, 217] on li "[PERSON_NAME]" at bounding box center [909, 226] width 122 height 17
type input "[PERSON_NAME]"
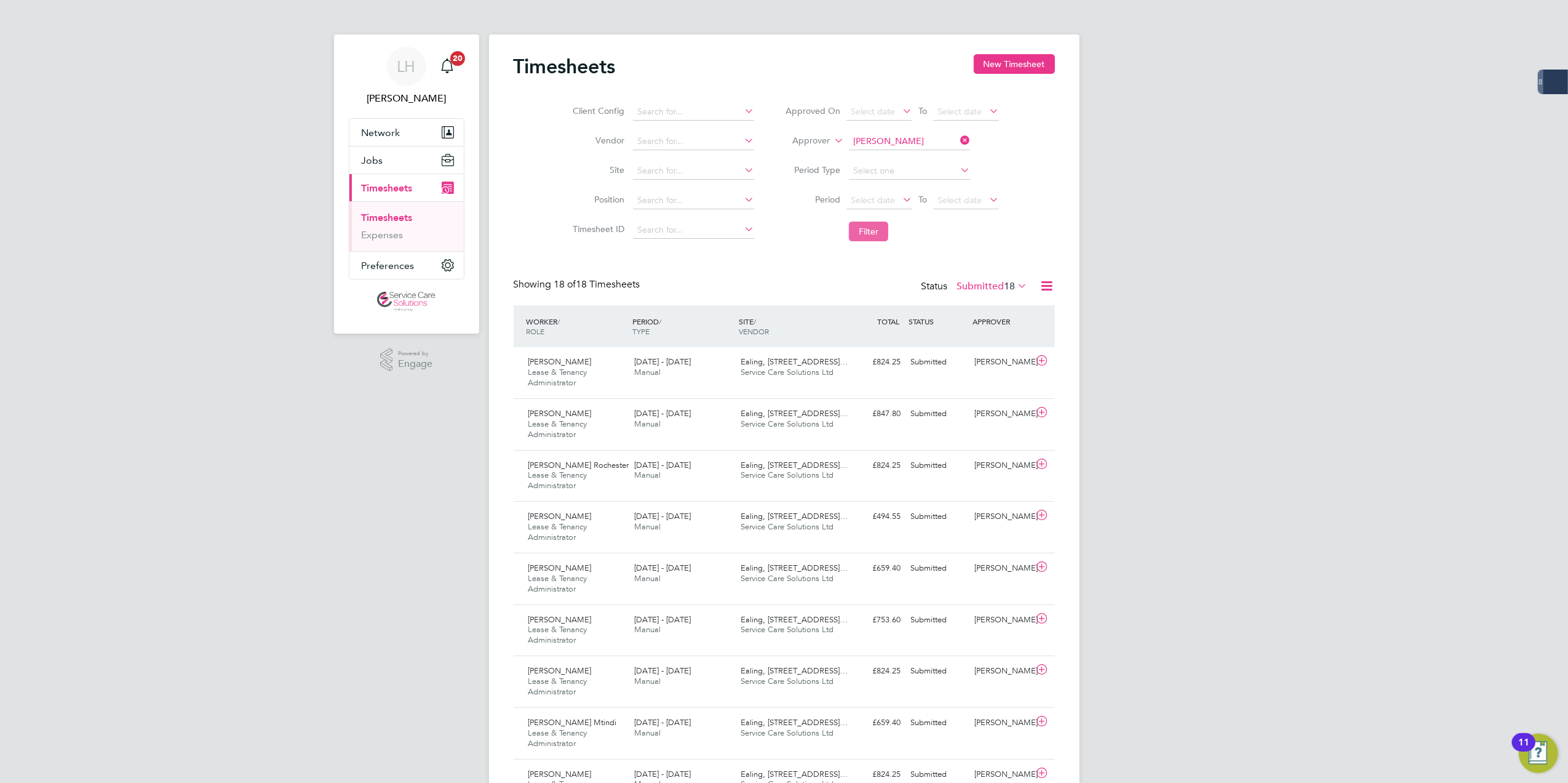
click at [866, 231] on button "Filter" at bounding box center [868, 231] width 39 height 19
click at [984, 285] on label "Submitted 19" at bounding box center [992, 286] width 71 height 12
click at [852, 288] on div "Showing 19 of 19 Timesheets Status Submitted 19" at bounding box center [784, 291] width 541 height 27
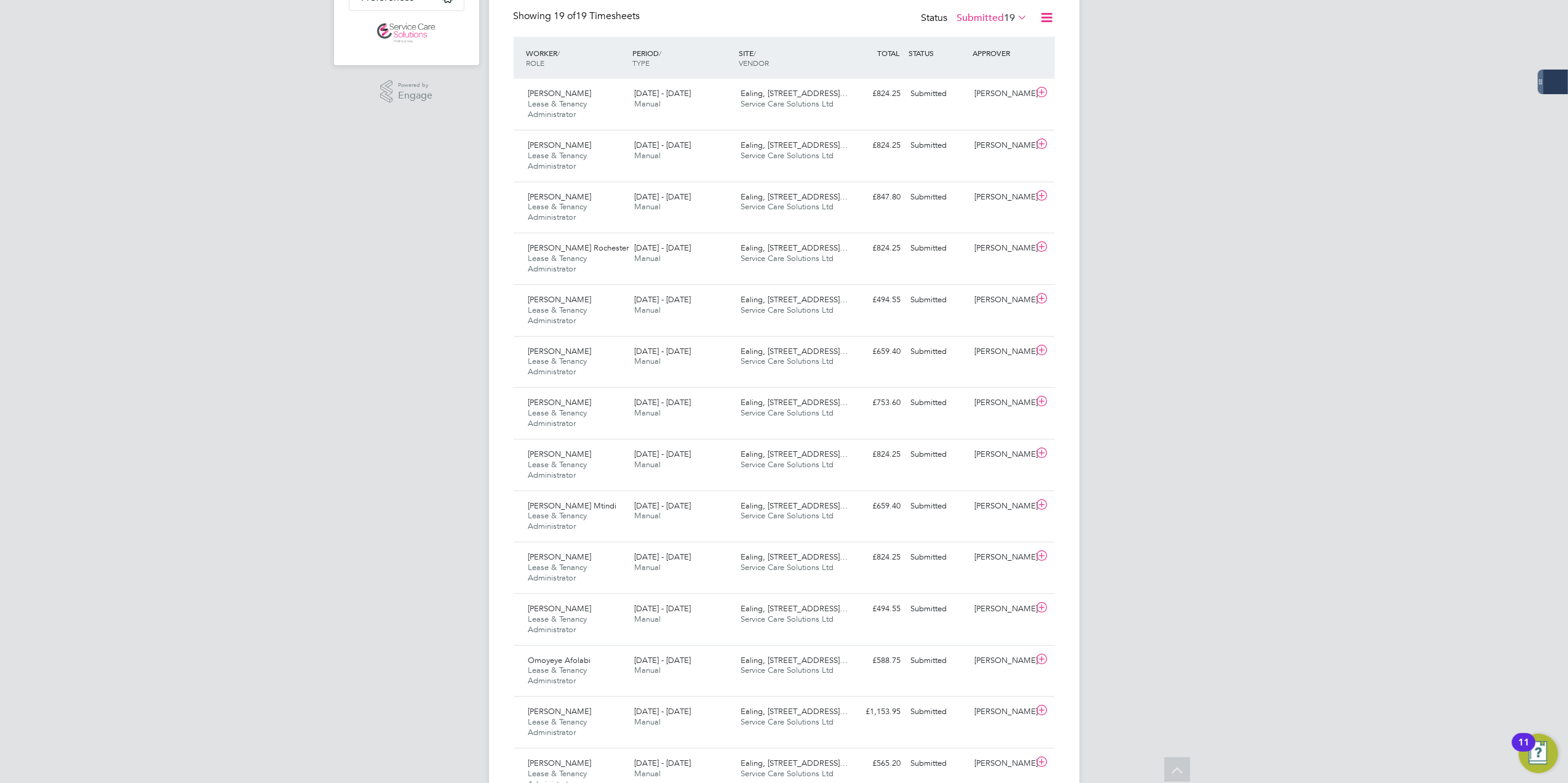
scroll to position [263, 0]
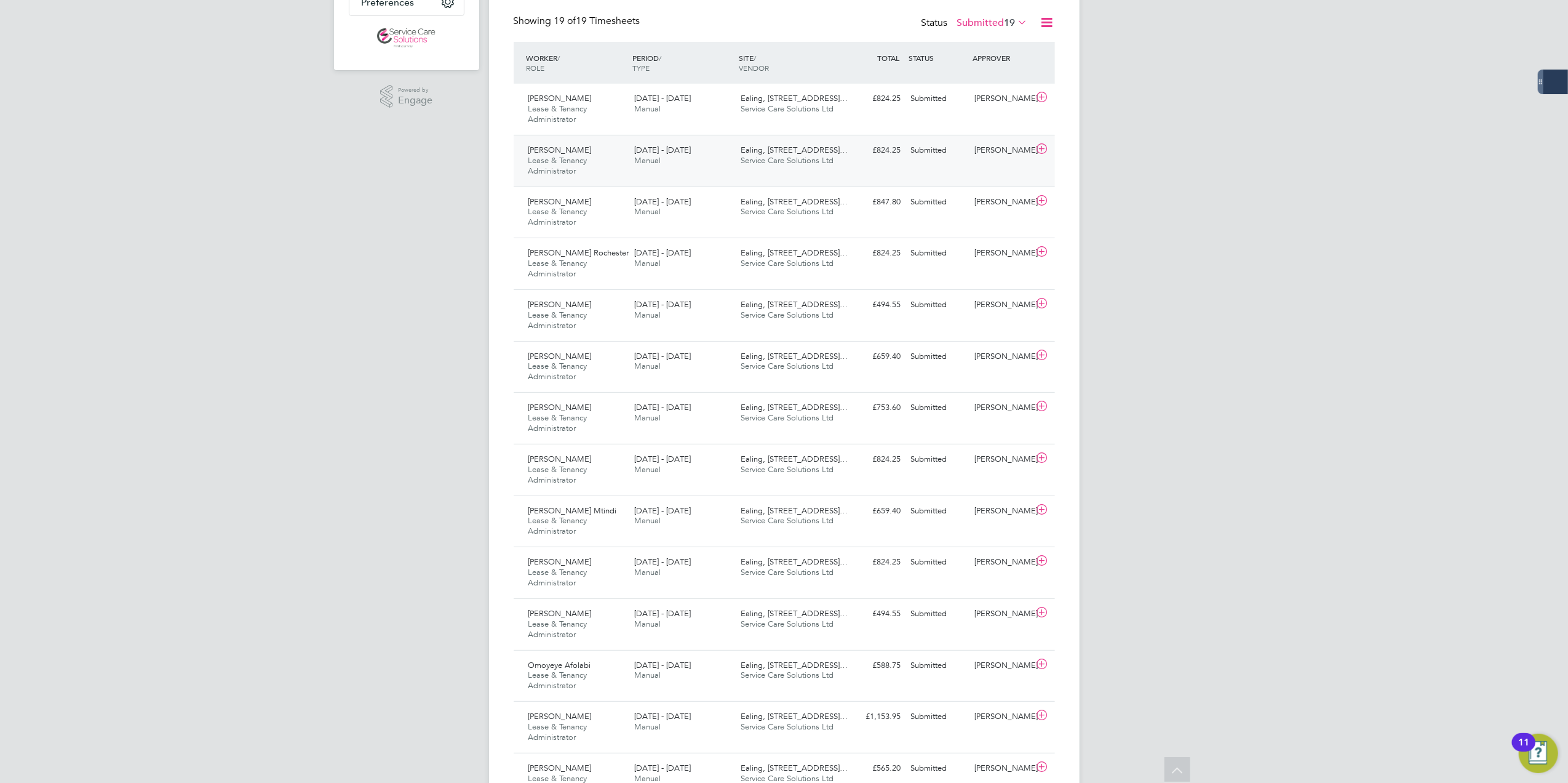
click at [704, 143] on div "[DATE] - [DATE] Manual" at bounding box center [682, 156] width 107 height 30
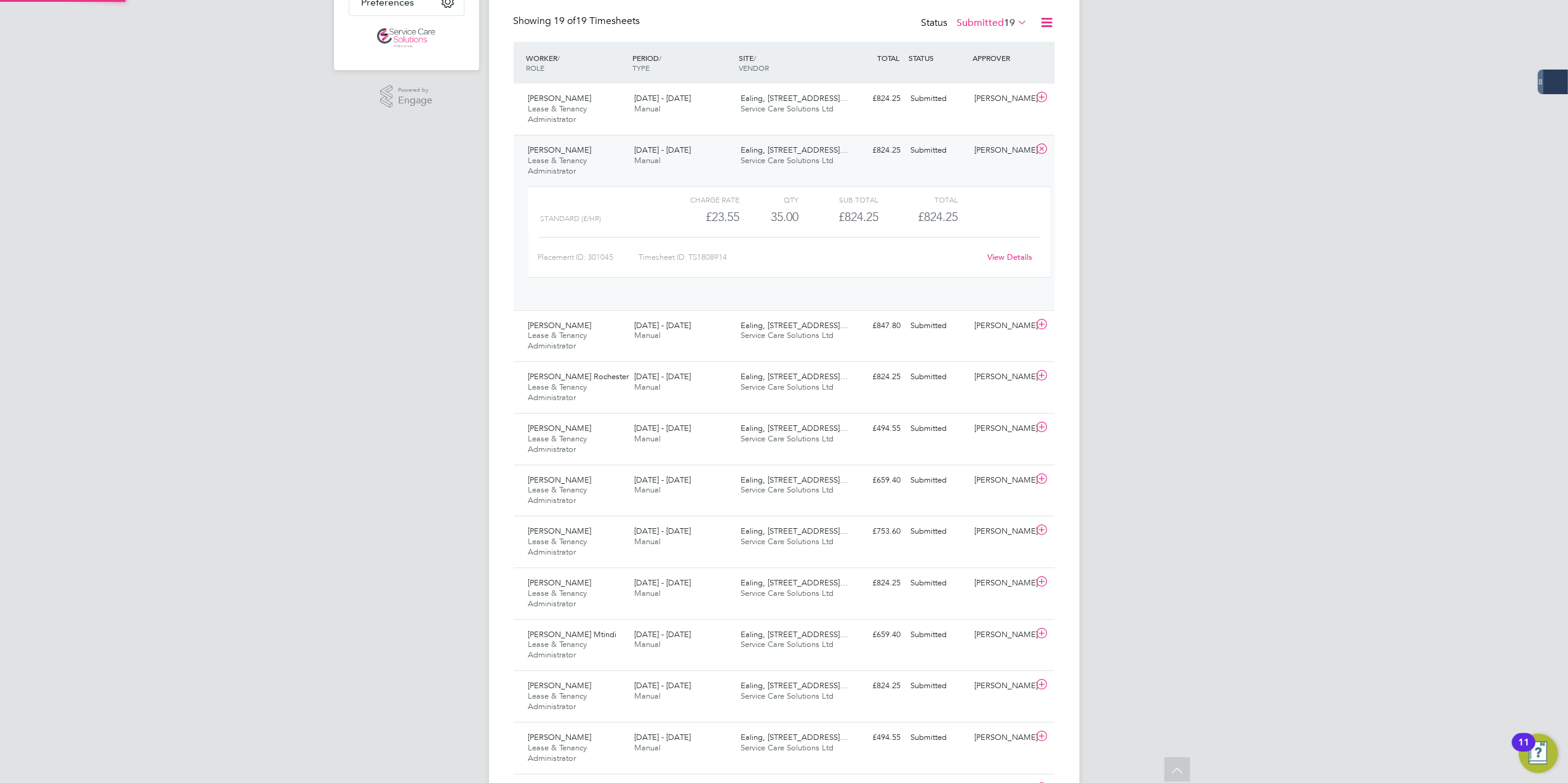
scroll to position [20, 119]
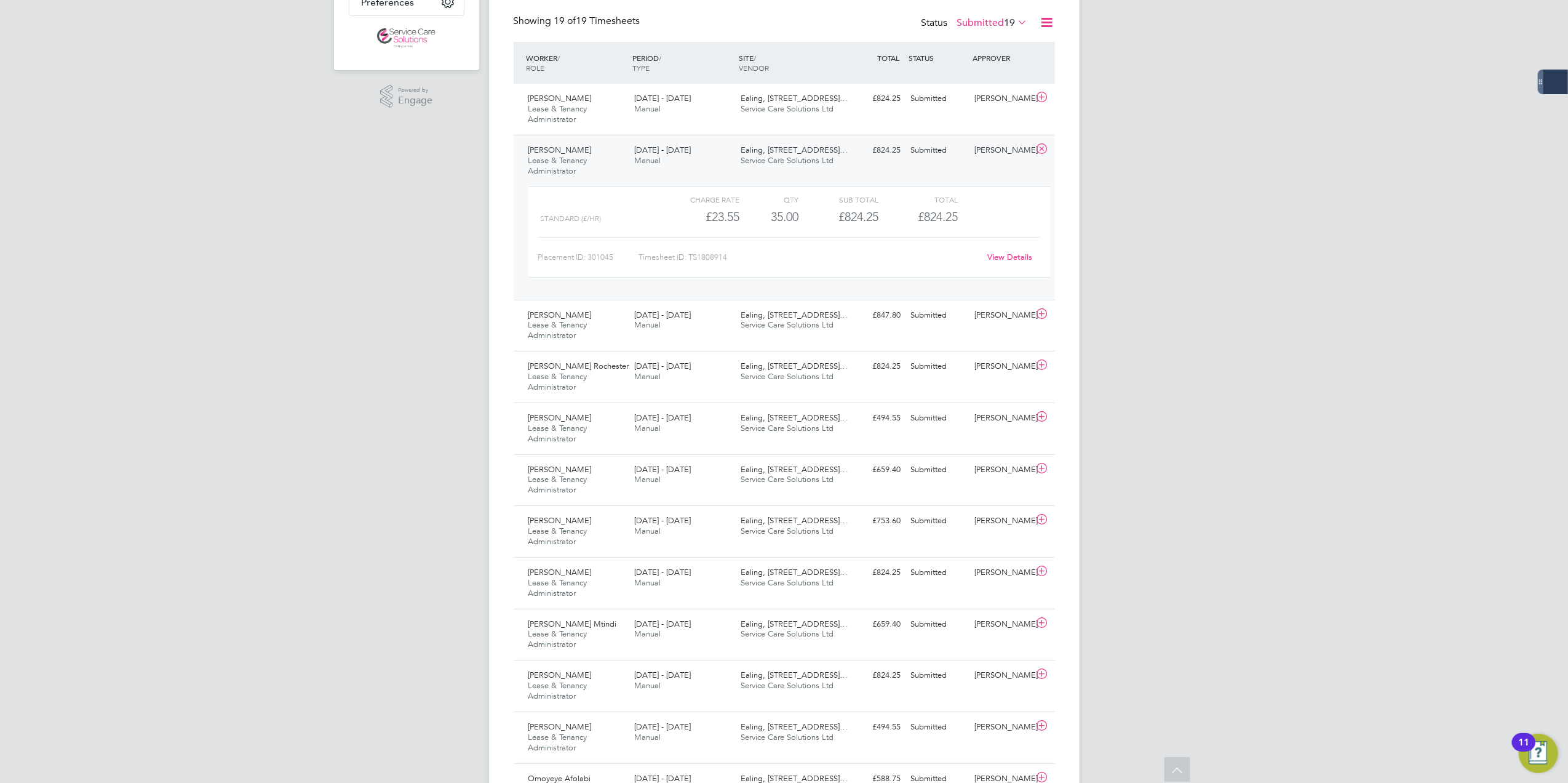
click at [1219, 473] on div "[PERSON_NAME] Notifications 20 Applications: Network Businesses Sites Workers C…" at bounding box center [784, 478] width 1568 height 1483
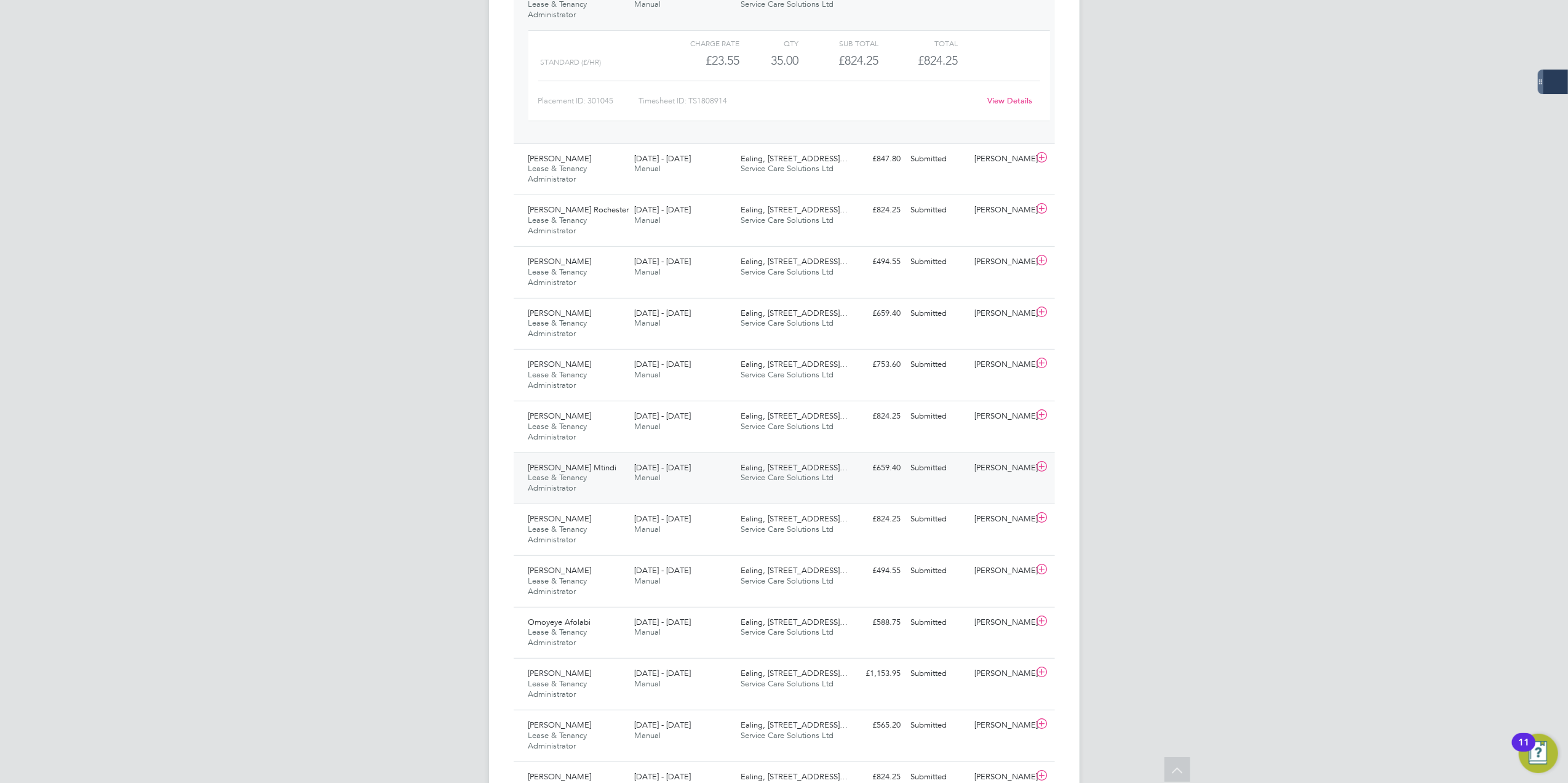
scroll to position [427, 0]
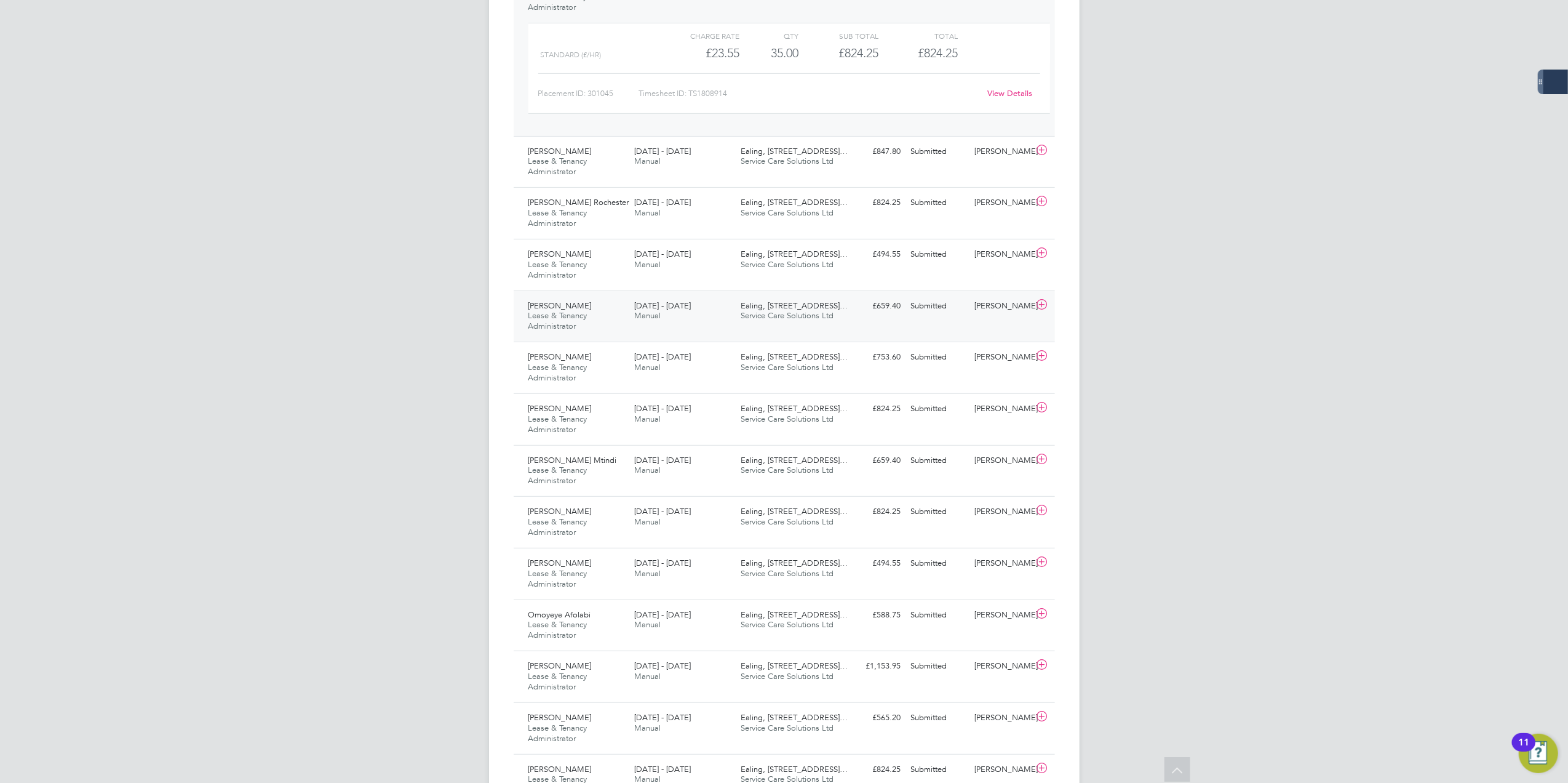
click at [598, 296] on div "[PERSON_NAME] Lease & Tenancy Administrator [DATE] - [DATE]" at bounding box center [576, 317] width 107 height 42
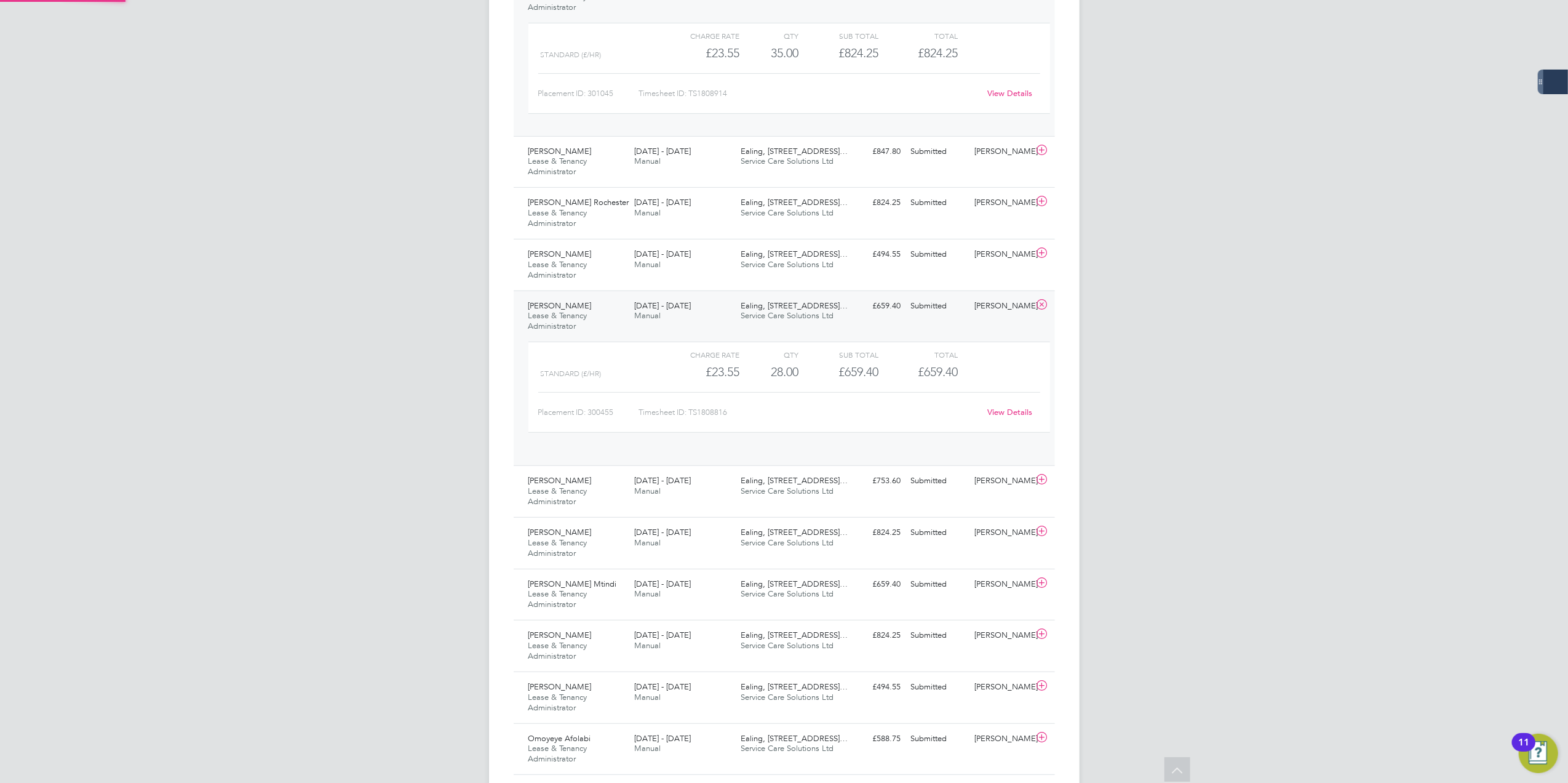
scroll to position [20, 119]
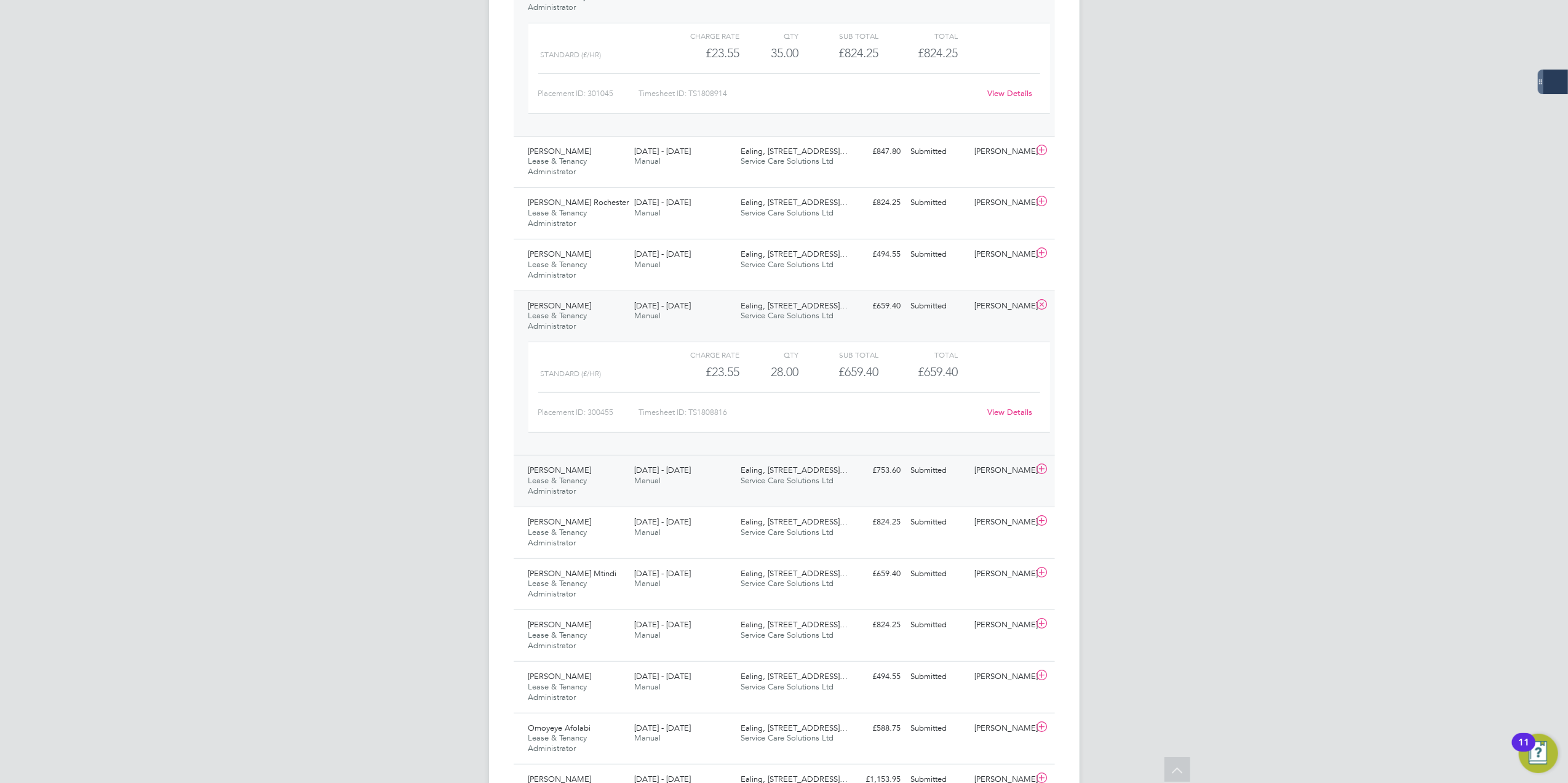
click at [584, 484] on span "Lease & Tenancy Administrator" at bounding box center [558, 485] width 59 height 21
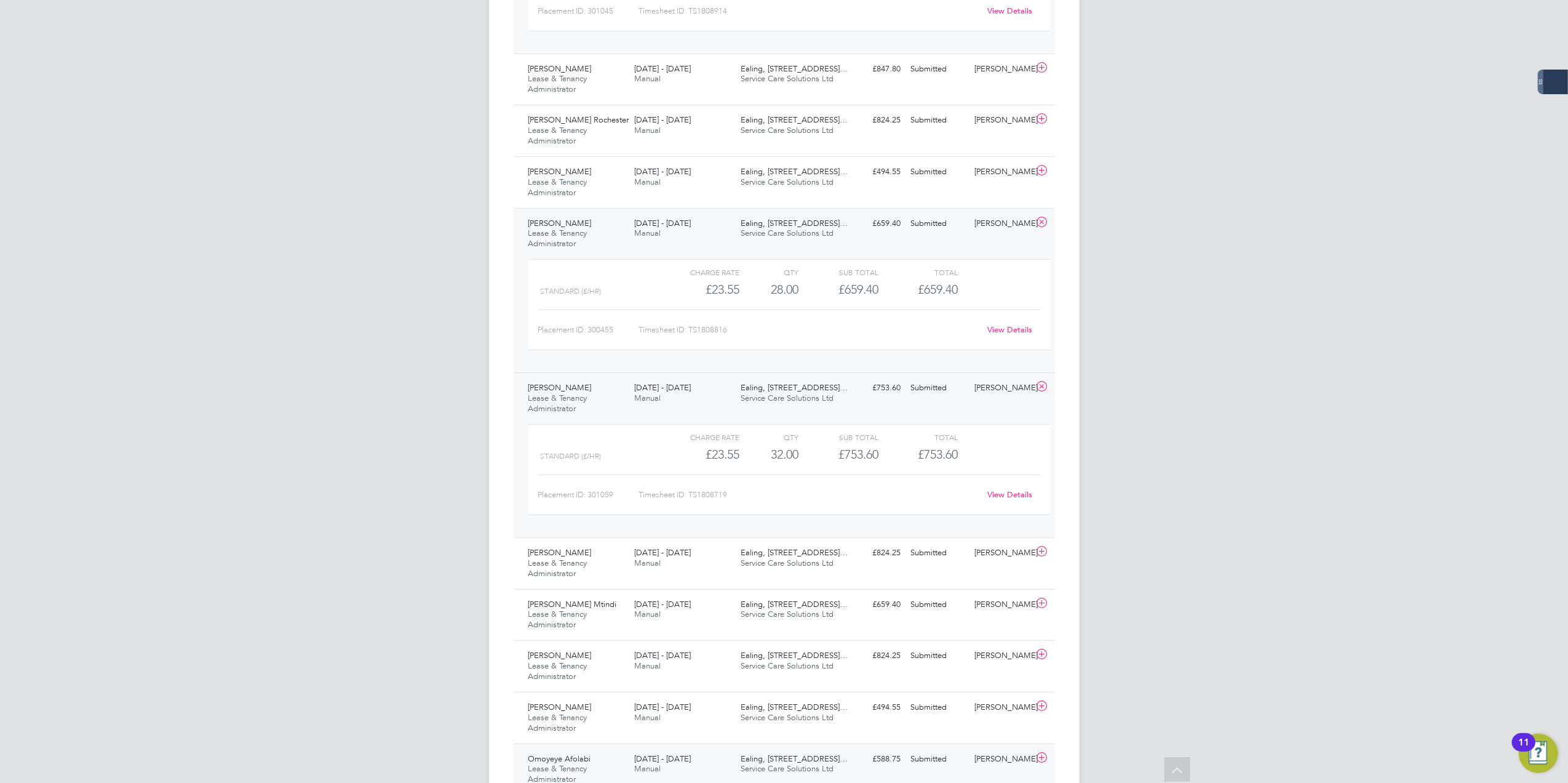
scroll to position [673, 0]
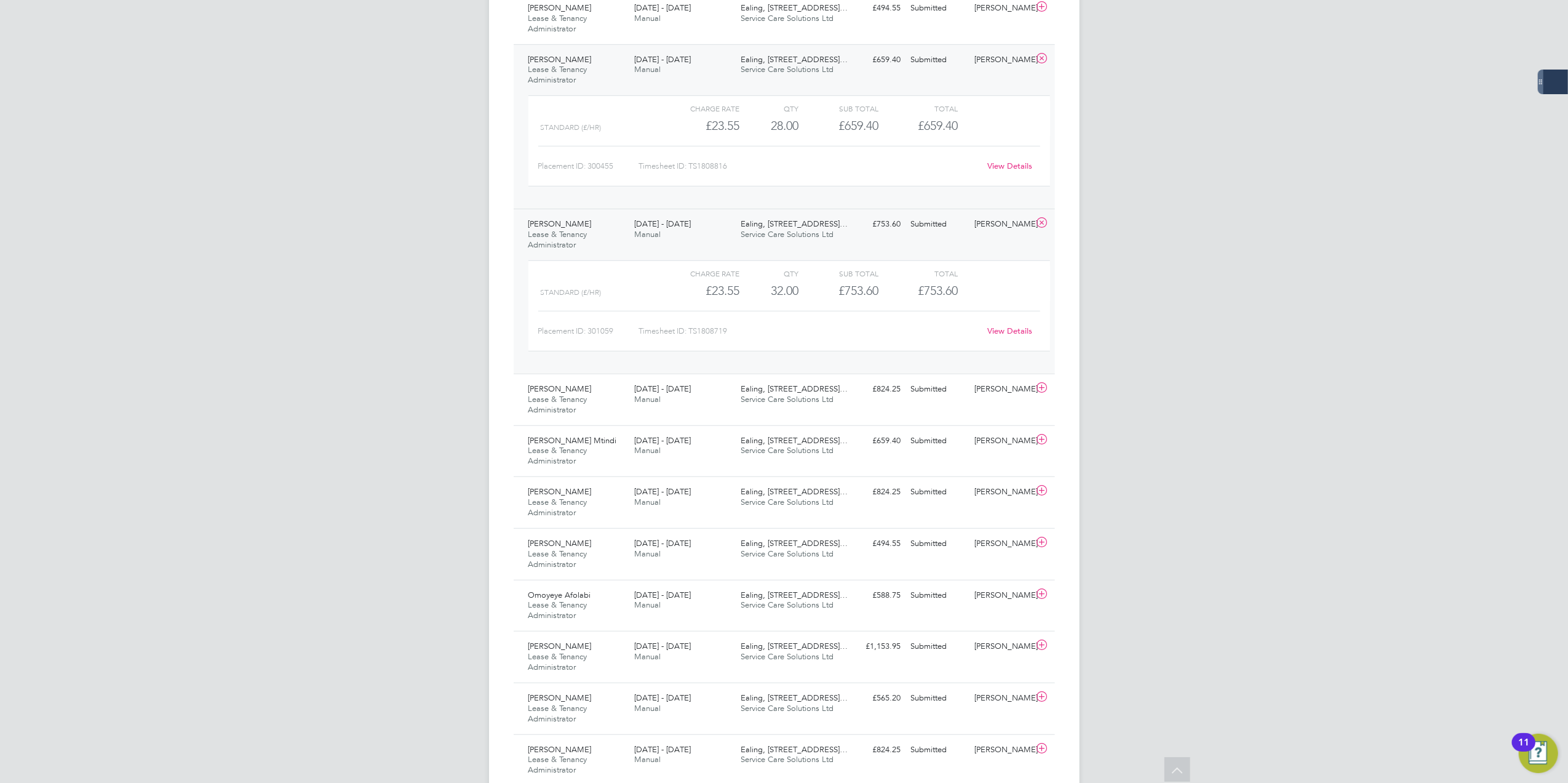
drag, startPoint x: 611, startPoint y: 503, endPoint x: 1112, endPoint y: 478, distance: 501.6
click at [611, 503] on div "[PERSON_NAME] & Tenancy Administrator [DATE] - [DATE]" at bounding box center [576, 503] width 107 height 42
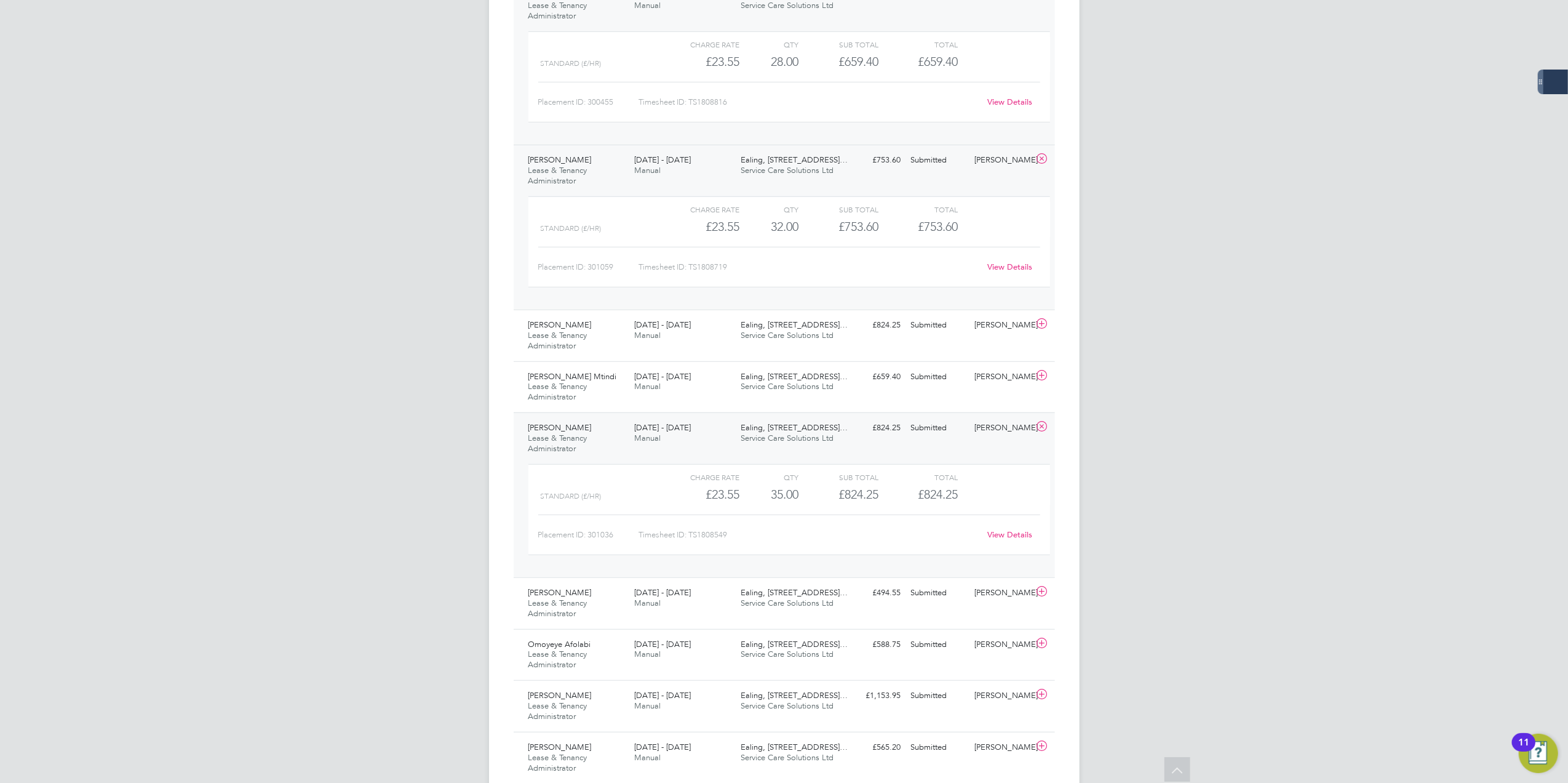
scroll to position [838, 0]
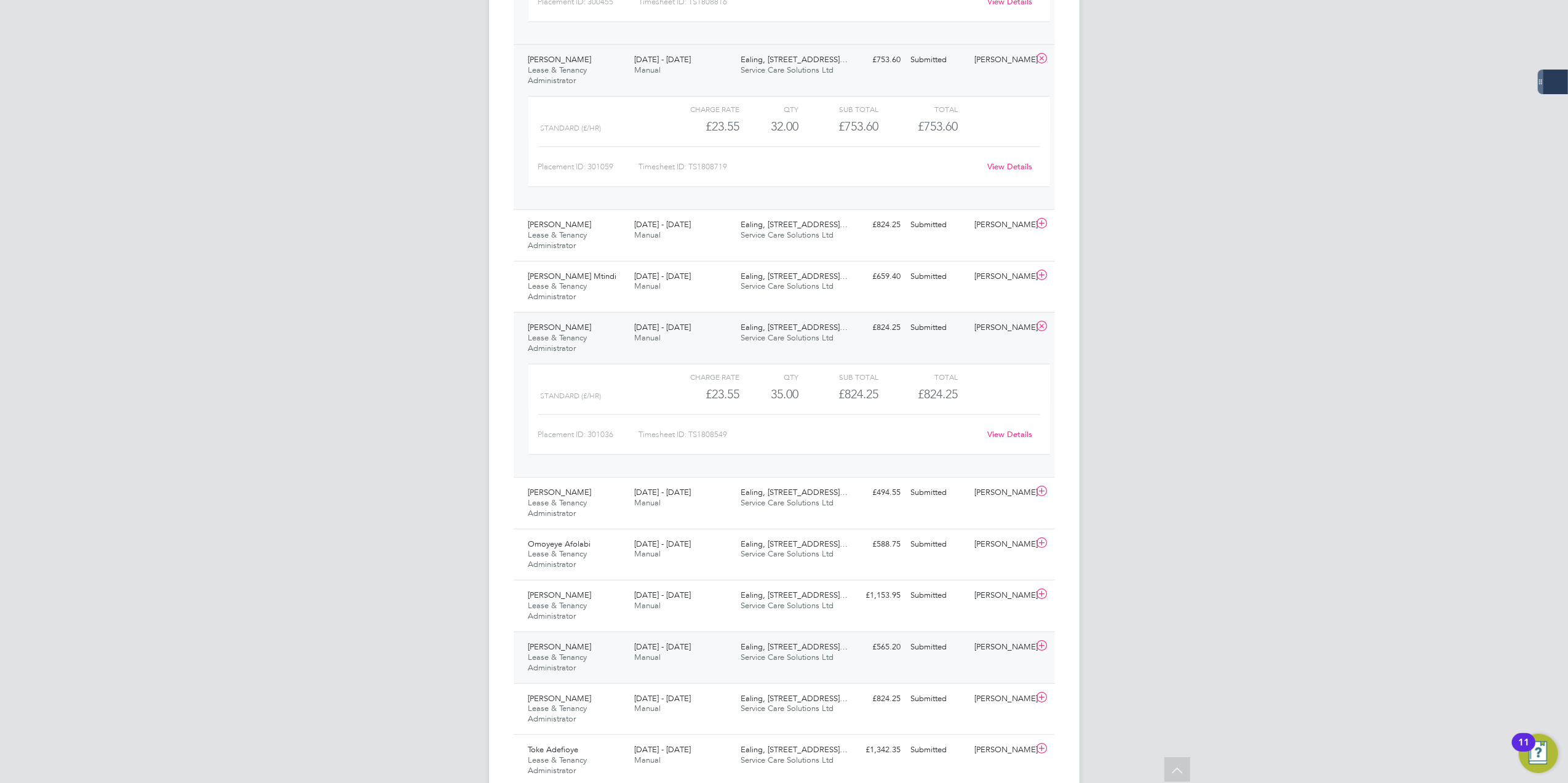
click at [557, 651] on span "[PERSON_NAME]" at bounding box center [560, 646] width 64 height 10
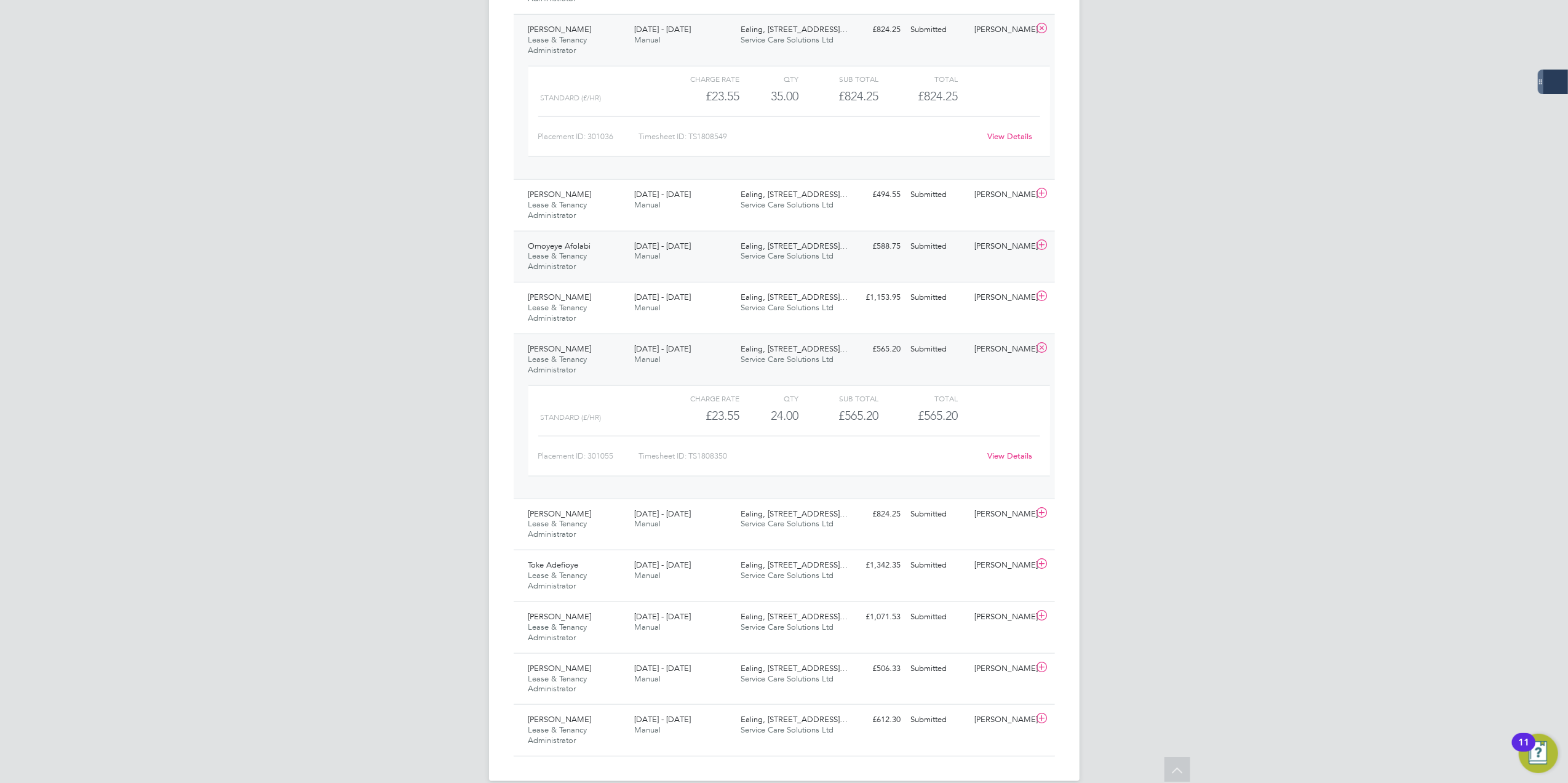
scroll to position [1160, 0]
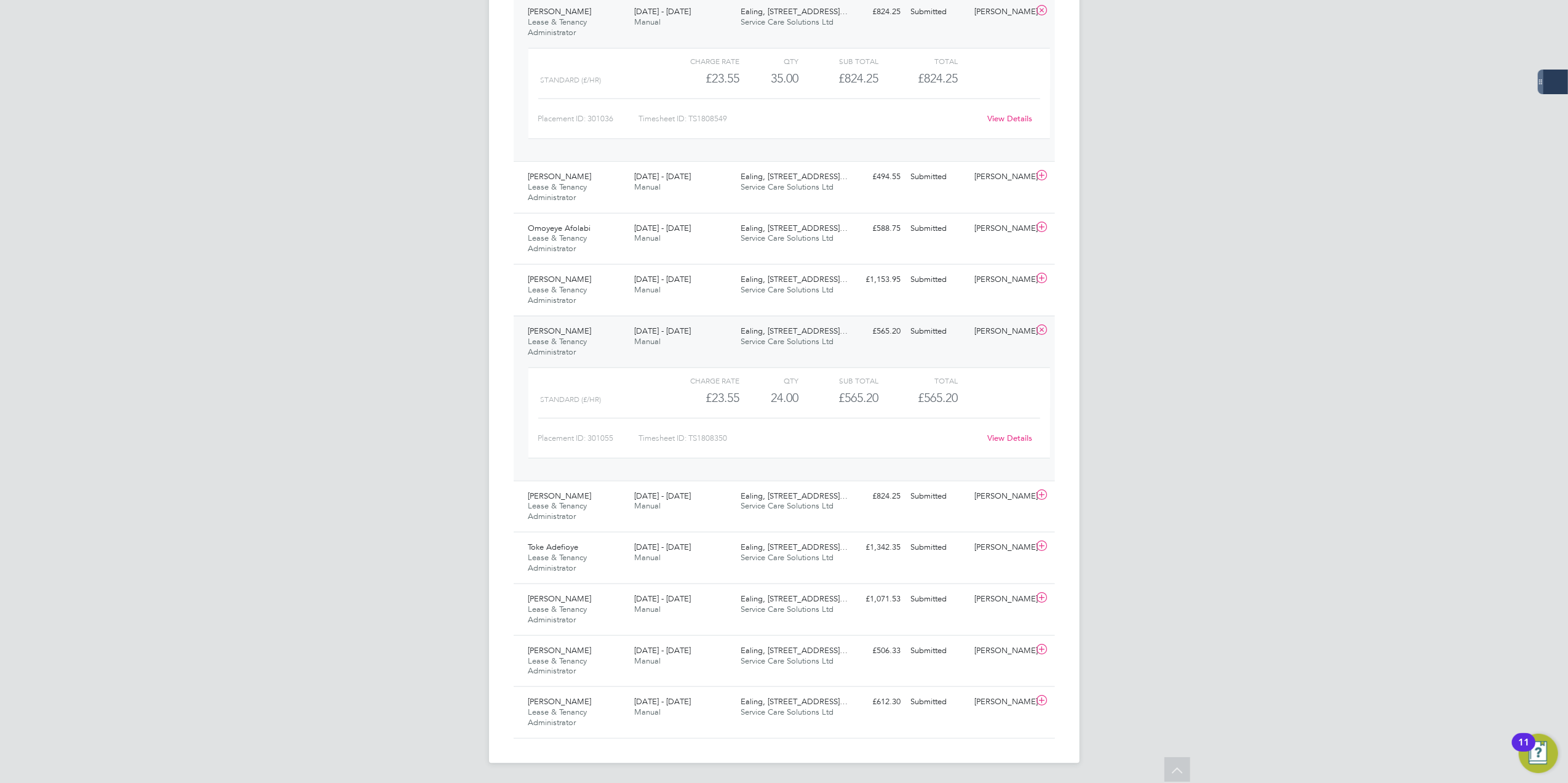
drag, startPoint x: 571, startPoint y: 609, endPoint x: 1315, endPoint y: 538, distance: 747.4
click at [571, 609] on span "Lease & Tenancy Administrator" at bounding box center [558, 614] width 59 height 21
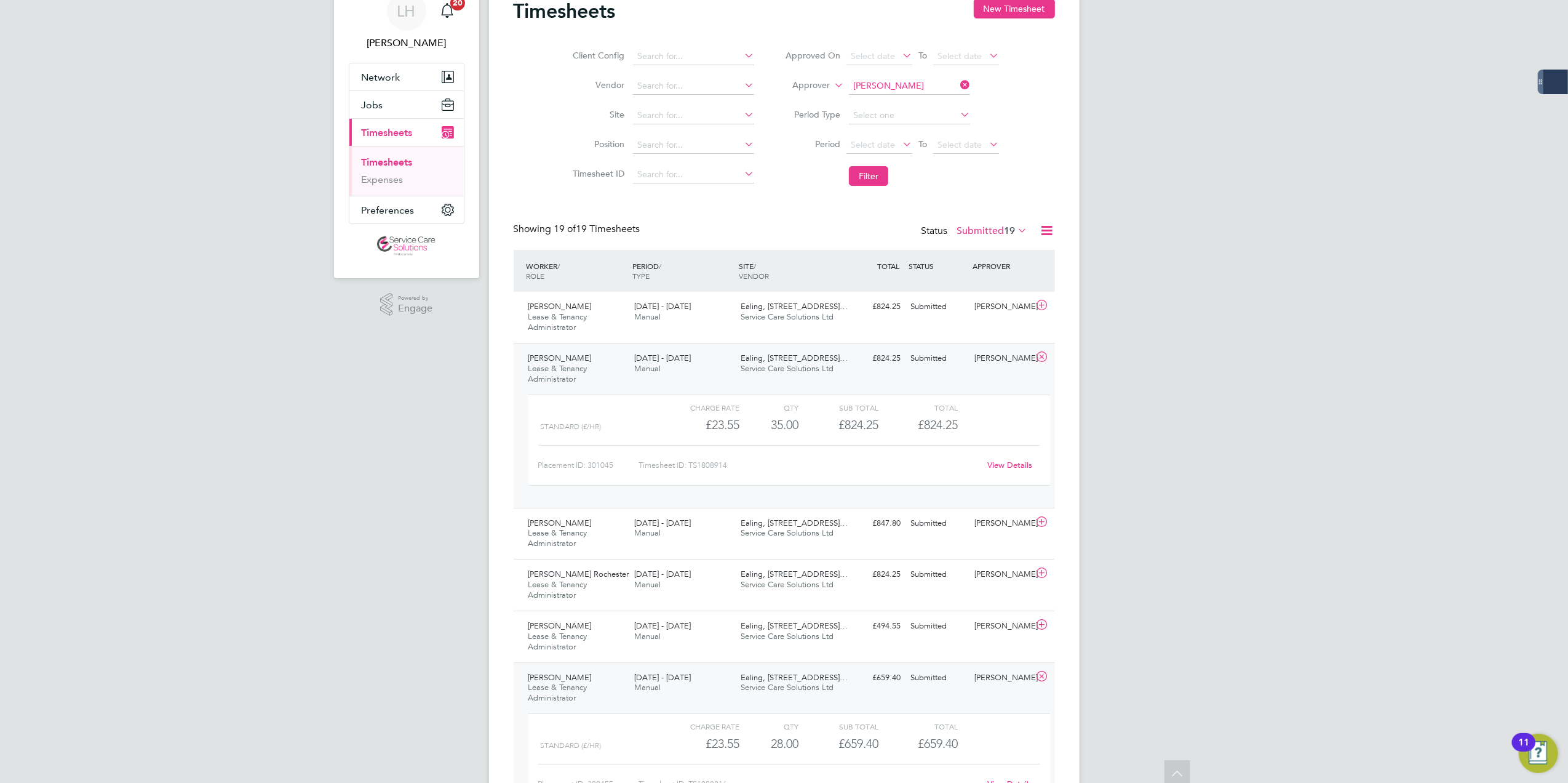
scroll to position [0, 0]
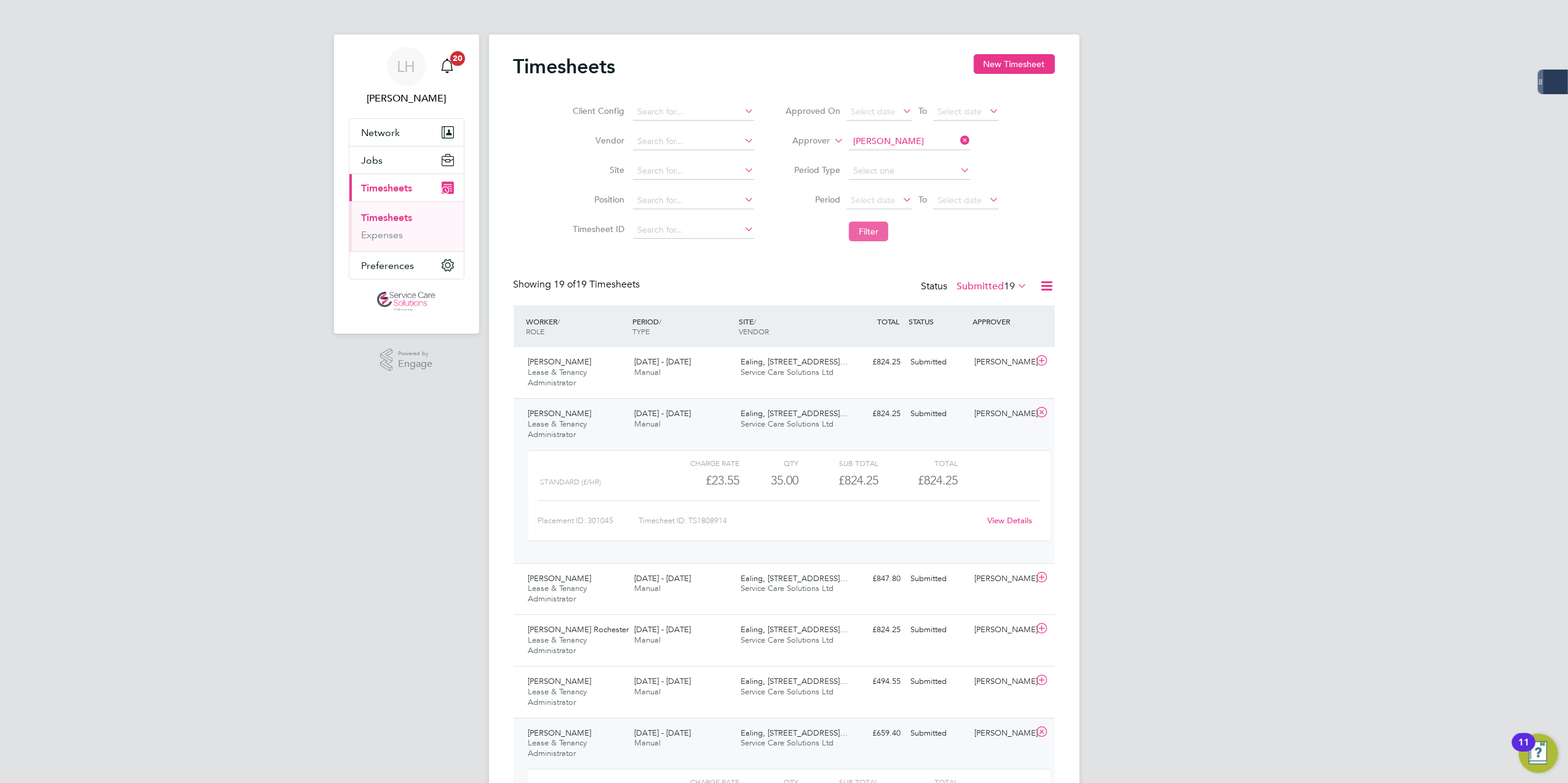
click at [864, 232] on button "Filter" at bounding box center [868, 231] width 39 height 19
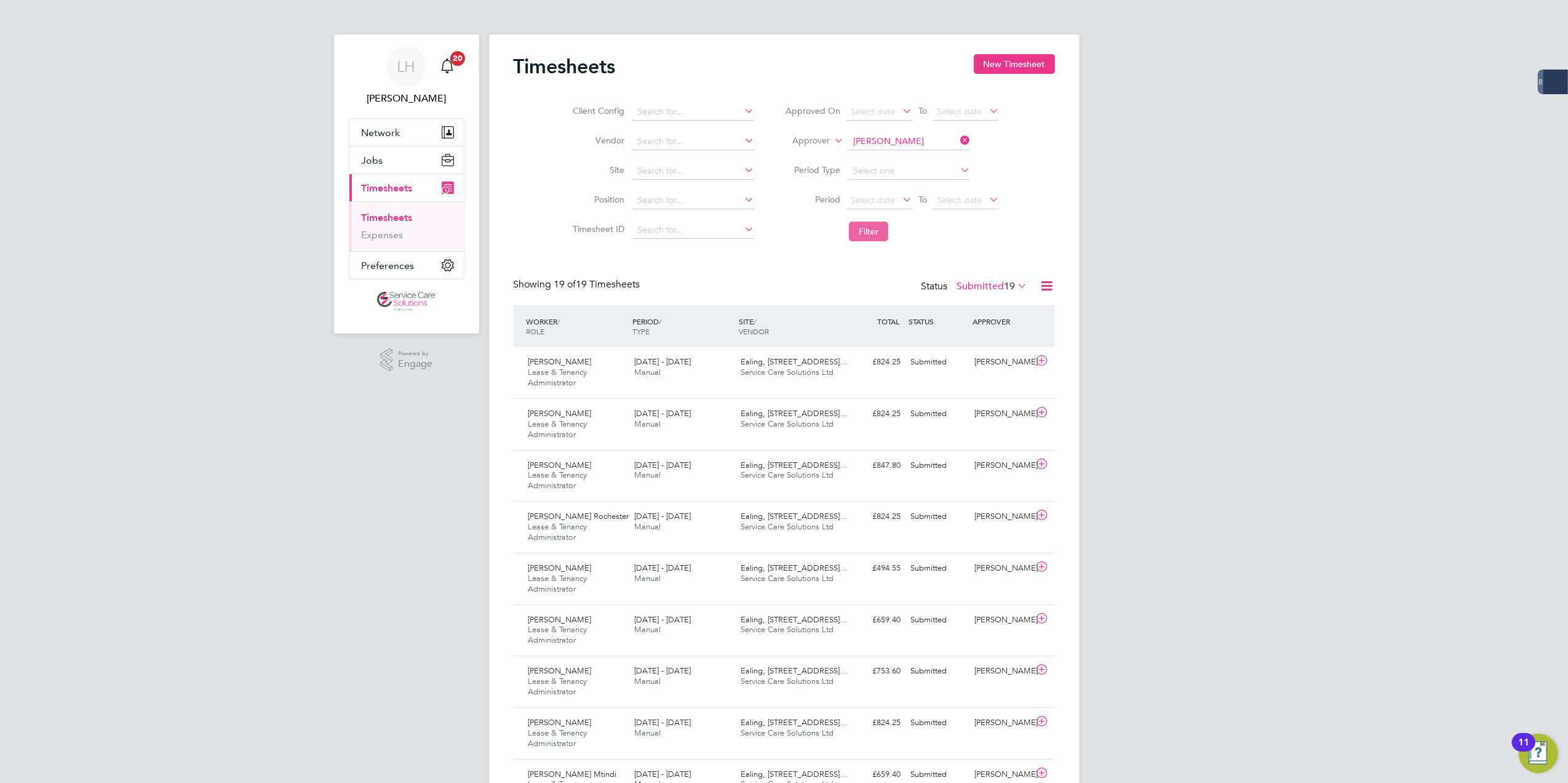
scroll to position [42, 107]
click at [1015, 71] on button "New Timesheet" at bounding box center [1014, 64] width 81 height 19
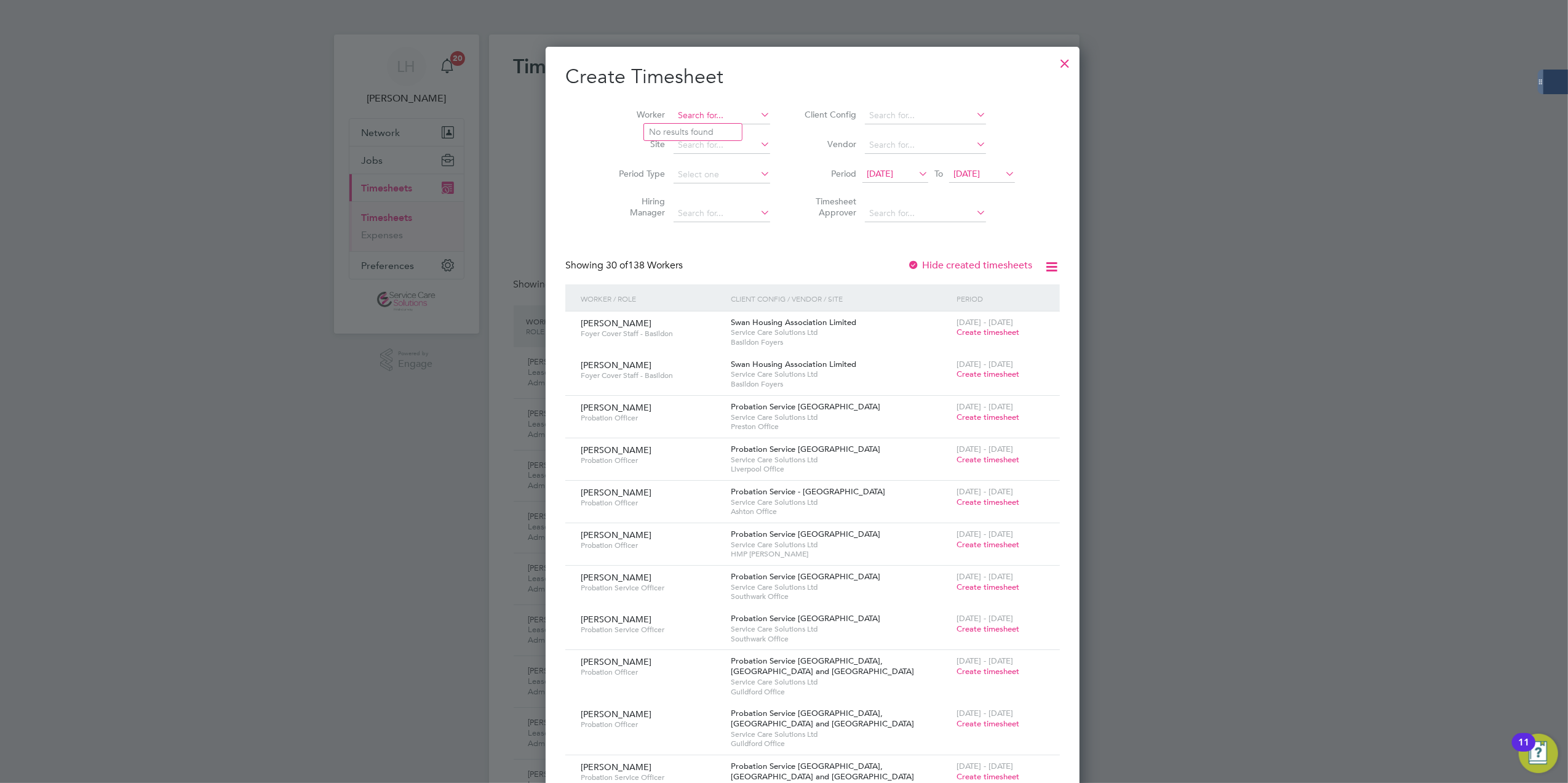
click at [677, 119] on input at bounding box center [722, 116] width 97 height 17
click at [709, 228] on li "Far hia [PERSON_NAME]" at bounding box center [726, 233] width 164 height 17
type input "[PERSON_NAME]"
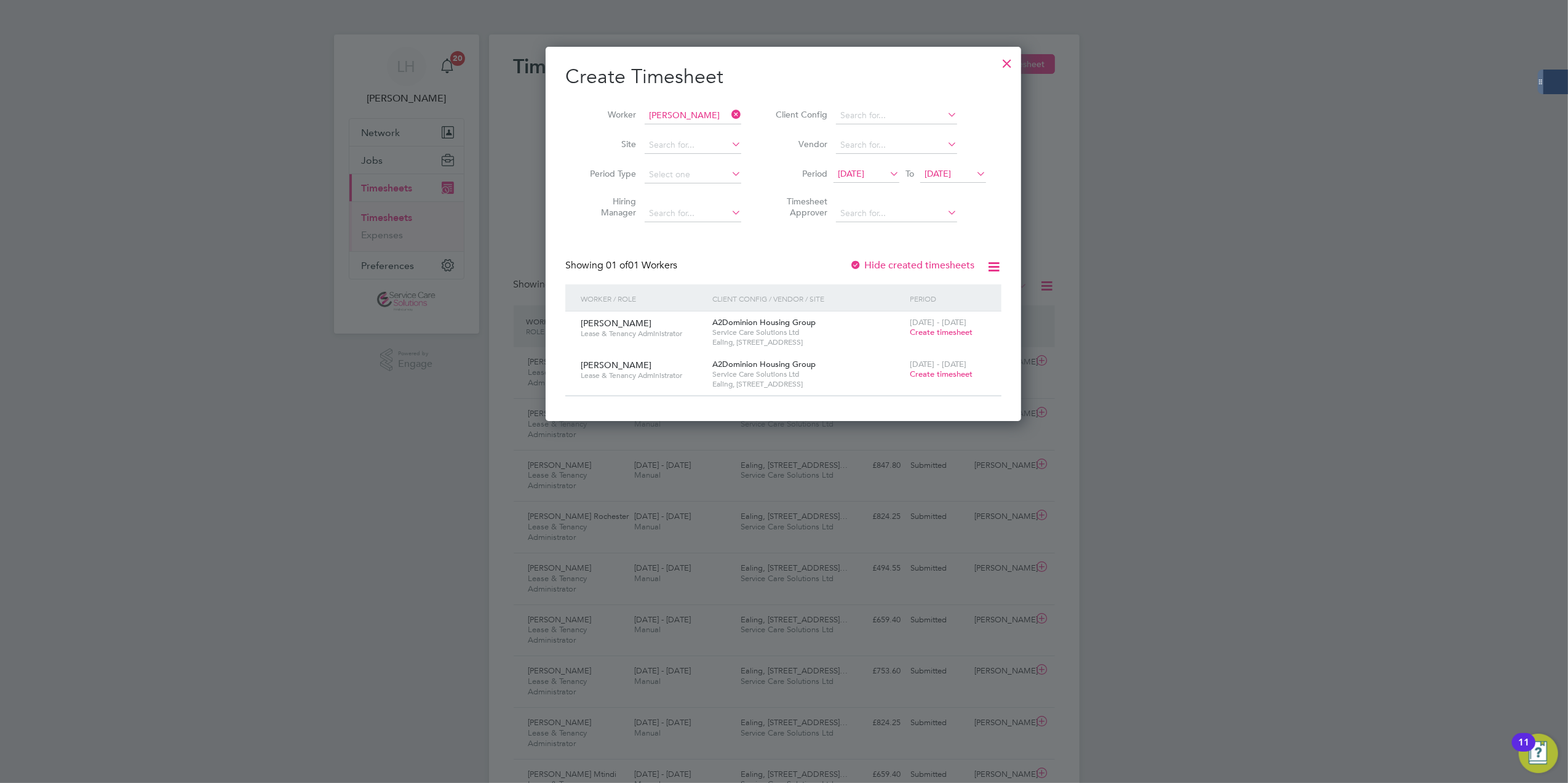
click at [944, 378] on span "Create timesheet" at bounding box center [941, 373] width 63 height 10
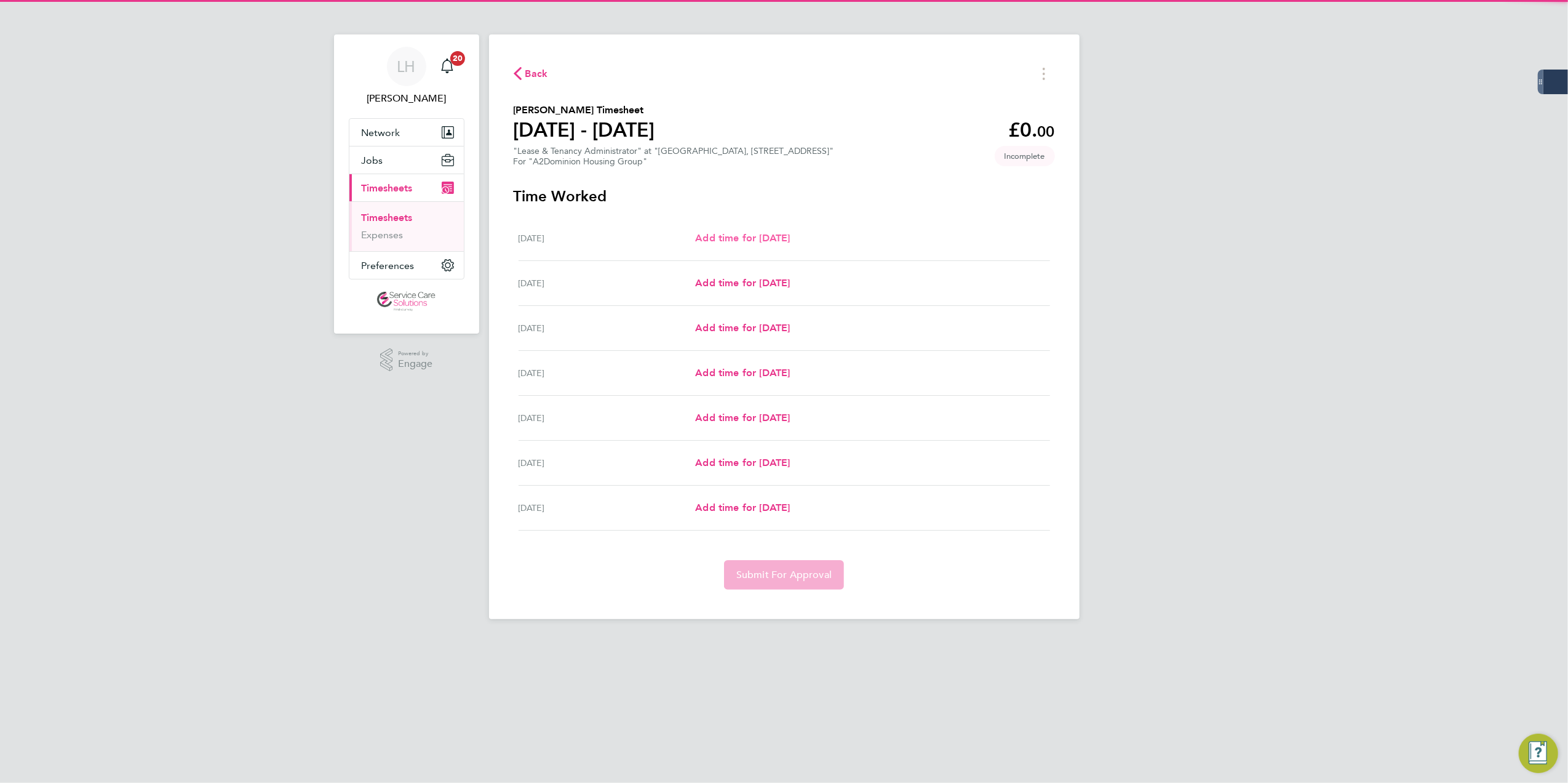
click at [760, 242] on span "Add time for [DATE]" at bounding box center [742, 237] width 95 height 12
select select "30"
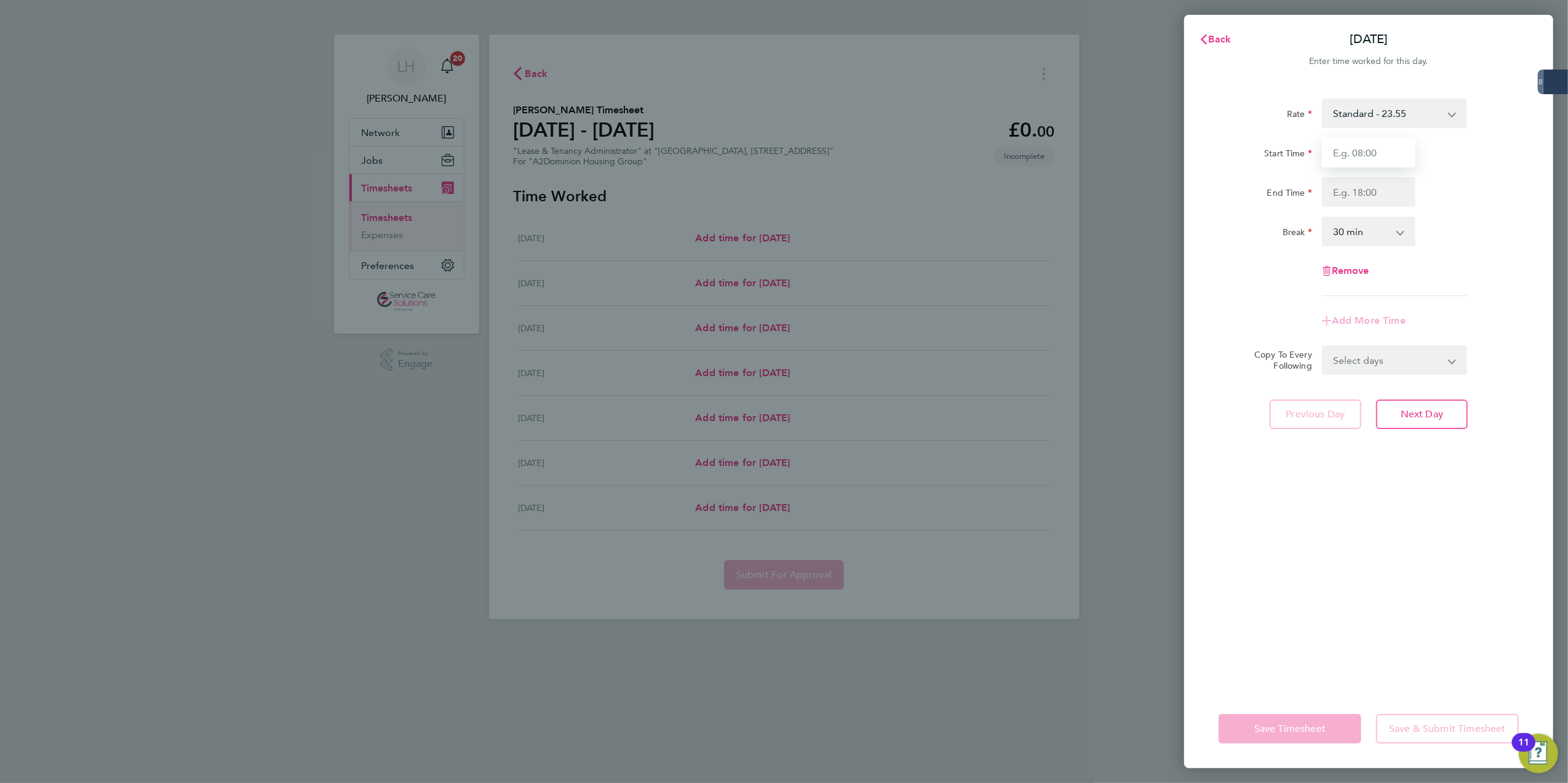
click at [1366, 144] on input "Start Time" at bounding box center [1368, 152] width 93 height 30
type input "09:00"
type input "17:00"
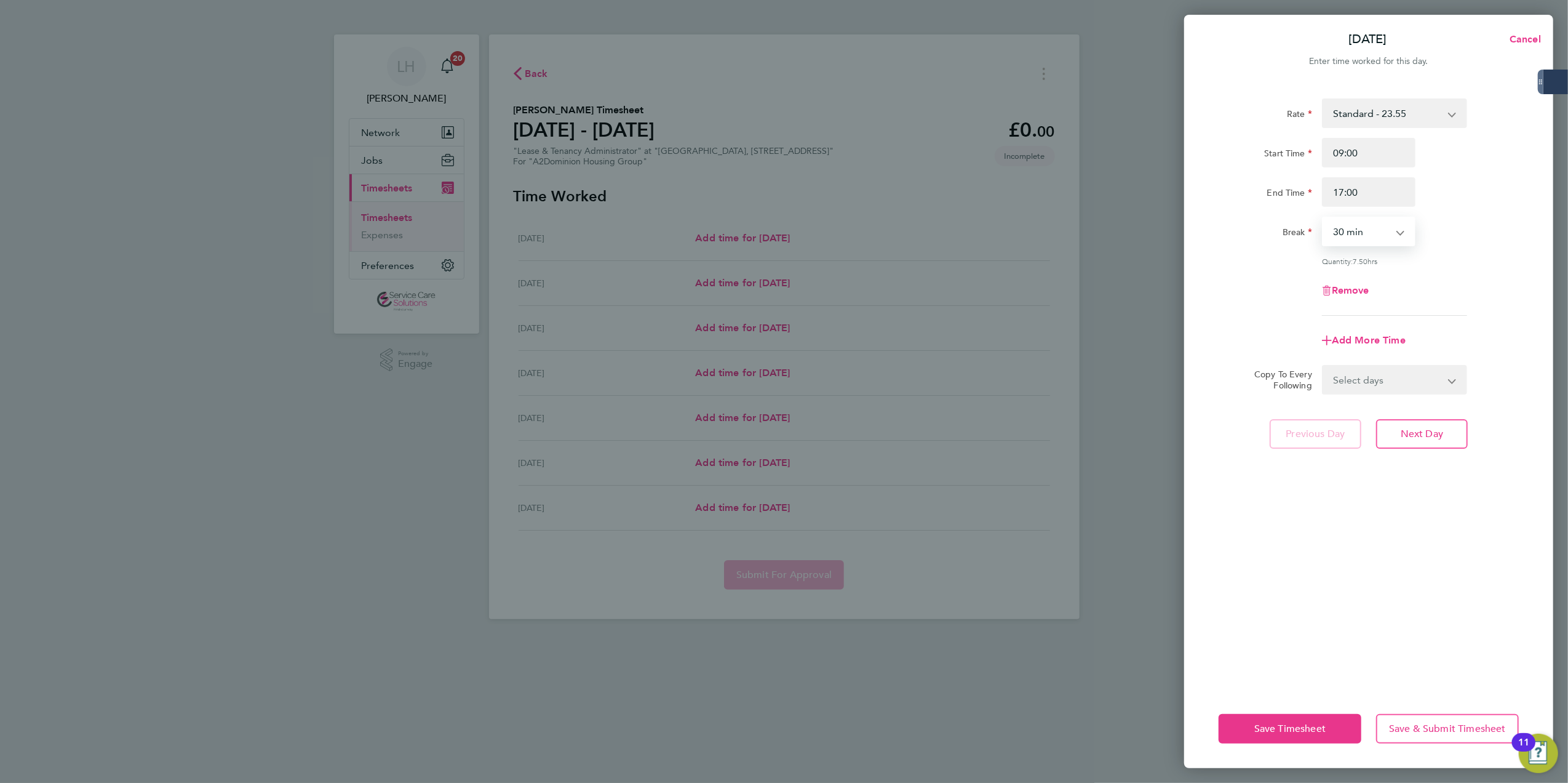
drag, startPoint x: 1383, startPoint y: 232, endPoint x: 1382, endPoint y: 246, distance: 14.0
click at [1383, 232] on select "0 min 15 min 30 min 45 min 60 min 75 min 90 min" at bounding box center [1361, 231] width 76 height 27
select select "60"
click at [1323, 218] on select "0 min 15 min 30 min 45 min 60 min 75 min 90 min" at bounding box center [1361, 231] width 76 height 27
click at [1329, 153] on input "09:00" at bounding box center [1368, 152] width 93 height 30
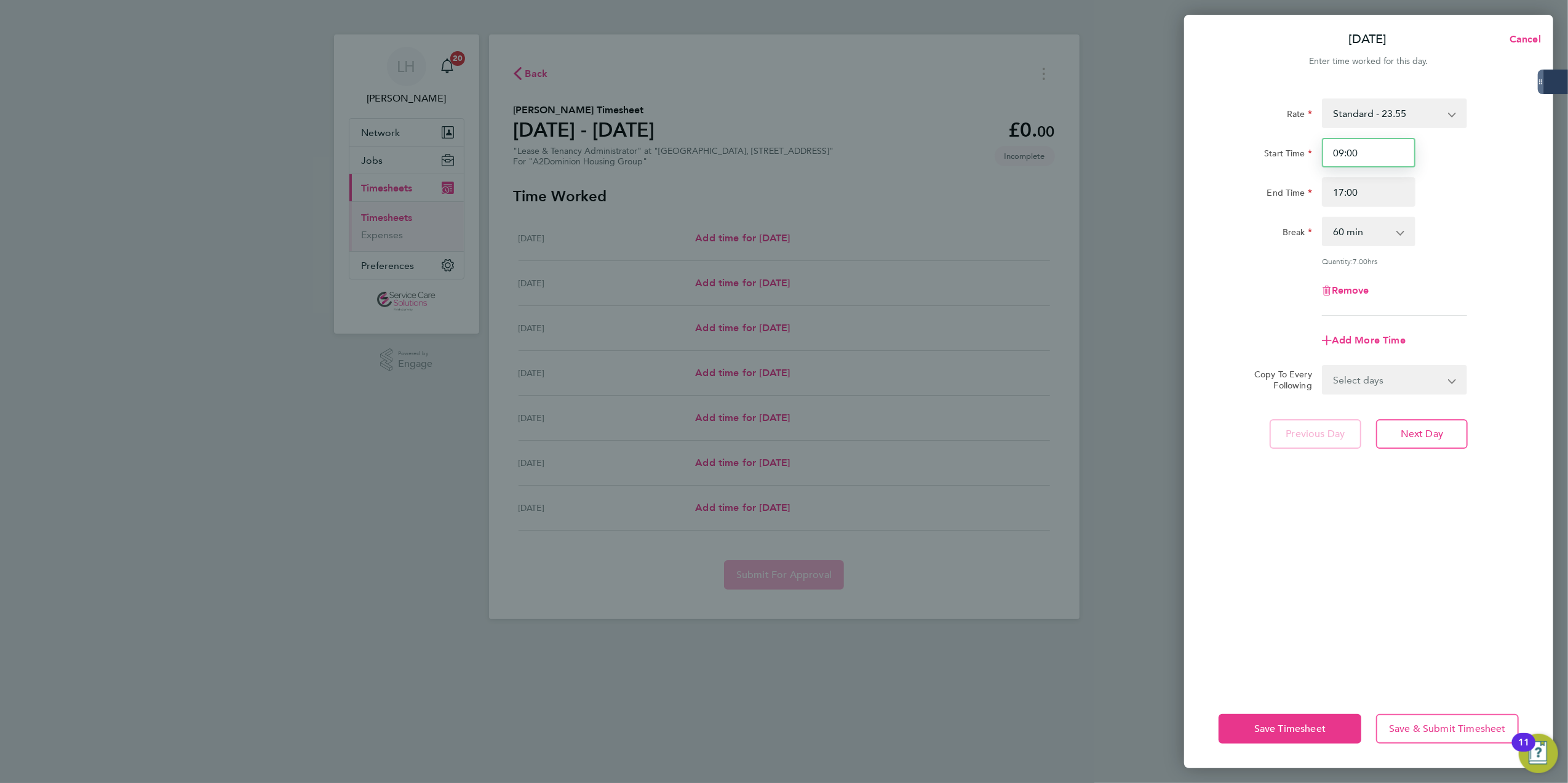
click at [1329, 153] on input "09:00" at bounding box center [1368, 152] width 93 height 30
click at [1462, 196] on div "End Time 17:00" at bounding box center [1369, 192] width 310 height 30
drag, startPoint x: 1520, startPoint y: 39, endPoint x: 1407, endPoint y: 19, distance: 114.8
click at [1520, 39] on span "Cancel" at bounding box center [1523, 39] width 35 height 12
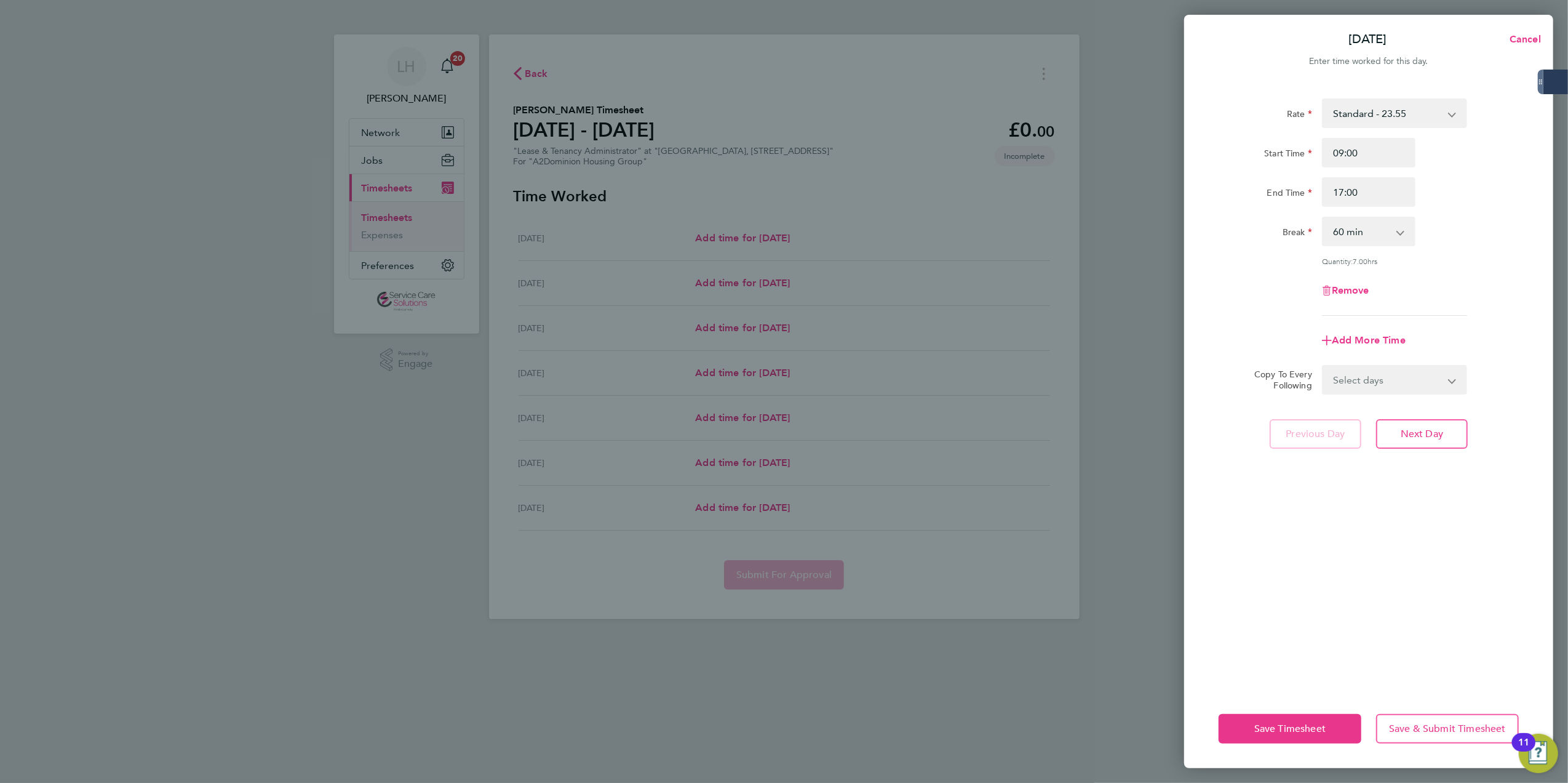
select select "30"
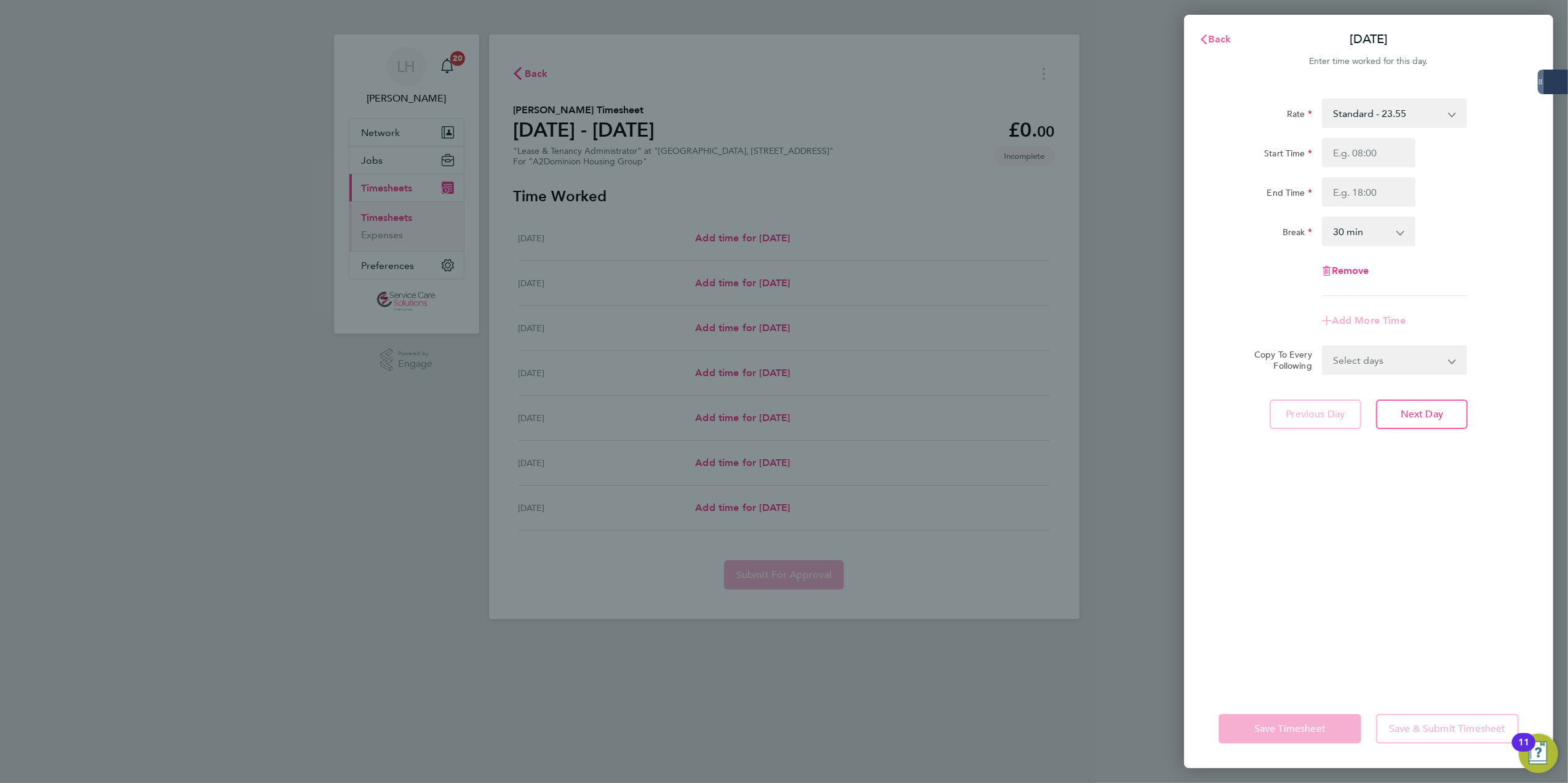
drag, startPoint x: 1216, startPoint y: 47, endPoint x: 1106, endPoint y: 63, distance: 111.2
click at [1216, 47] on button "Back" at bounding box center [1215, 39] width 57 height 25
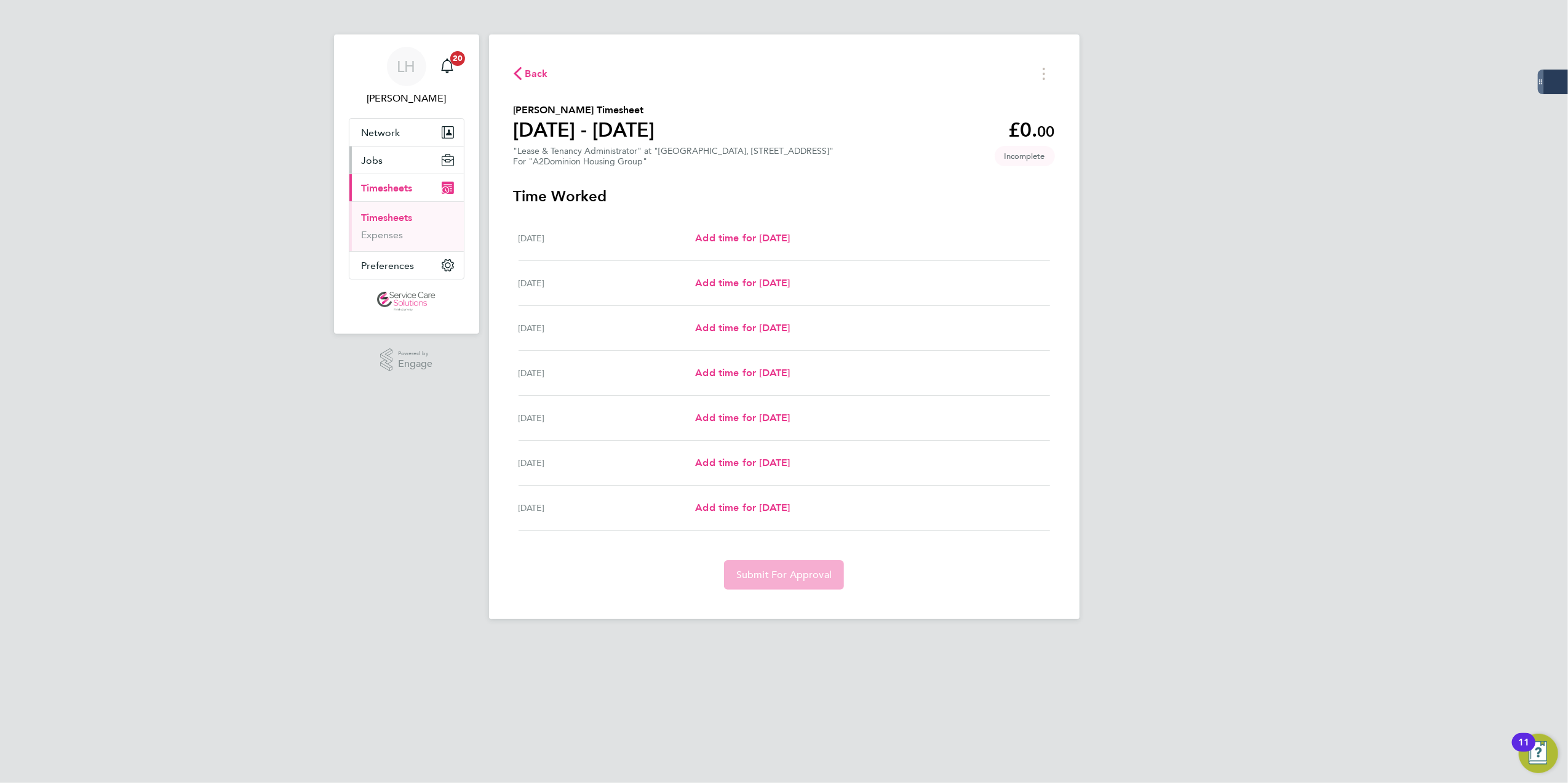
click at [395, 158] on button "Jobs" at bounding box center [406, 160] width 114 height 27
click at [391, 224] on link "Placements" at bounding box center [388, 224] width 51 height 12
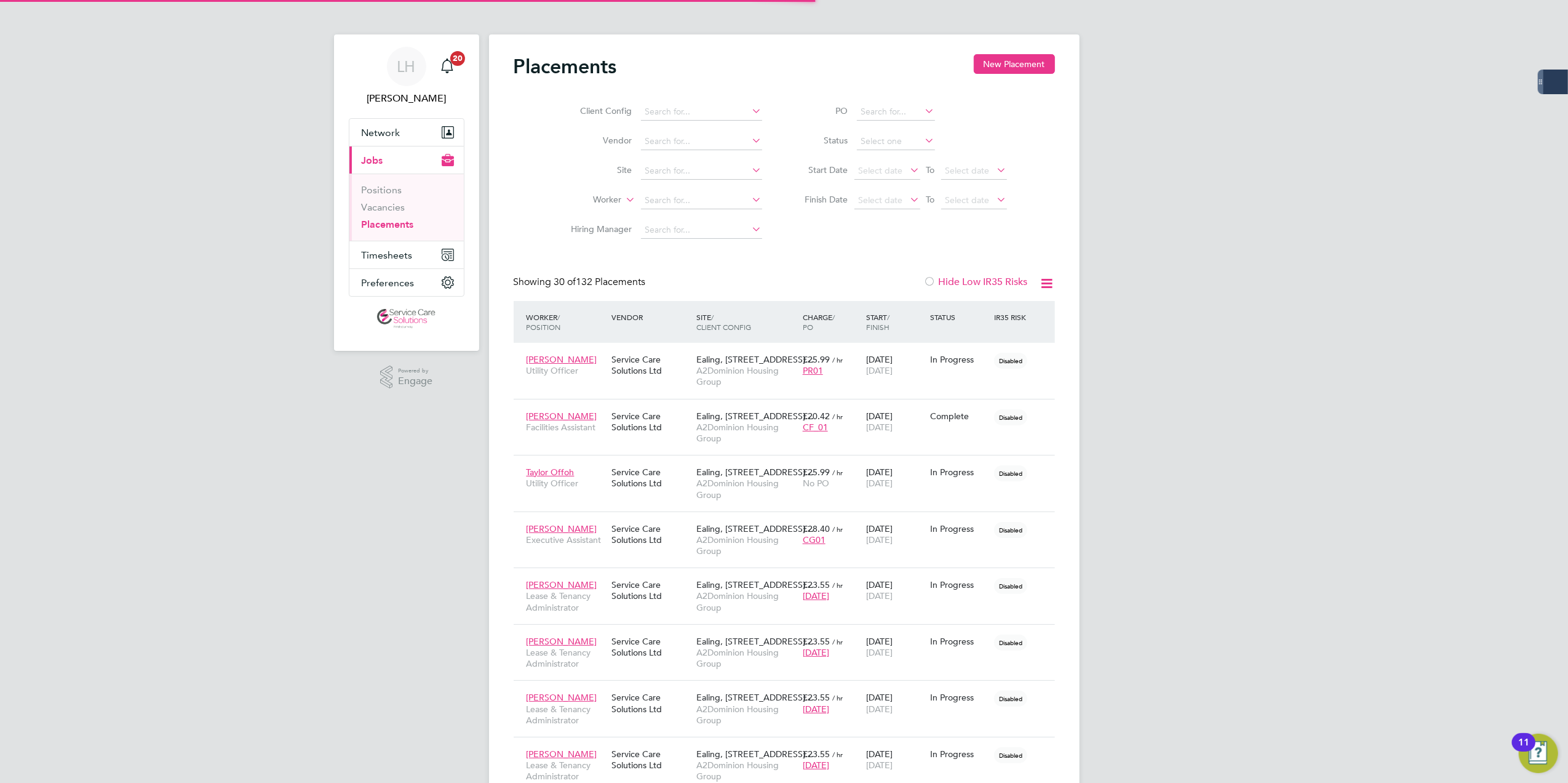
scroll to position [46, 107]
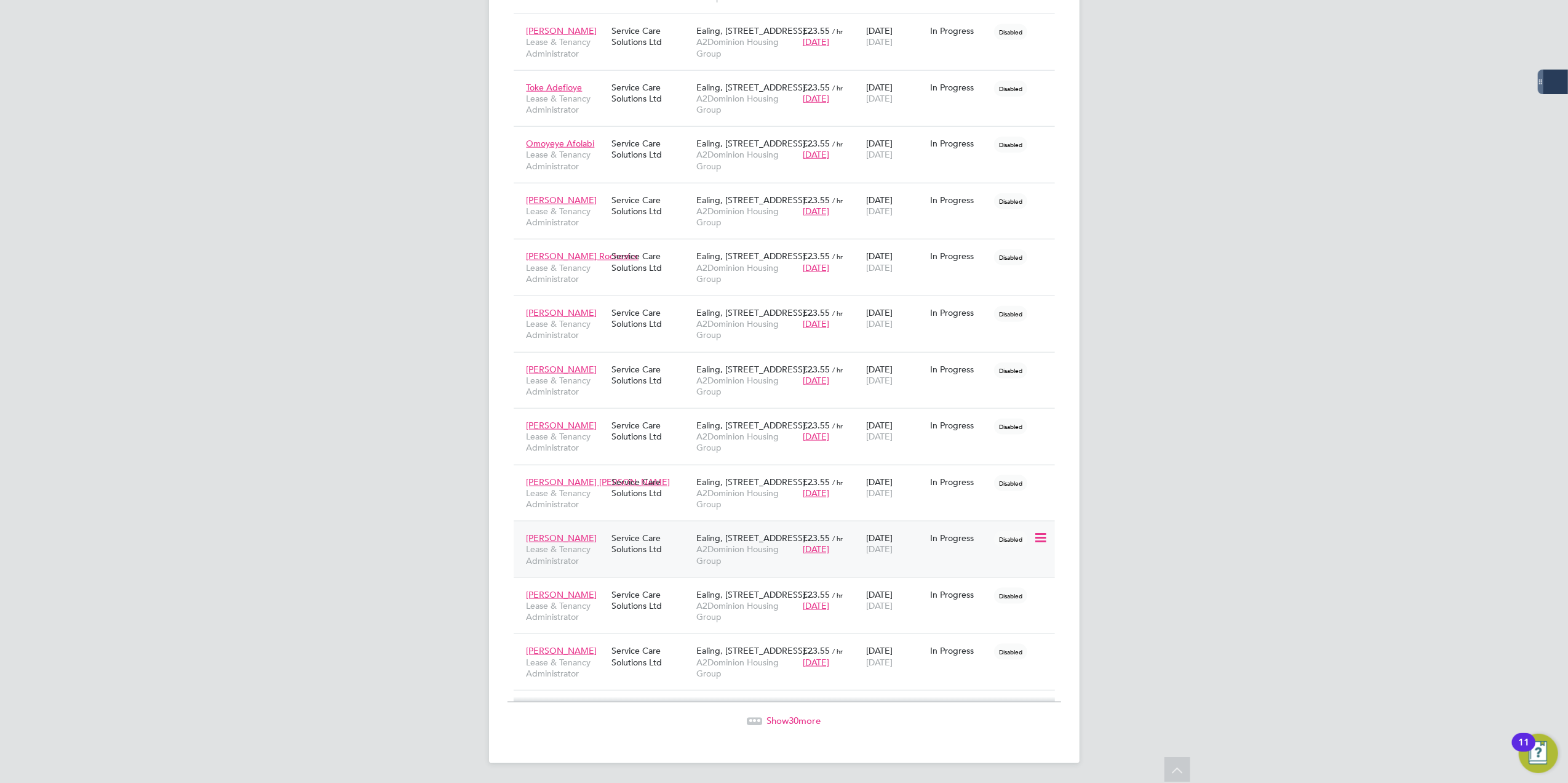
click at [655, 540] on div "Service Care Solutions Ltd" at bounding box center [650, 543] width 85 height 35
click at [655, 609] on div "Service Care Solutions Ltd" at bounding box center [650, 600] width 85 height 35
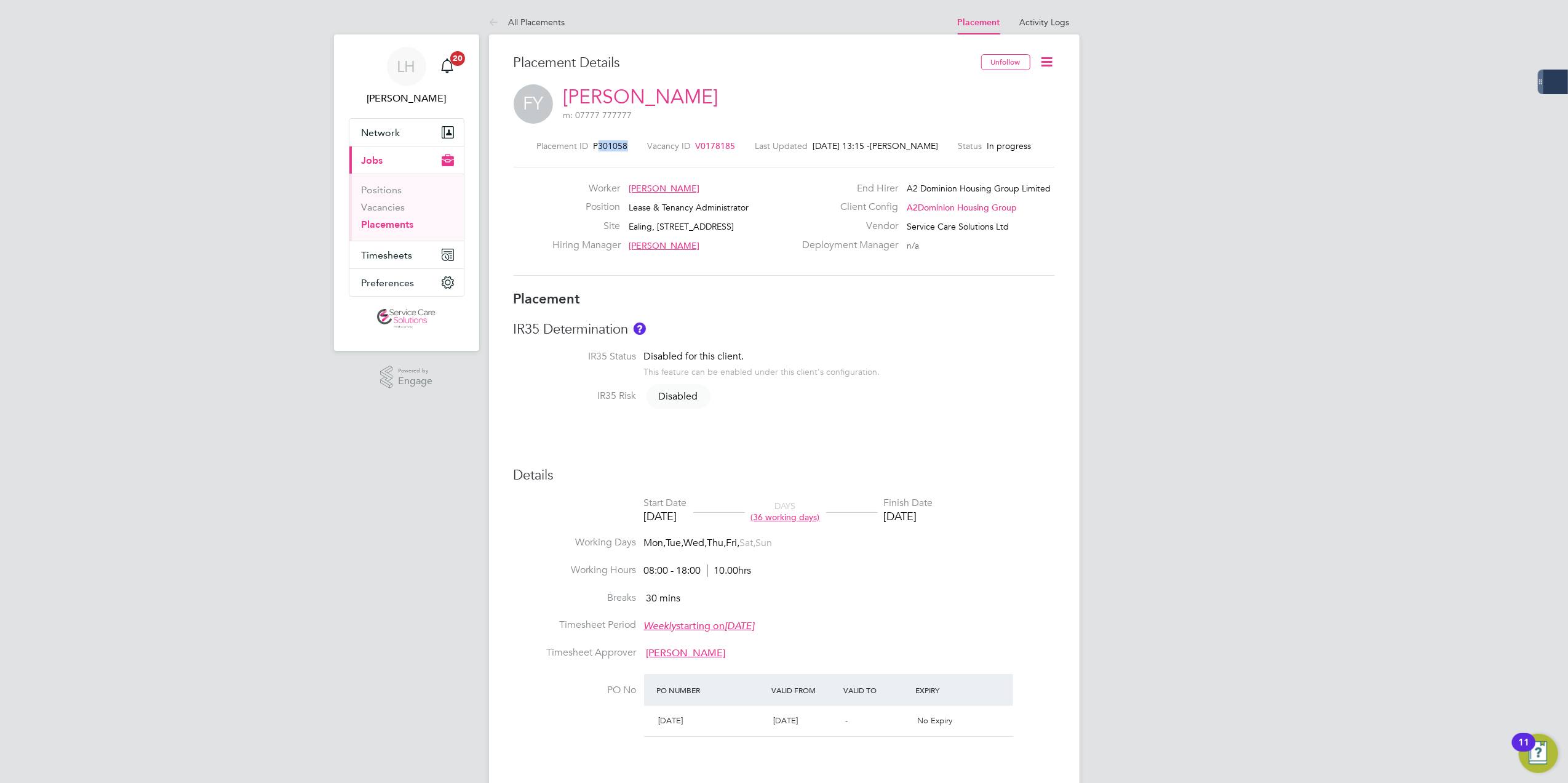
drag, startPoint x: 596, startPoint y: 147, endPoint x: 623, endPoint y: 148, distance: 27.0
click at [623, 148] on span "P301058" at bounding box center [611, 146] width 35 height 11
copy span "301058"
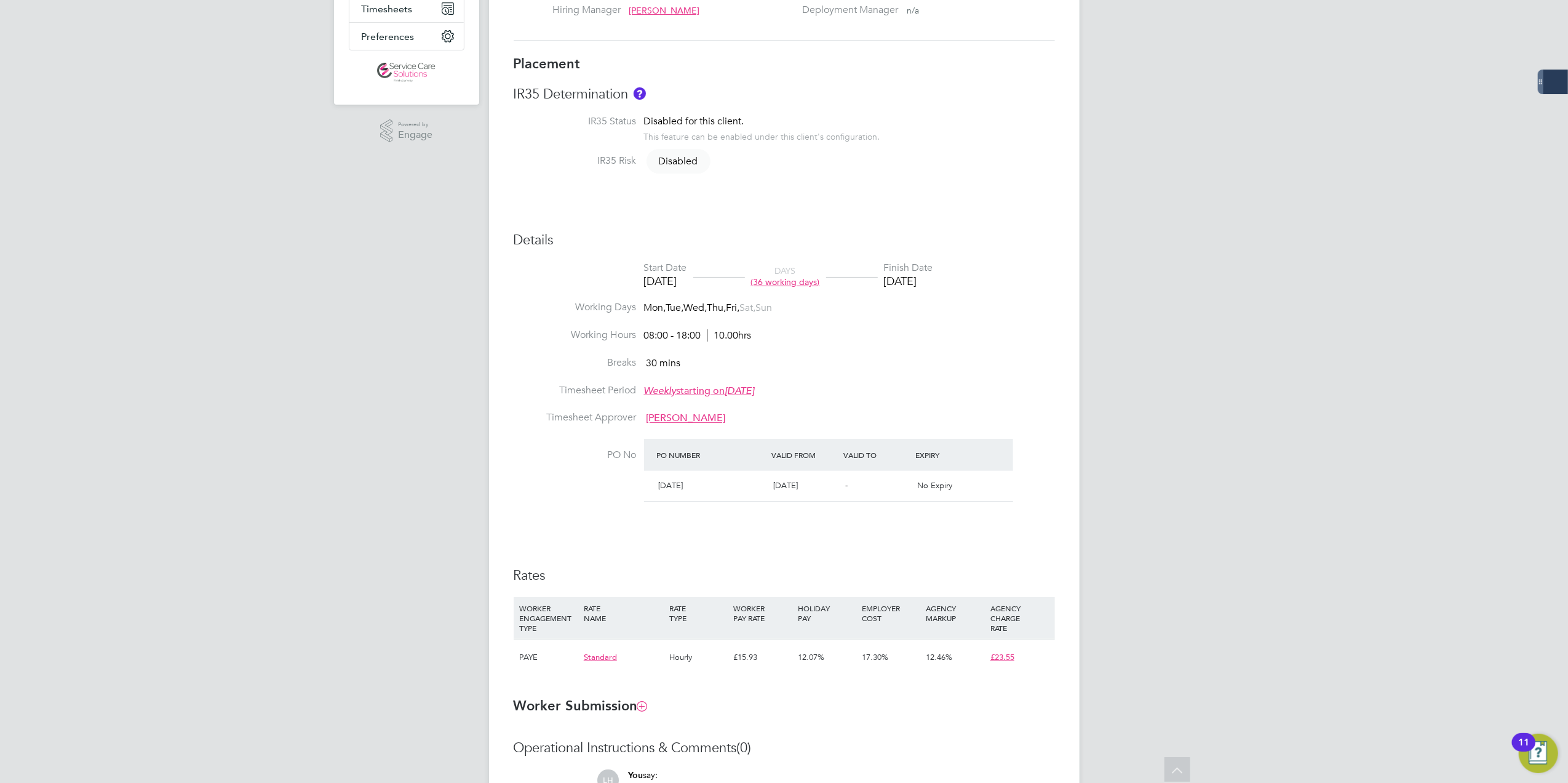
scroll to position [328, 0]
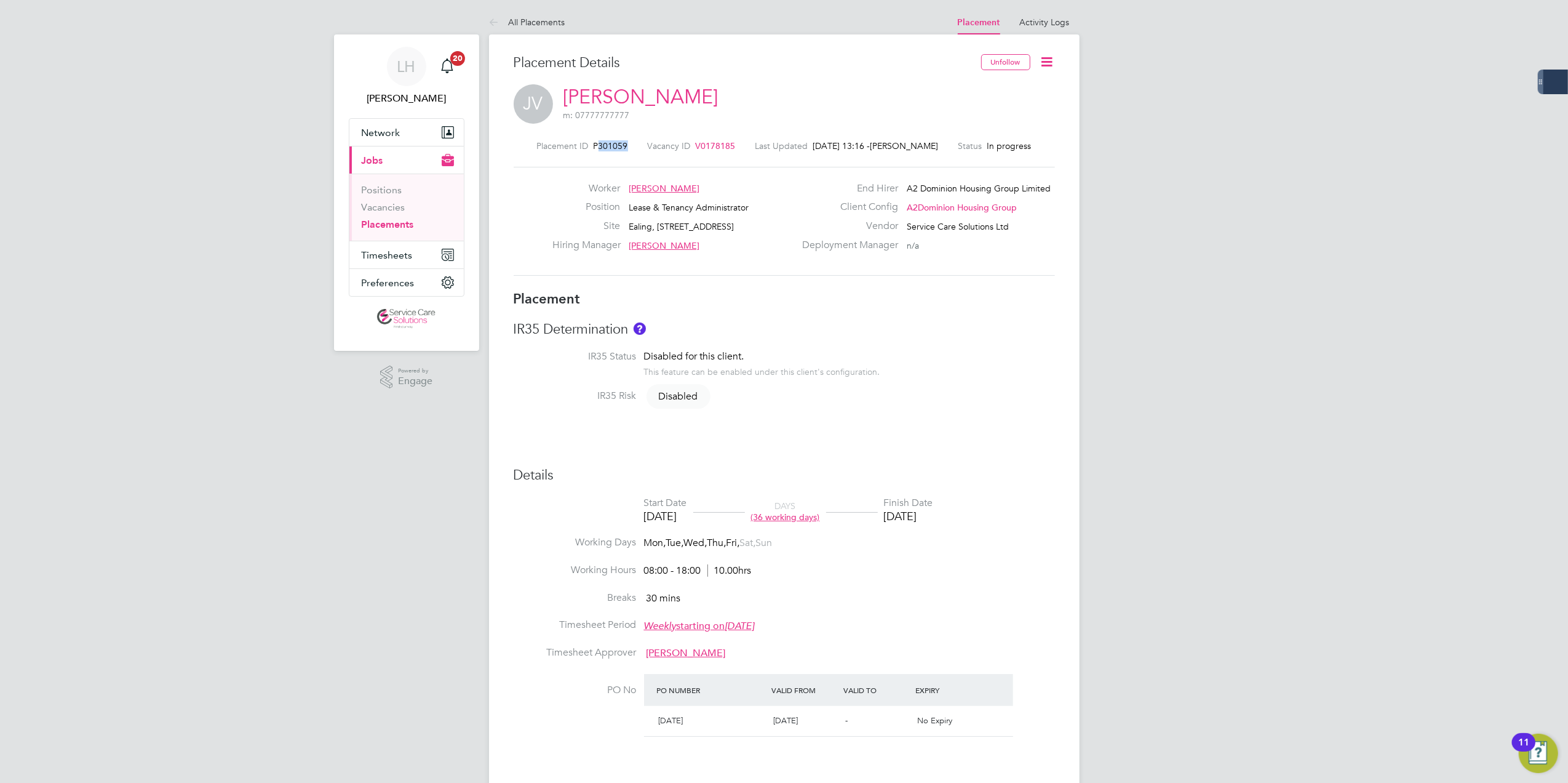
drag, startPoint x: 596, startPoint y: 147, endPoint x: 630, endPoint y: 147, distance: 34.0
click at [630, 147] on div "Placement ID P301059 Vacancy ID V0178185 Last Updated 26 Aug 2025, 13:16 - Lee …" at bounding box center [784, 146] width 541 height 11
copy span "301059"
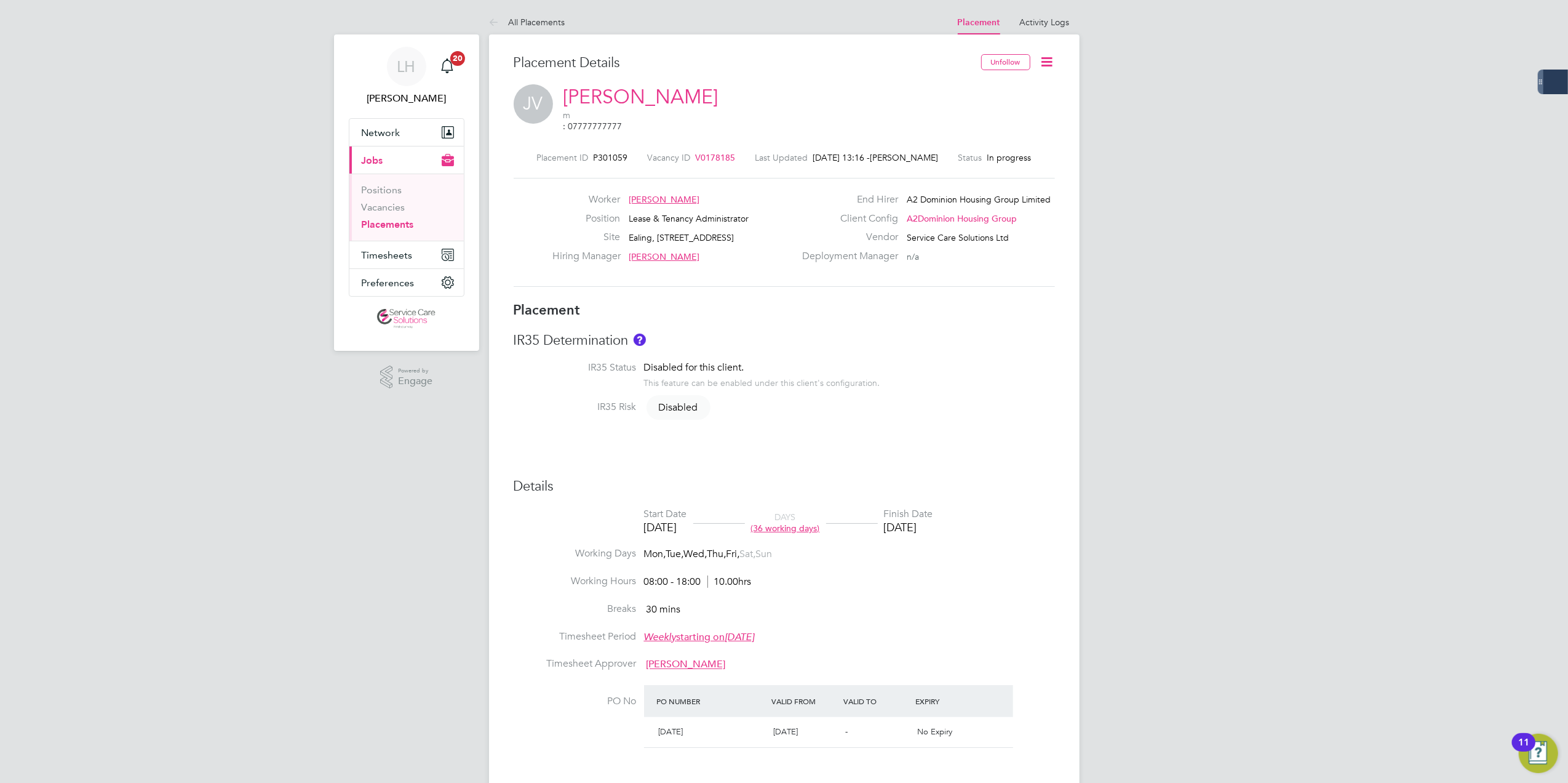
click at [1056, 369] on div "Placement Details Unfollow JV Julie Virani m : 07777777777 Placement ID P301059…" at bounding box center [784, 620] width 590 height 1171
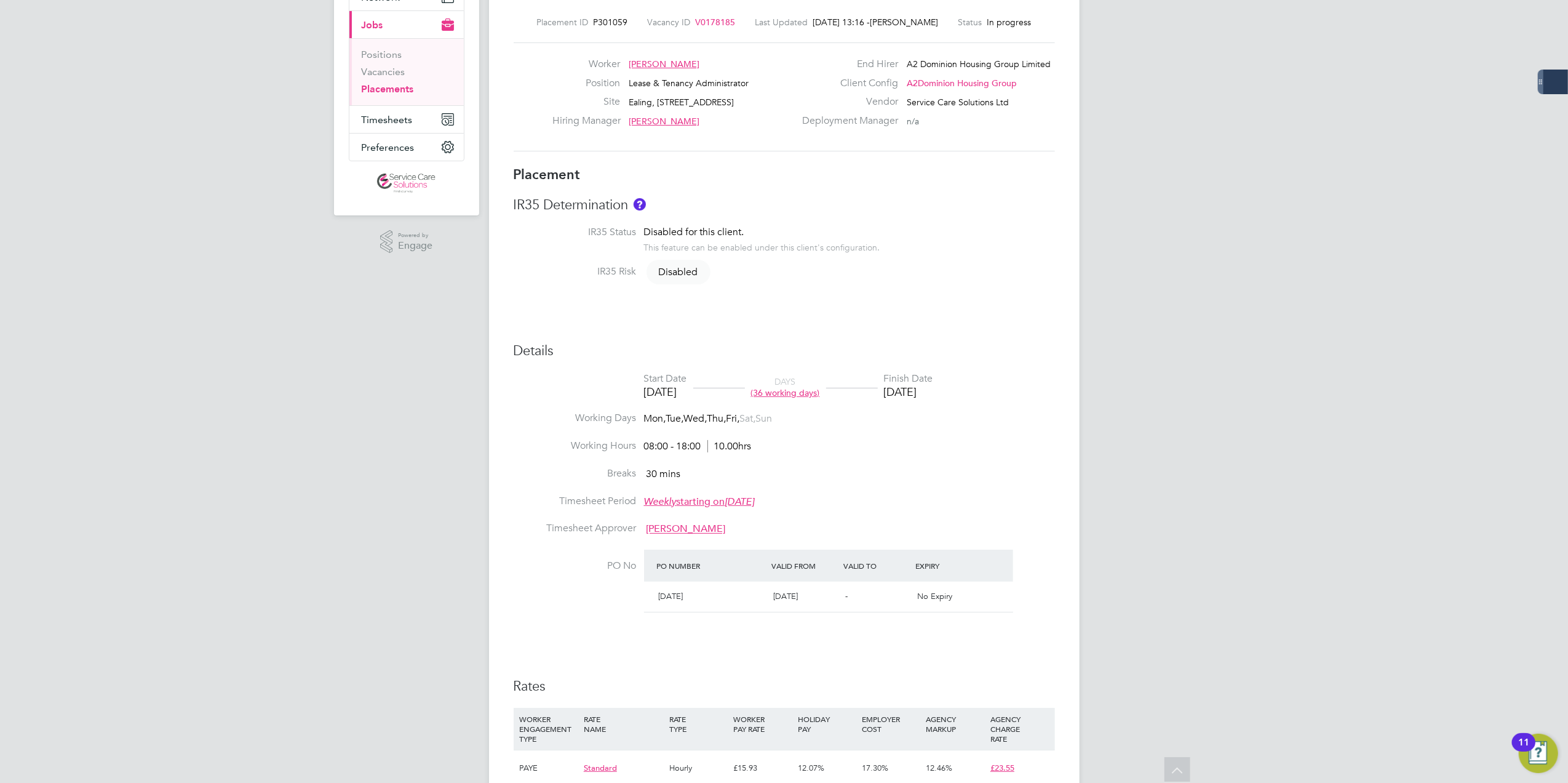
scroll to position [163, 0]
